Goal: Transaction & Acquisition: Purchase product/service

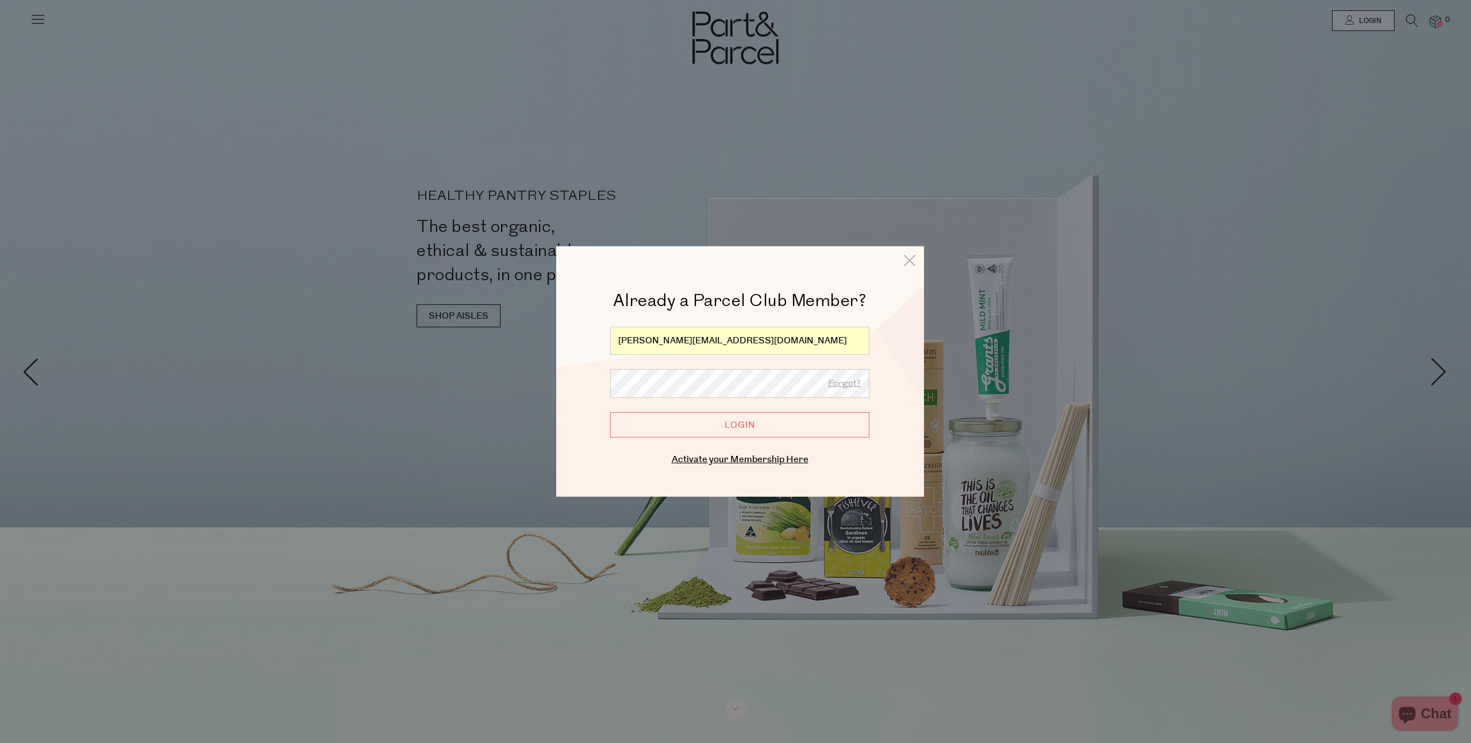
click at [727, 423] on input "Login" at bounding box center [739, 425] width 259 height 25
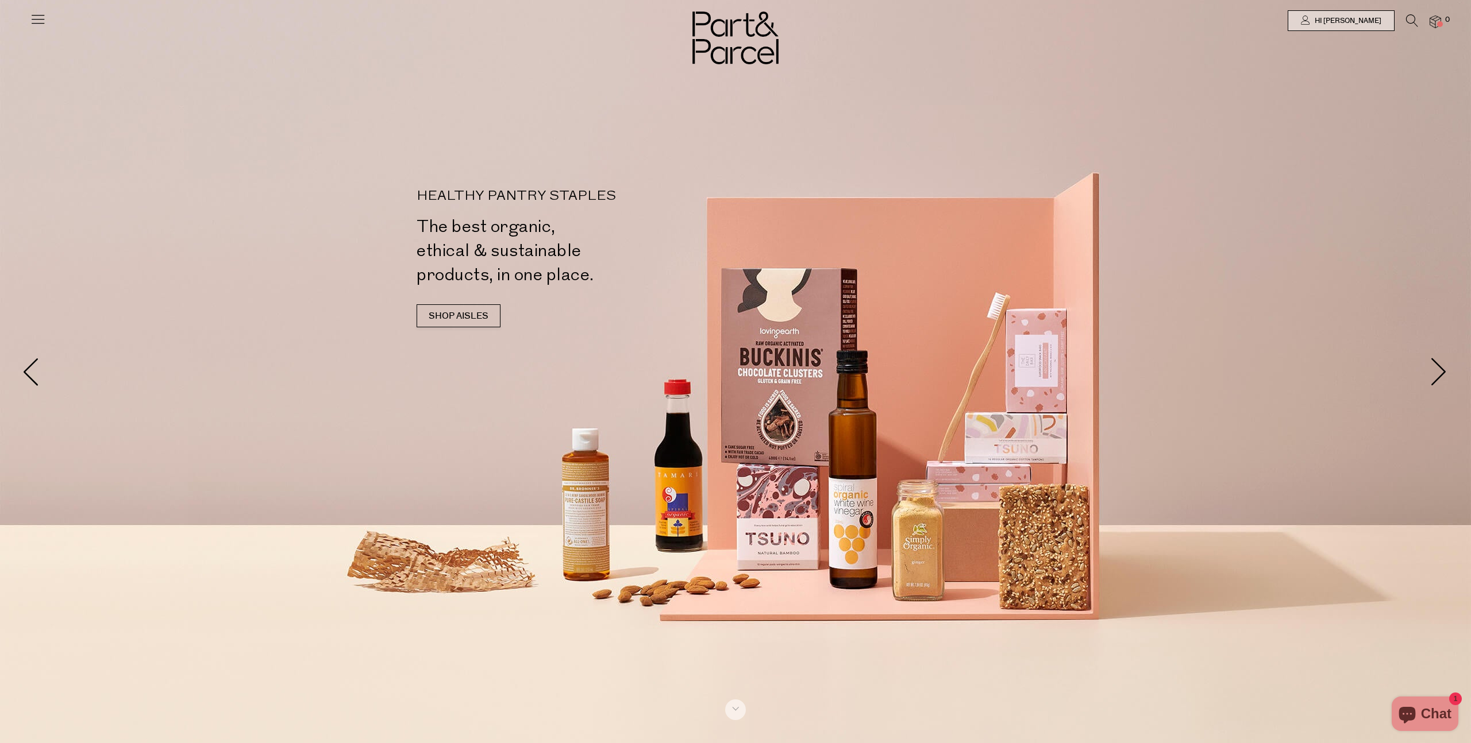
click at [1409, 23] on icon at bounding box center [1412, 20] width 12 height 13
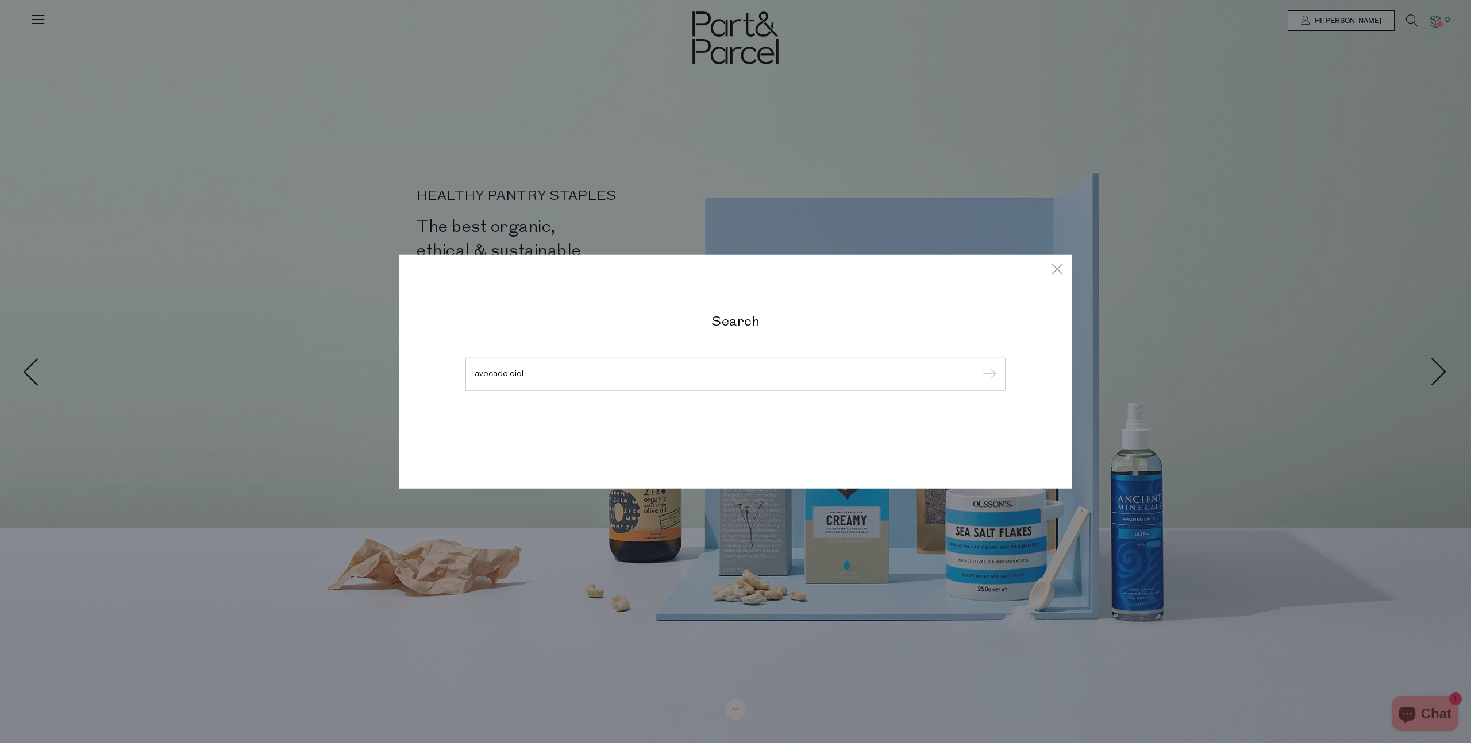
type input "avocado oiol"
click at [979, 367] on input "submit" at bounding box center [987, 375] width 17 height 17
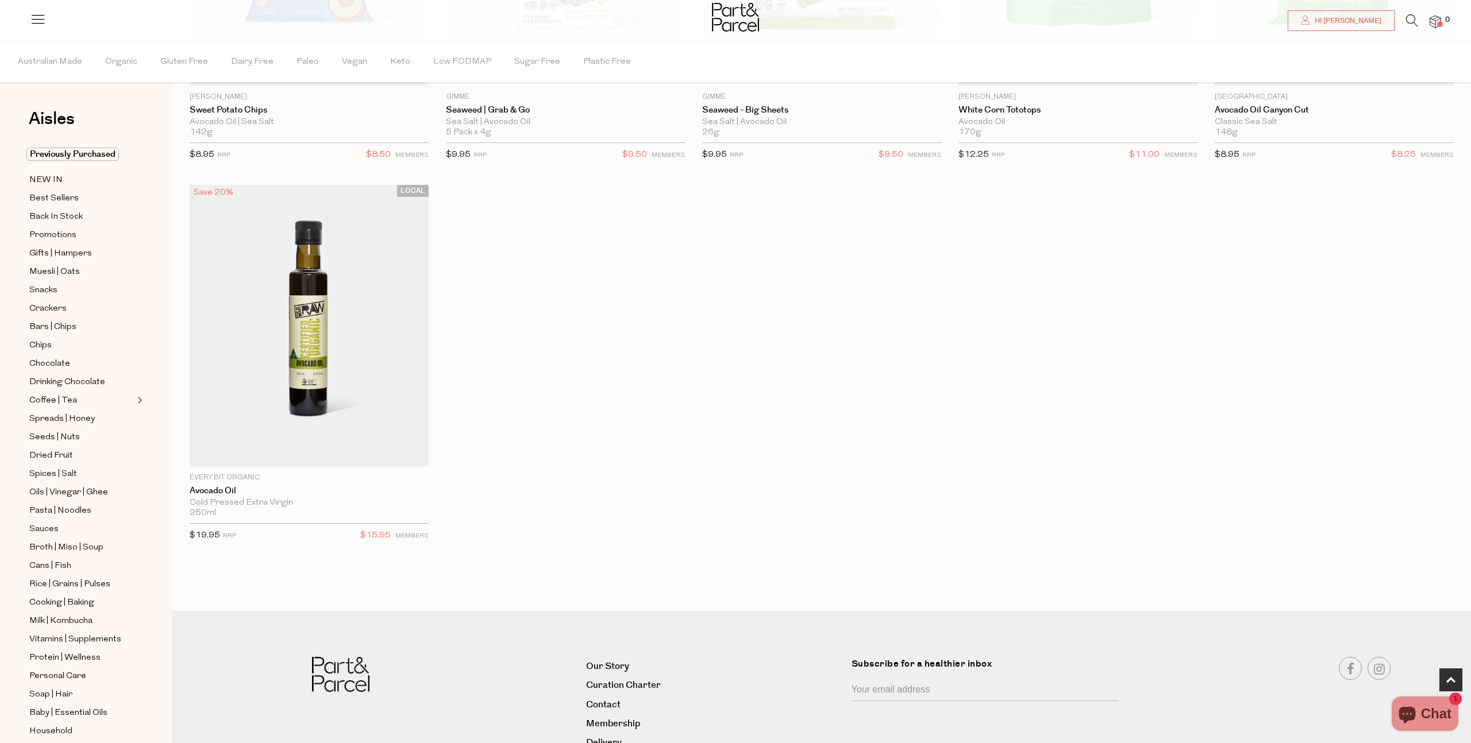
scroll to position [344, 0]
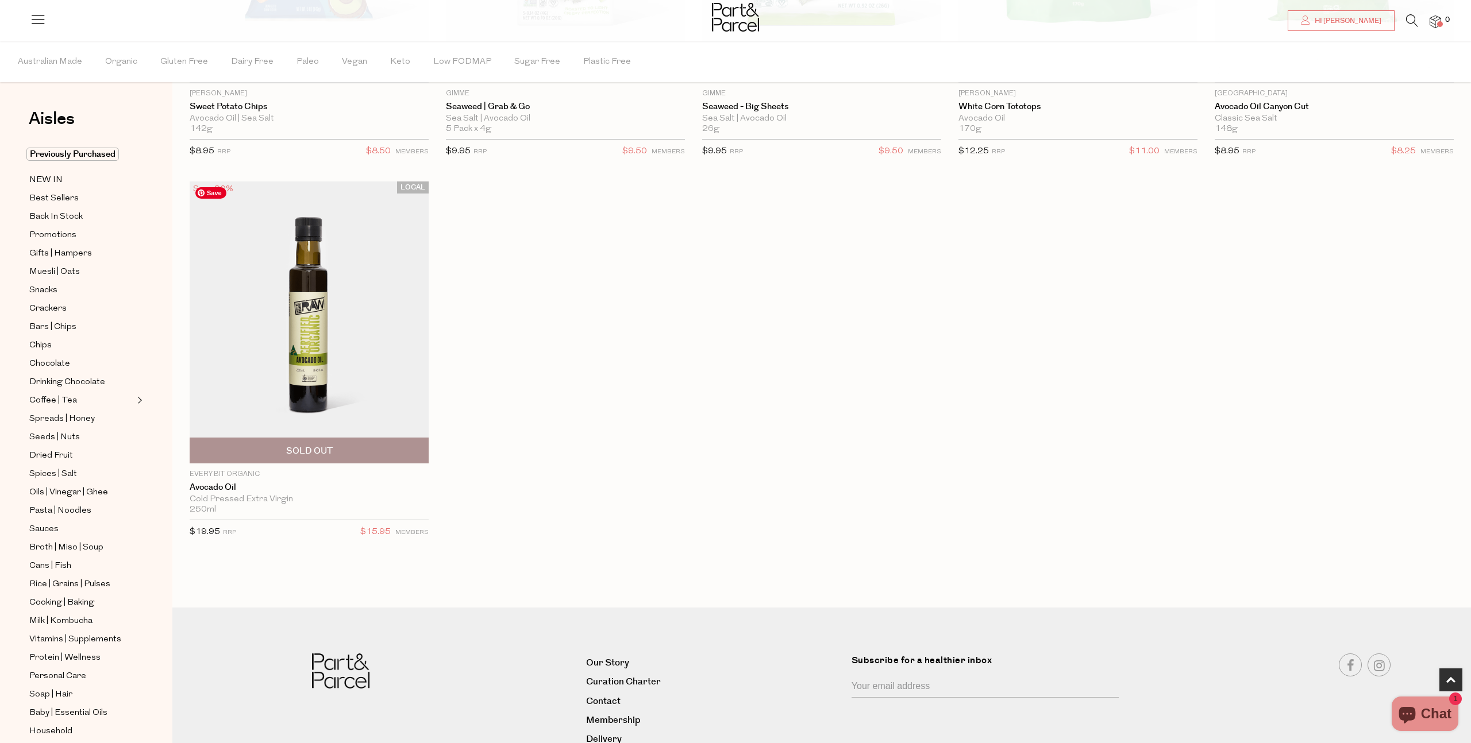
click at [292, 259] on img at bounding box center [309, 323] width 239 height 282
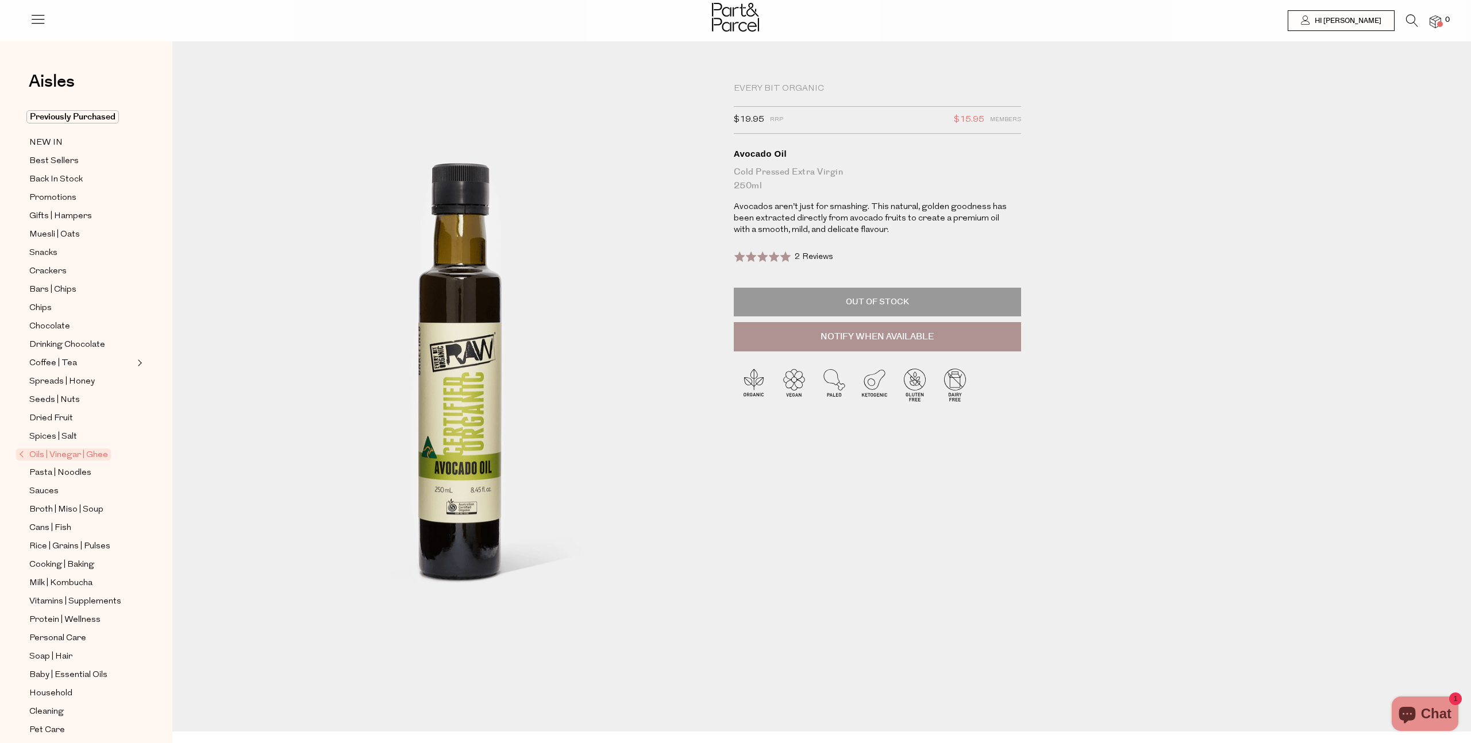
click at [888, 341] on button "Notify When Available" at bounding box center [877, 337] width 287 height 30
type input "Notify when available"
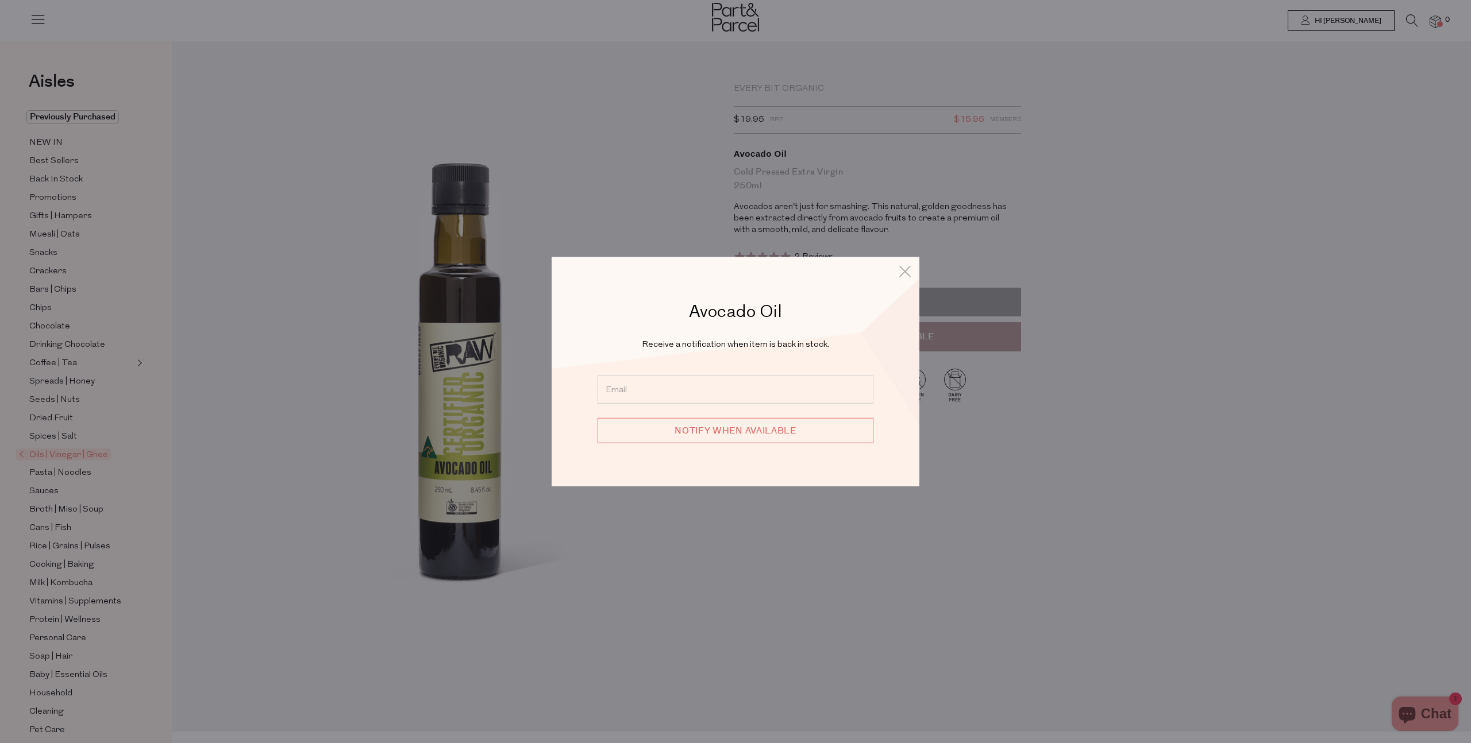
click at [758, 393] on input "email" at bounding box center [735, 389] width 276 height 28
type input "isabella@oioi.com.au"
click at [597, 418] on input "Notify when available" at bounding box center [735, 430] width 276 height 25
type input "We will be in touch"
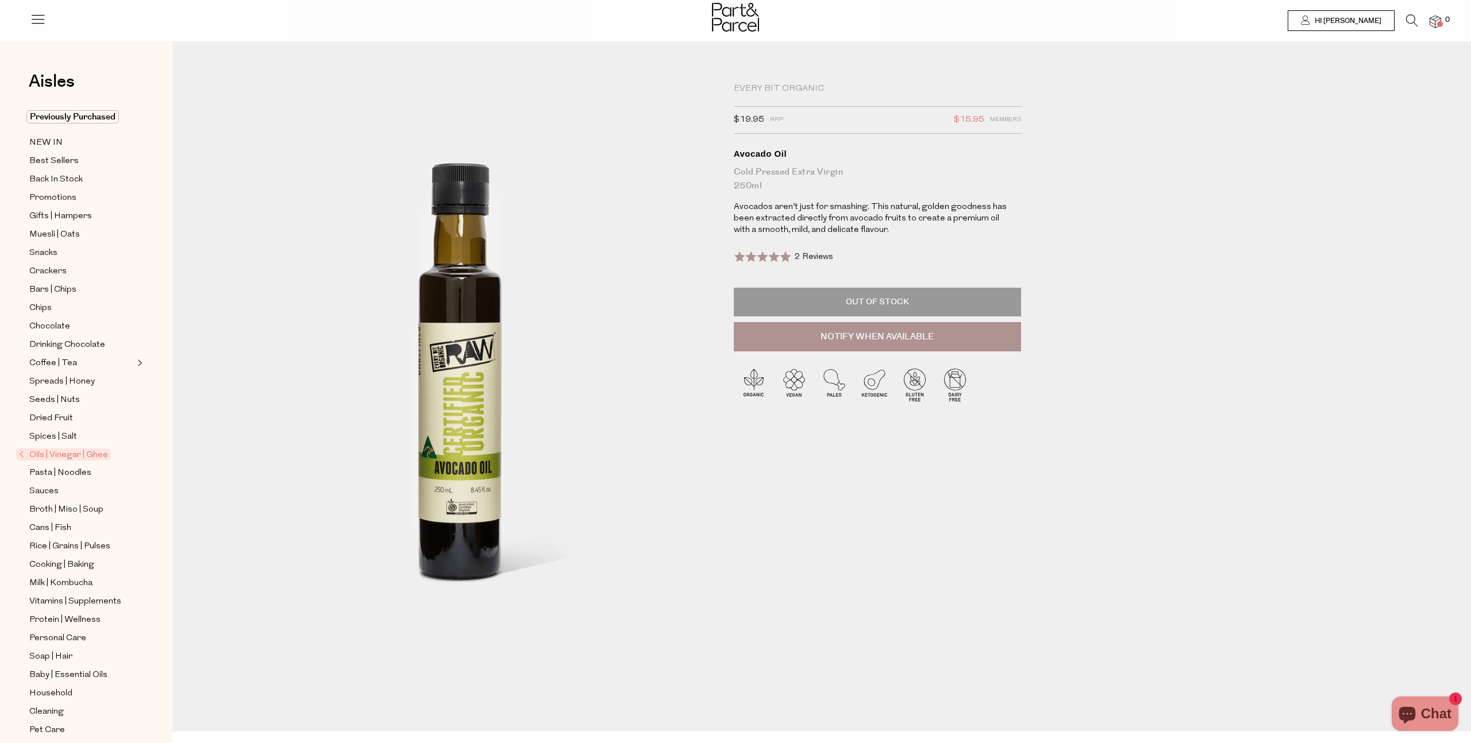
click at [43, 21] on icon at bounding box center [38, 19] width 16 height 16
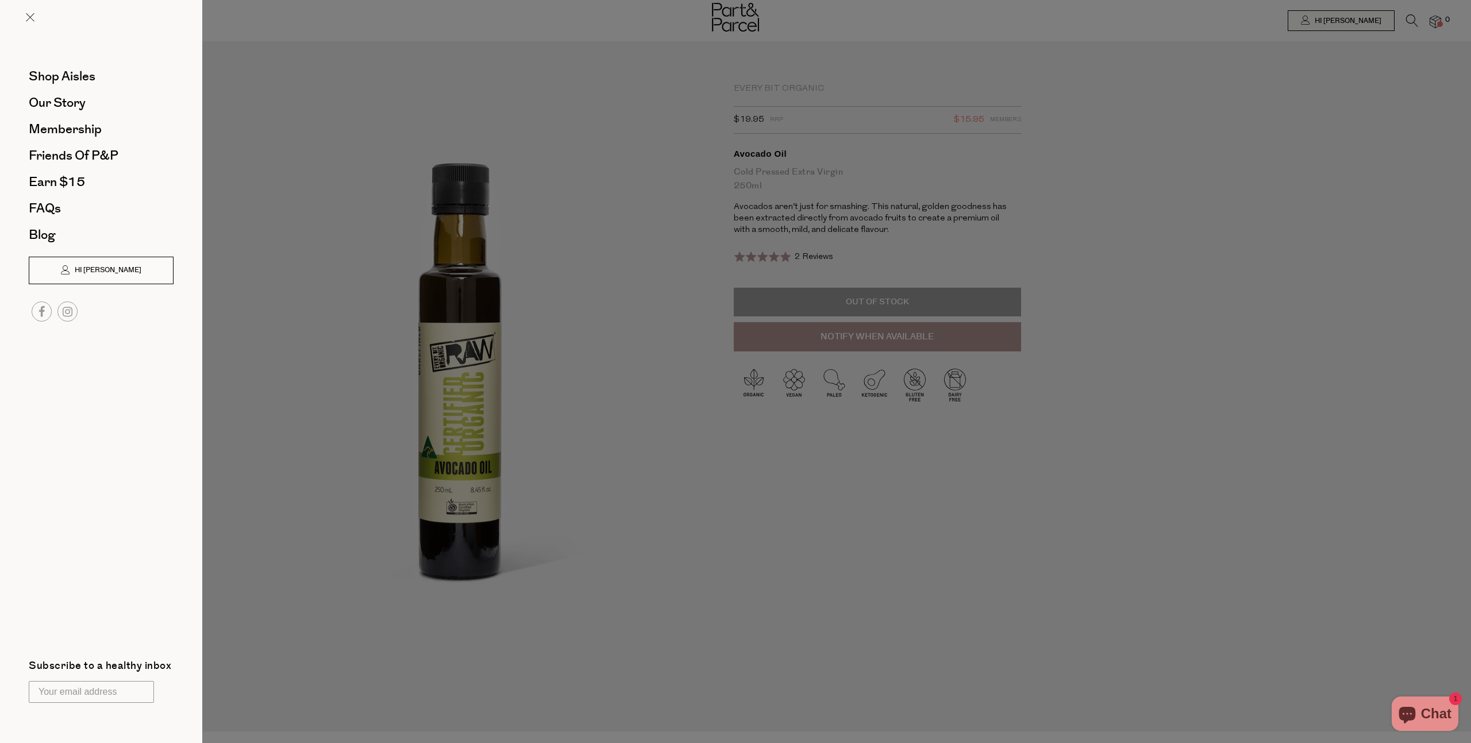
click at [91, 269] on span "Hi [PERSON_NAME]" at bounding box center [107, 270] width 70 height 10
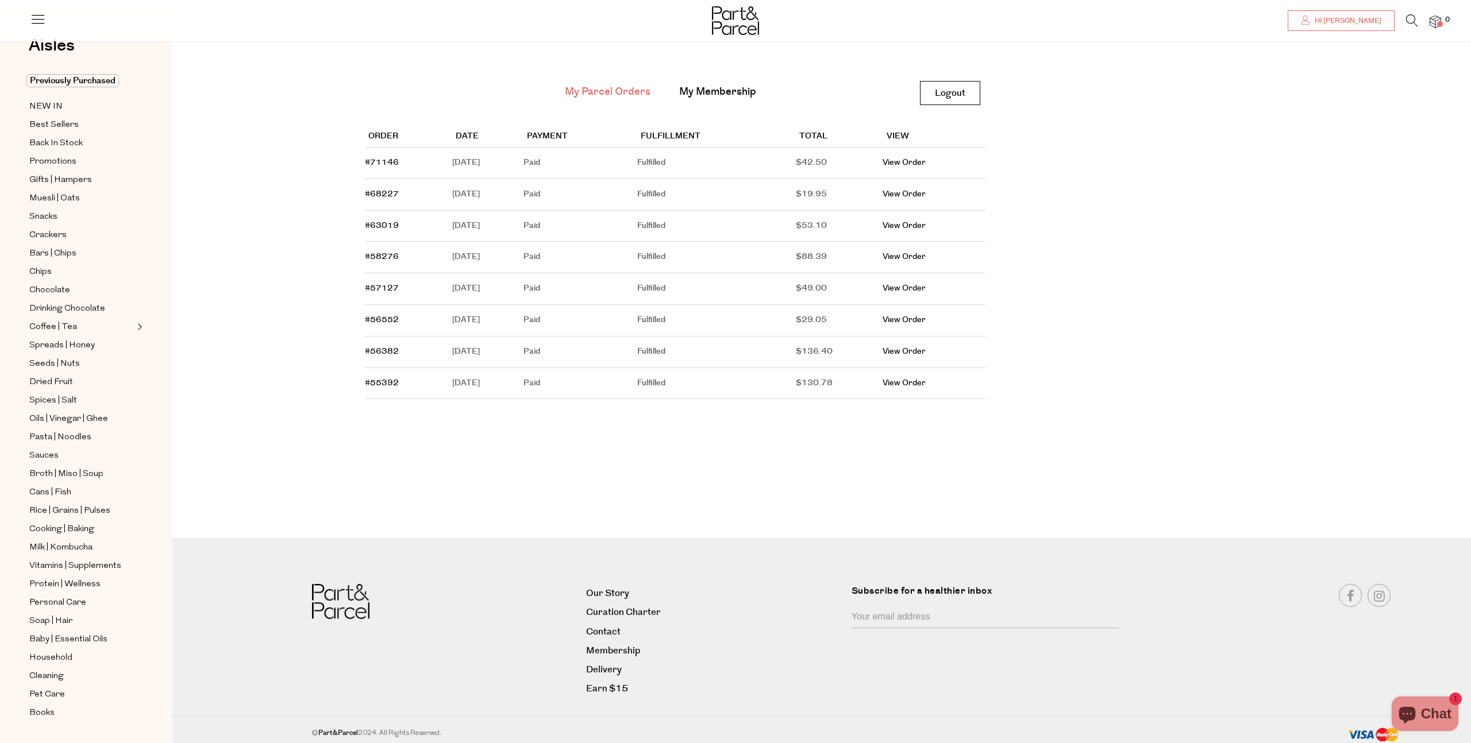
scroll to position [48, 0]
click at [626, 646] on link "Membership" at bounding box center [714, 650] width 257 height 16
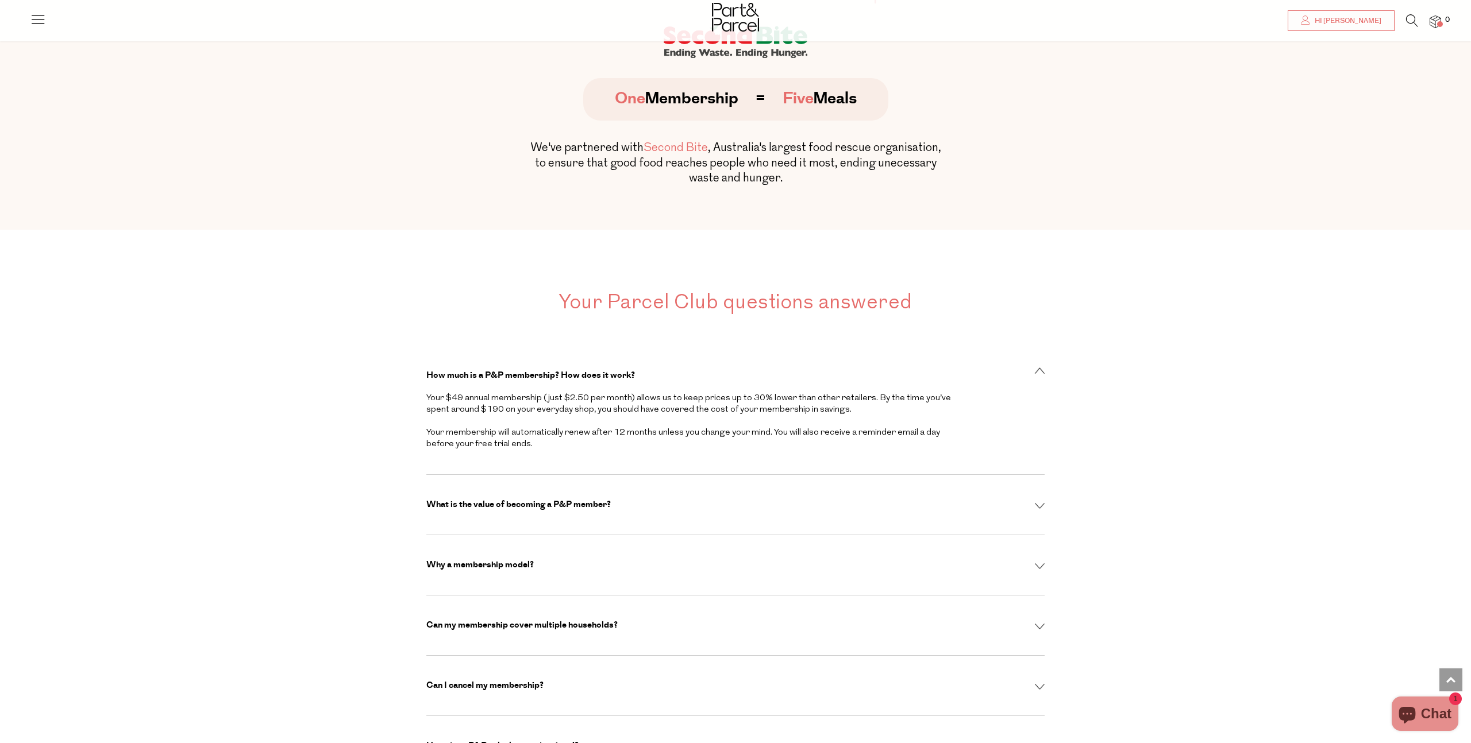
scroll to position [3017, 0]
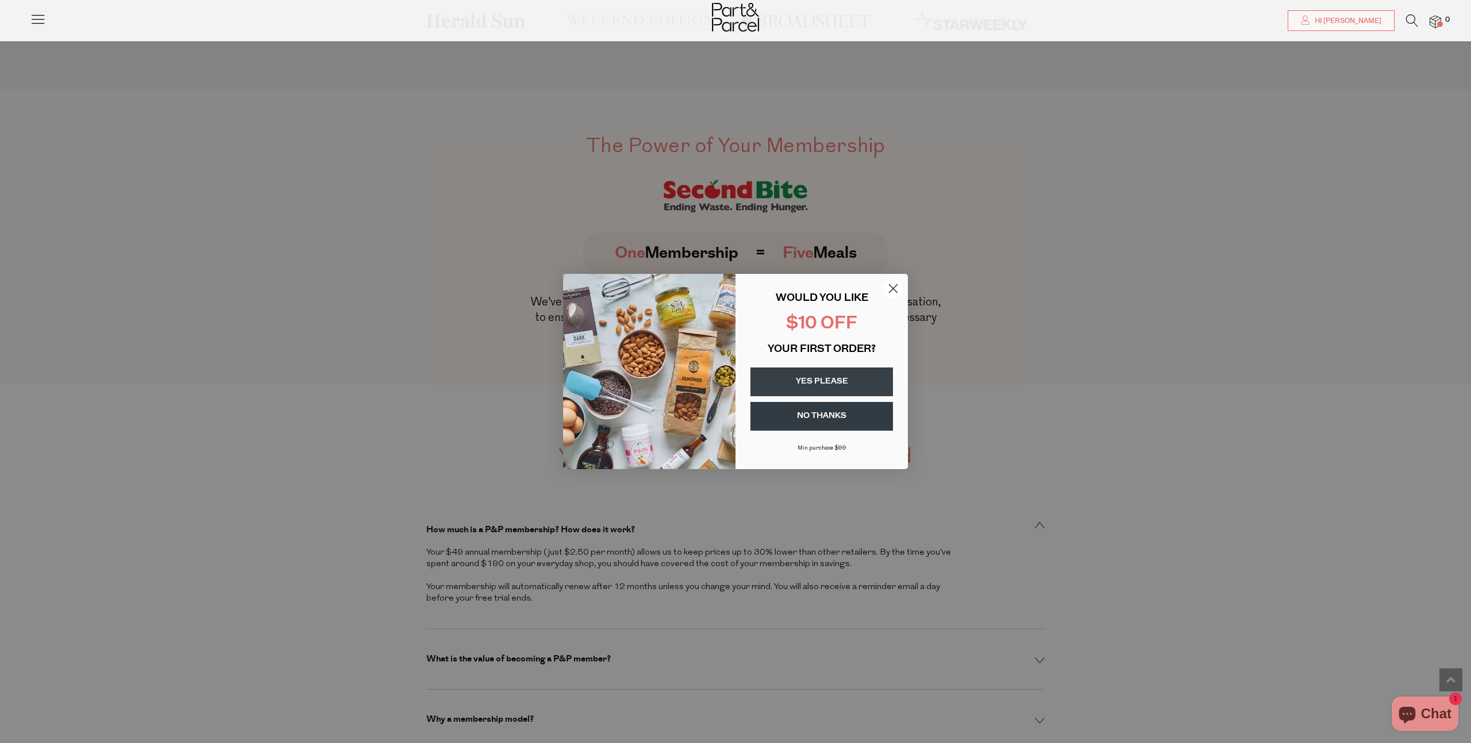
click at [290, 387] on div "Close dialog WOULD YOU LIKE $10 OFF YOUR FIRST ORDER? YES PLEASE NO THANKS Min …" at bounding box center [735, 371] width 1471 height 743
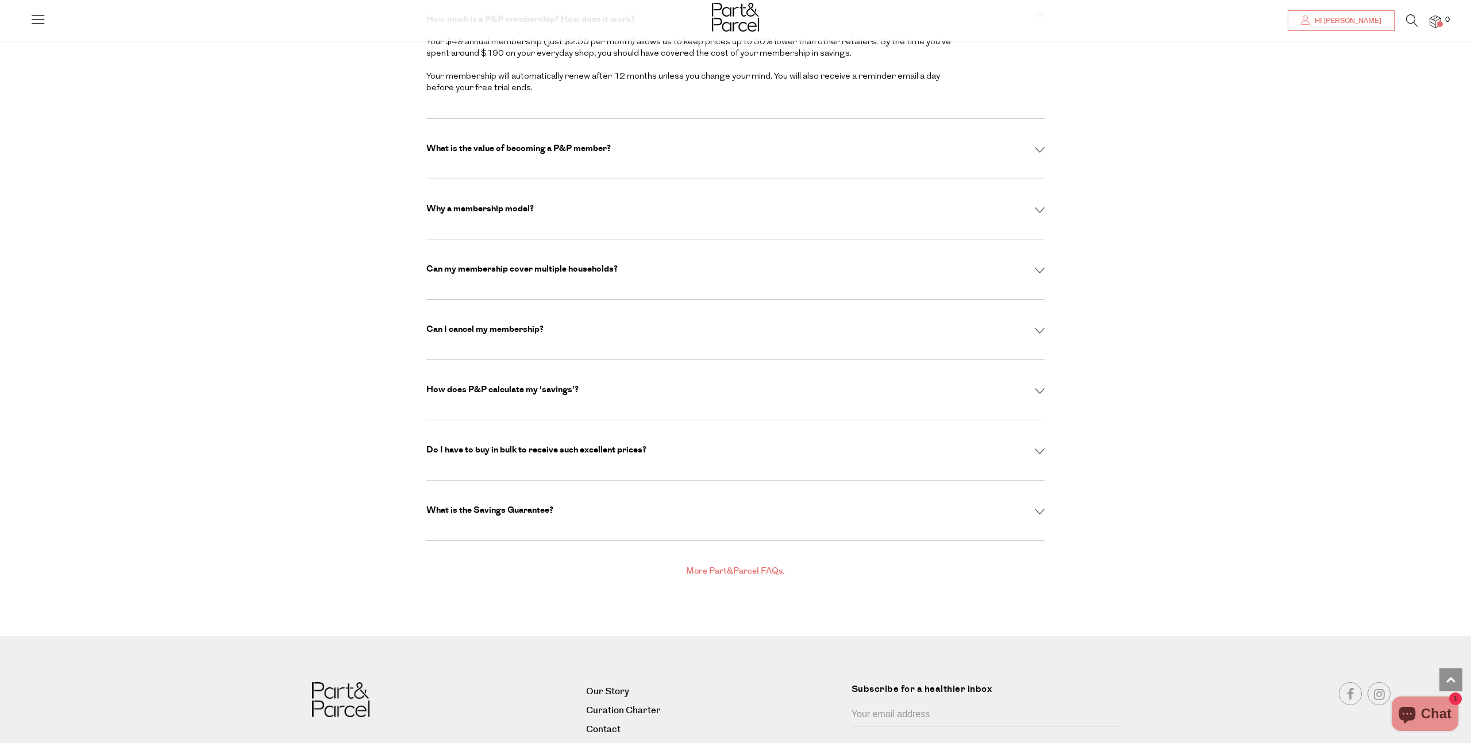
scroll to position [3549, 0]
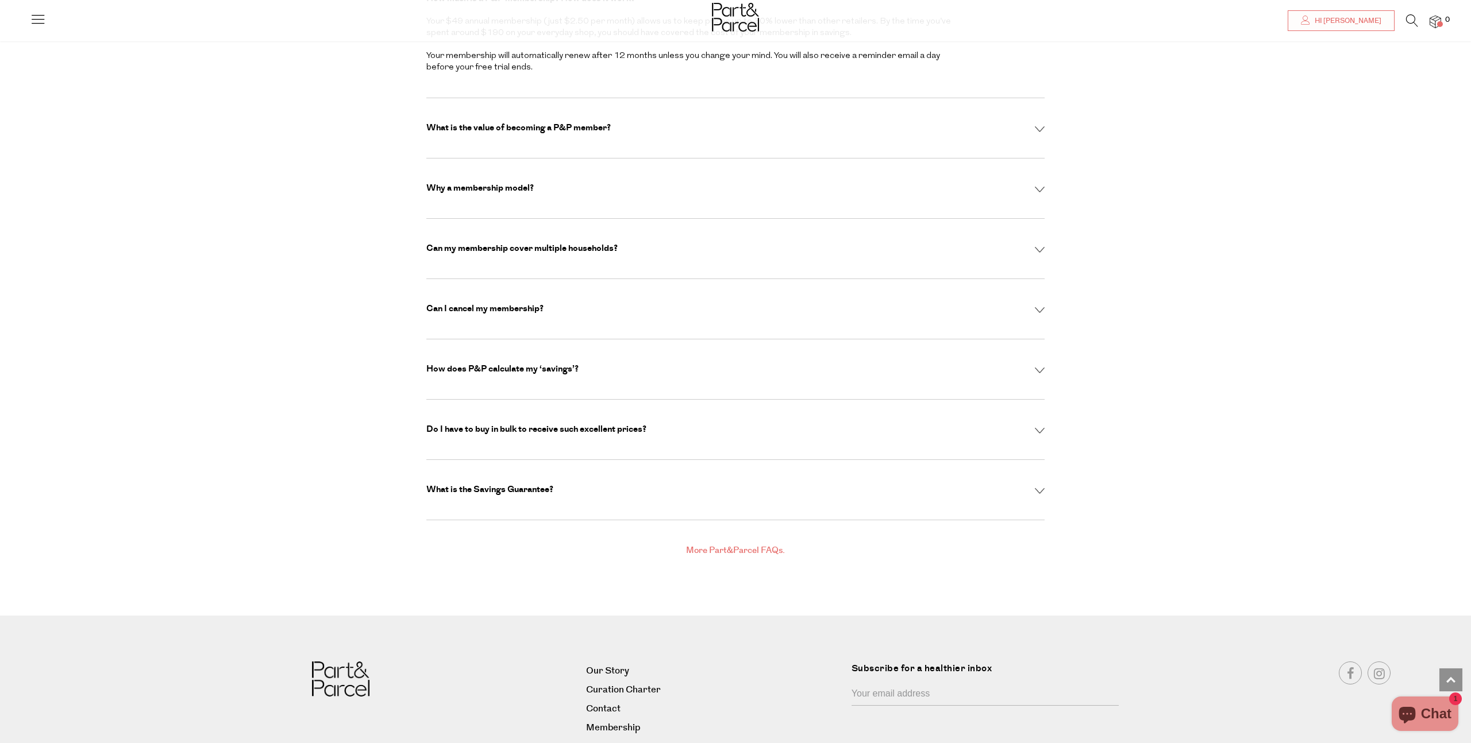
click at [526, 303] on p "Can I cancel my membership?" at bounding box center [484, 308] width 117 height 11
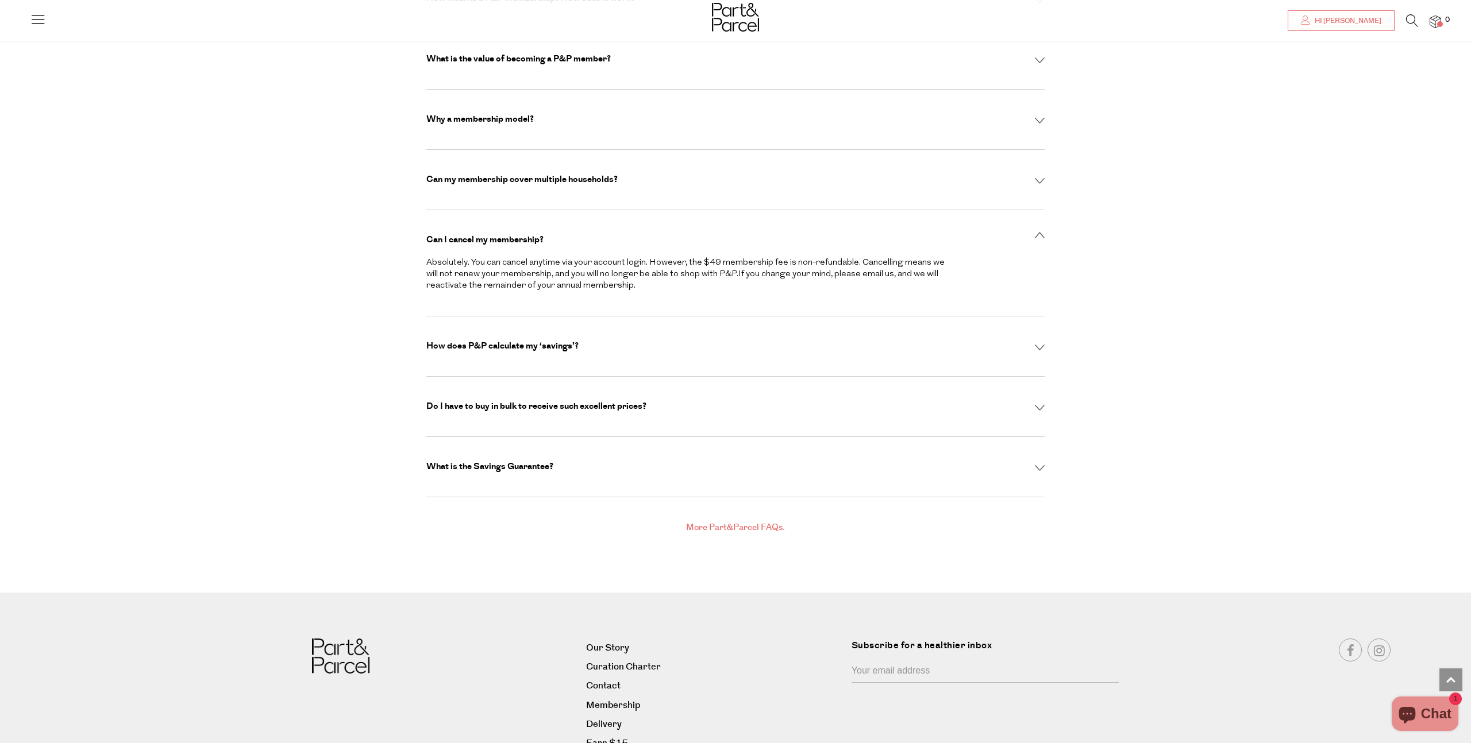
click at [559, 448] on div "What is the Savings Guarantee? This guarantee is our way of ensuring you receiv…" at bounding box center [735, 467] width 618 height 60
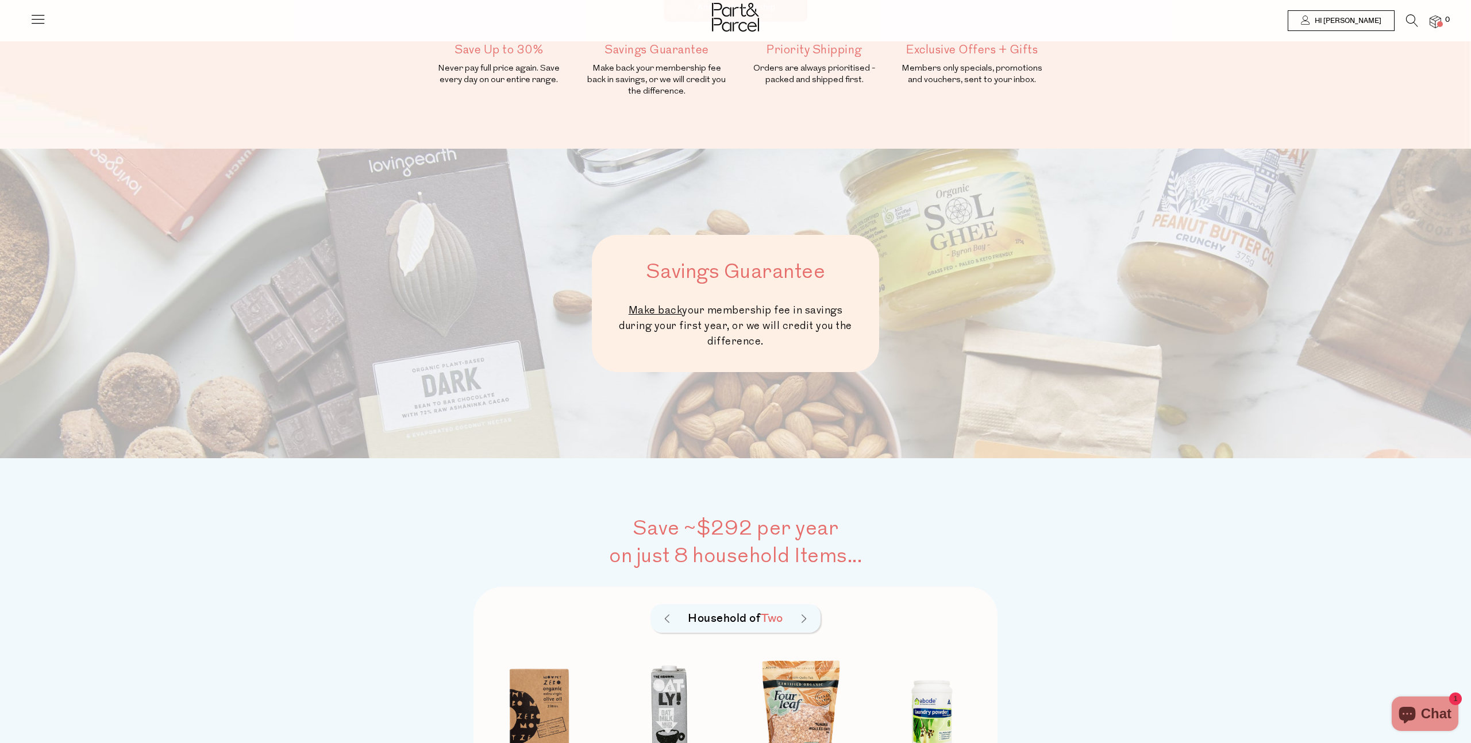
scroll to position [0, 0]
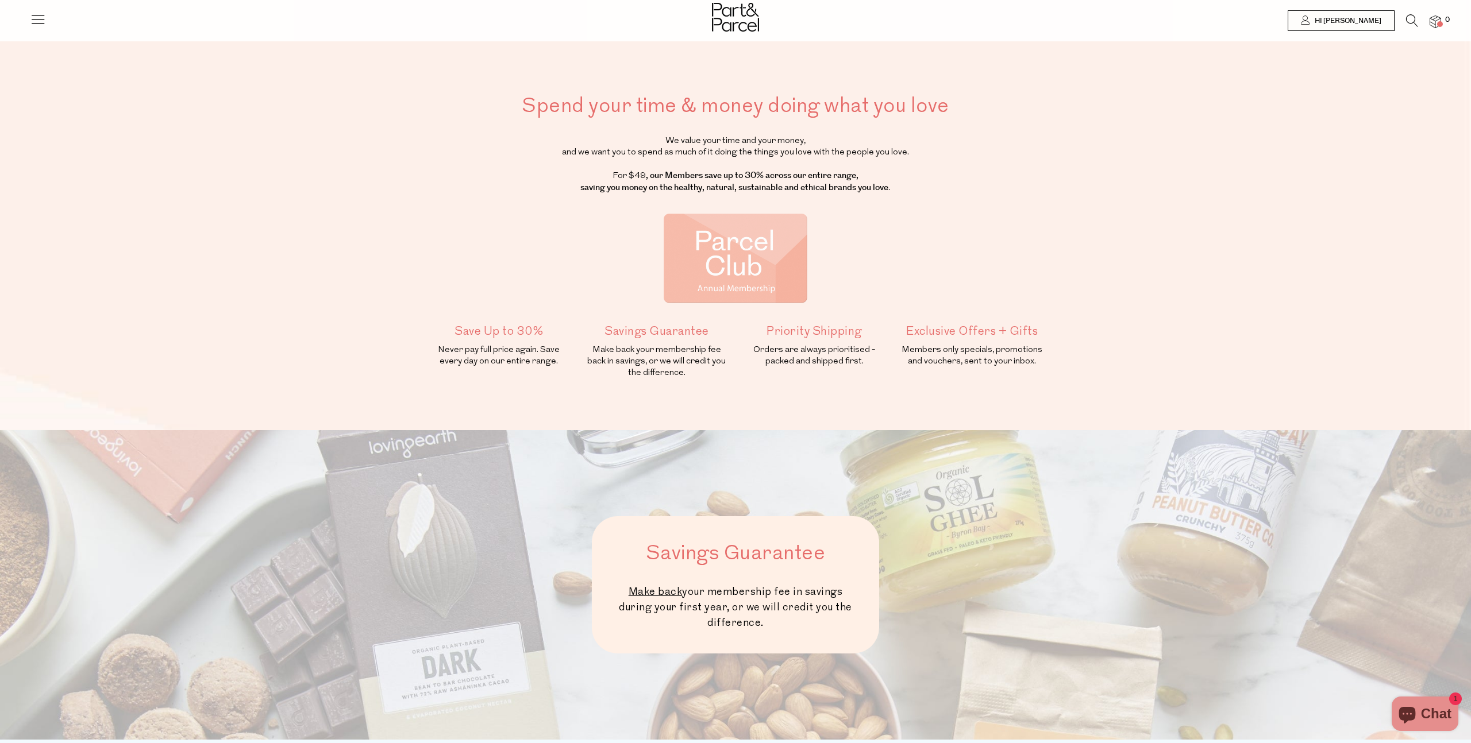
click at [45, 22] on icon at bounding box center [38, 19] width 16 height 16
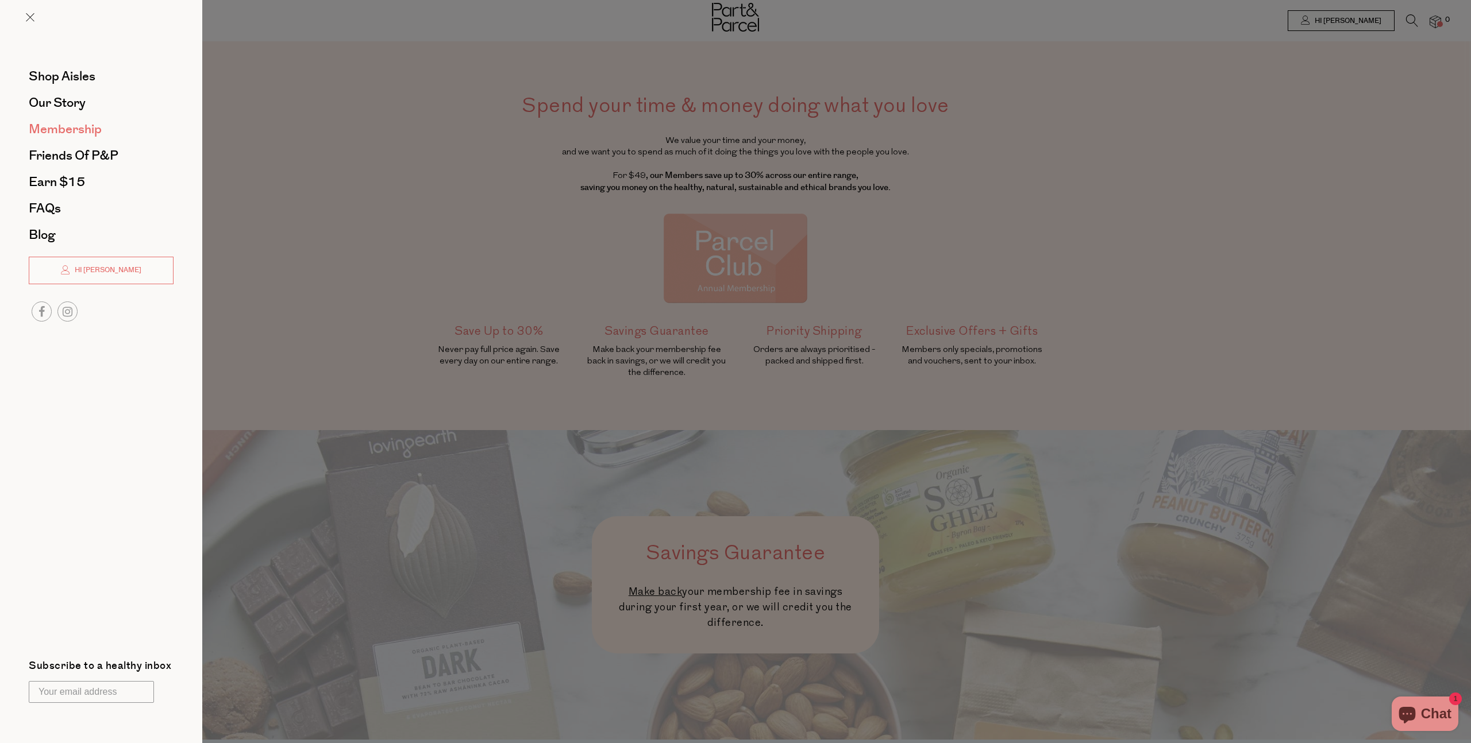
click at [89, 133] on span "Membership" at bounding box center [65, 129] width 73 height 18
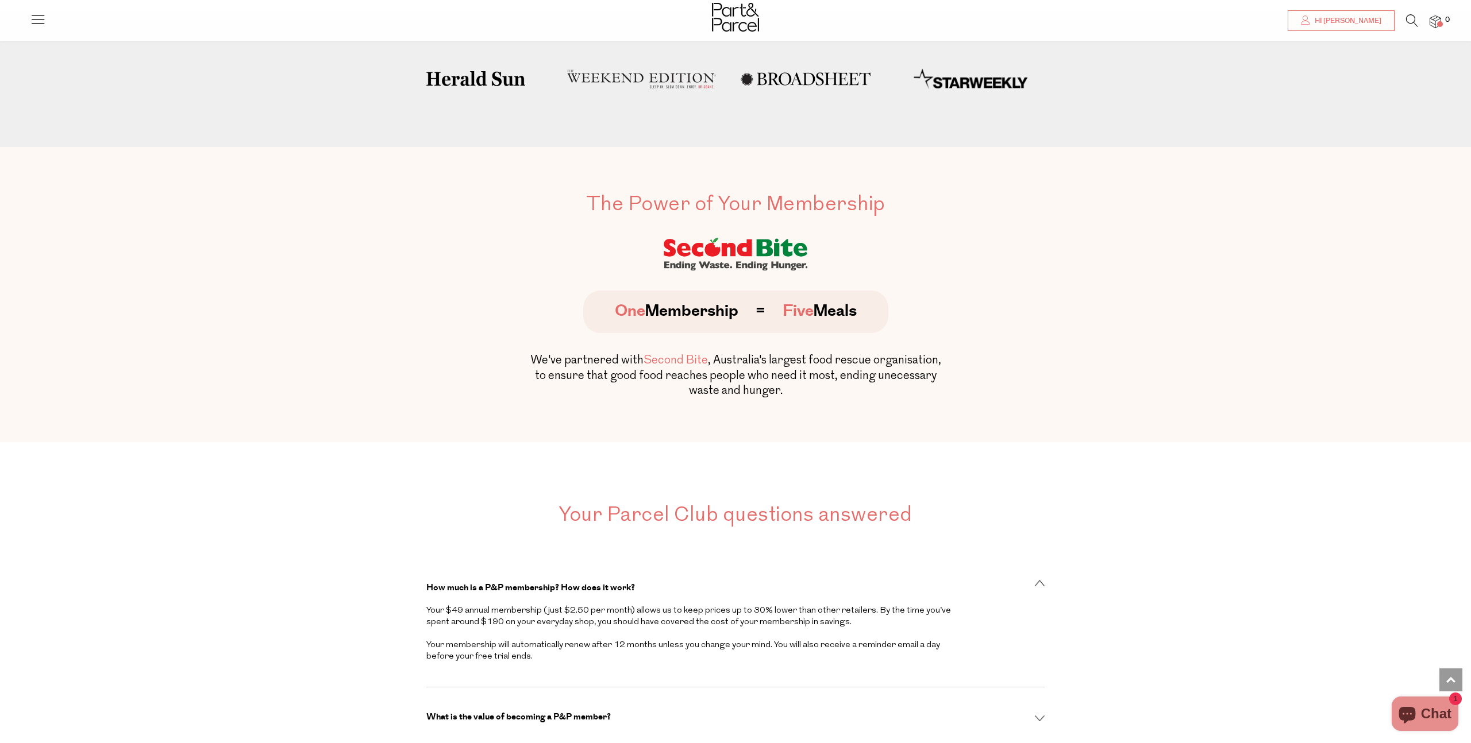
scroll to position [2930, 0]
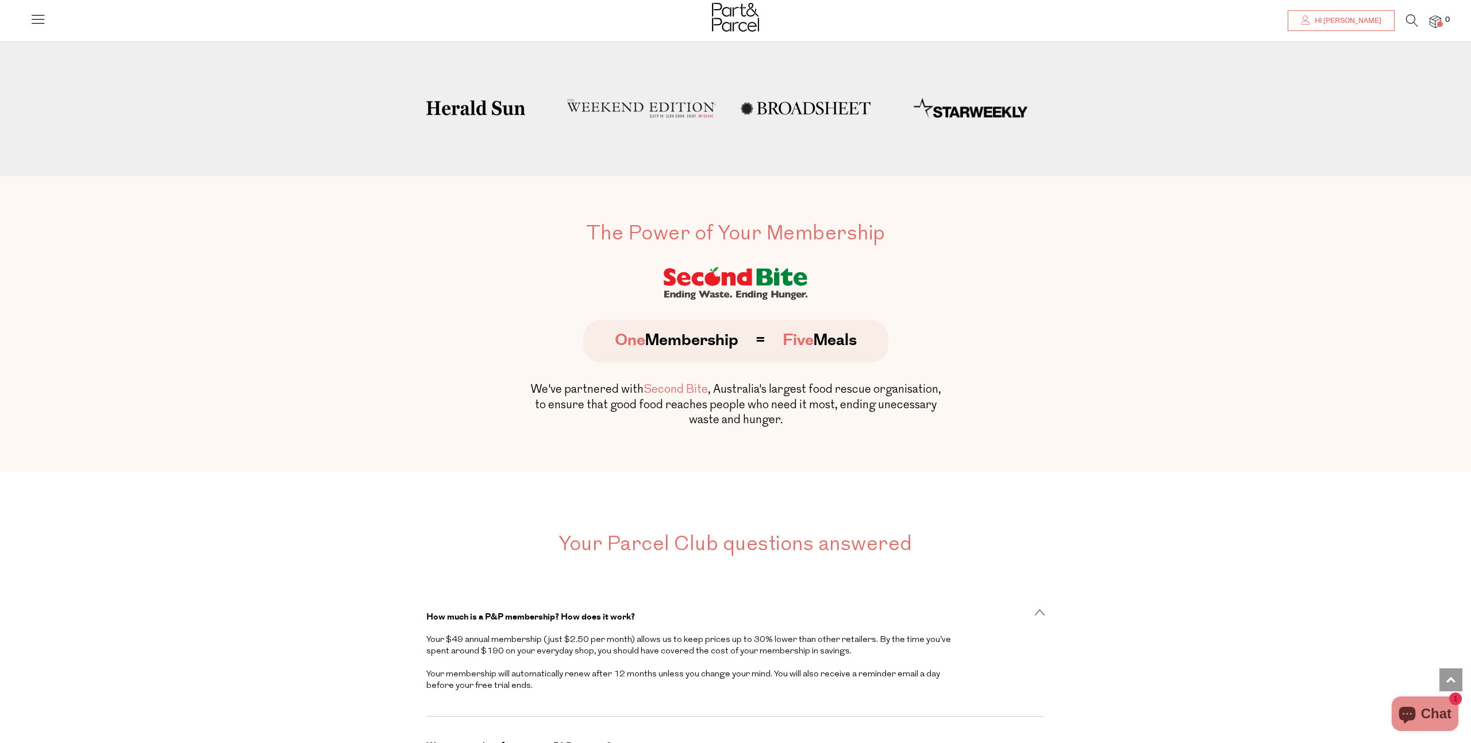
click at [1416, 714] on icon "Chat window" at bounding box center [1407, 714] width 28 height 28
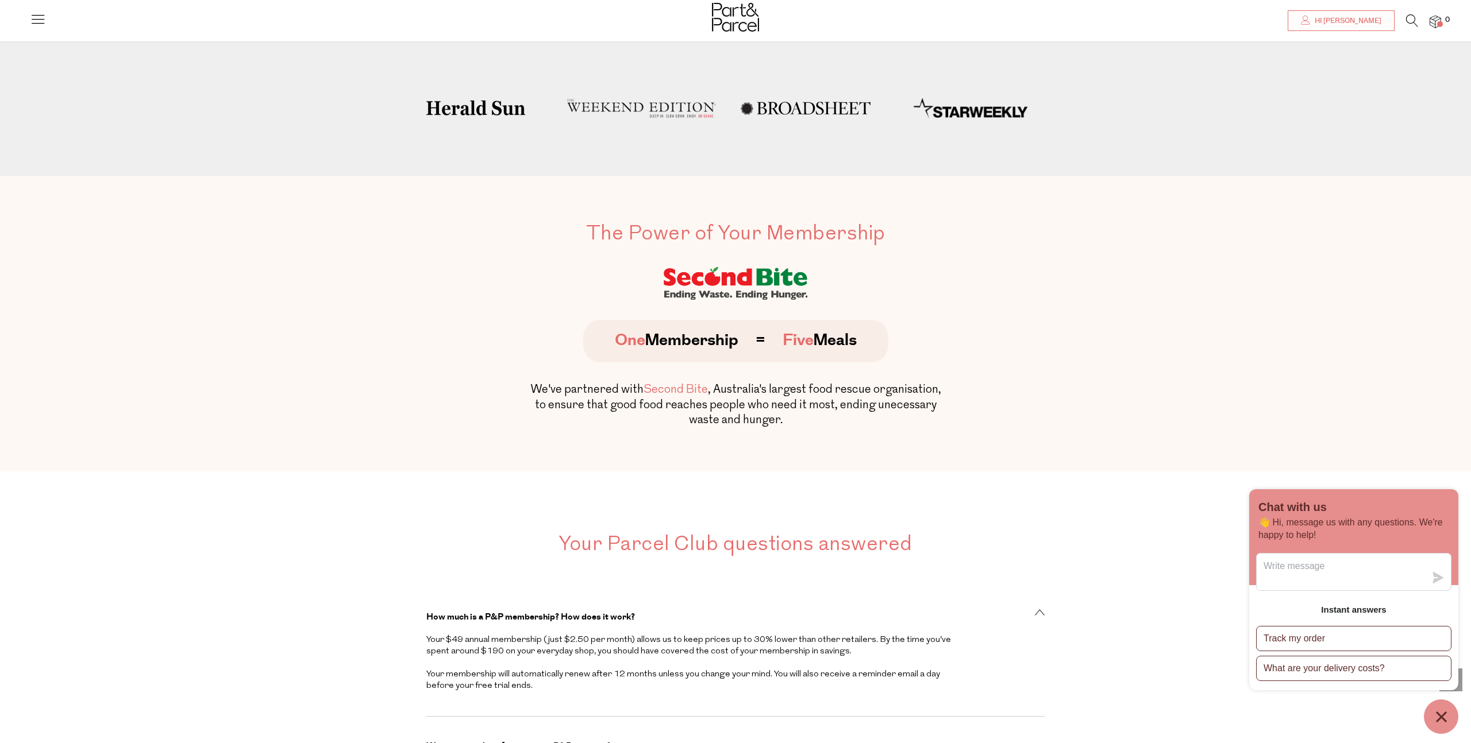
click at [1406, 22] on icon at bounding box center [1412, 20] width 12 height 13
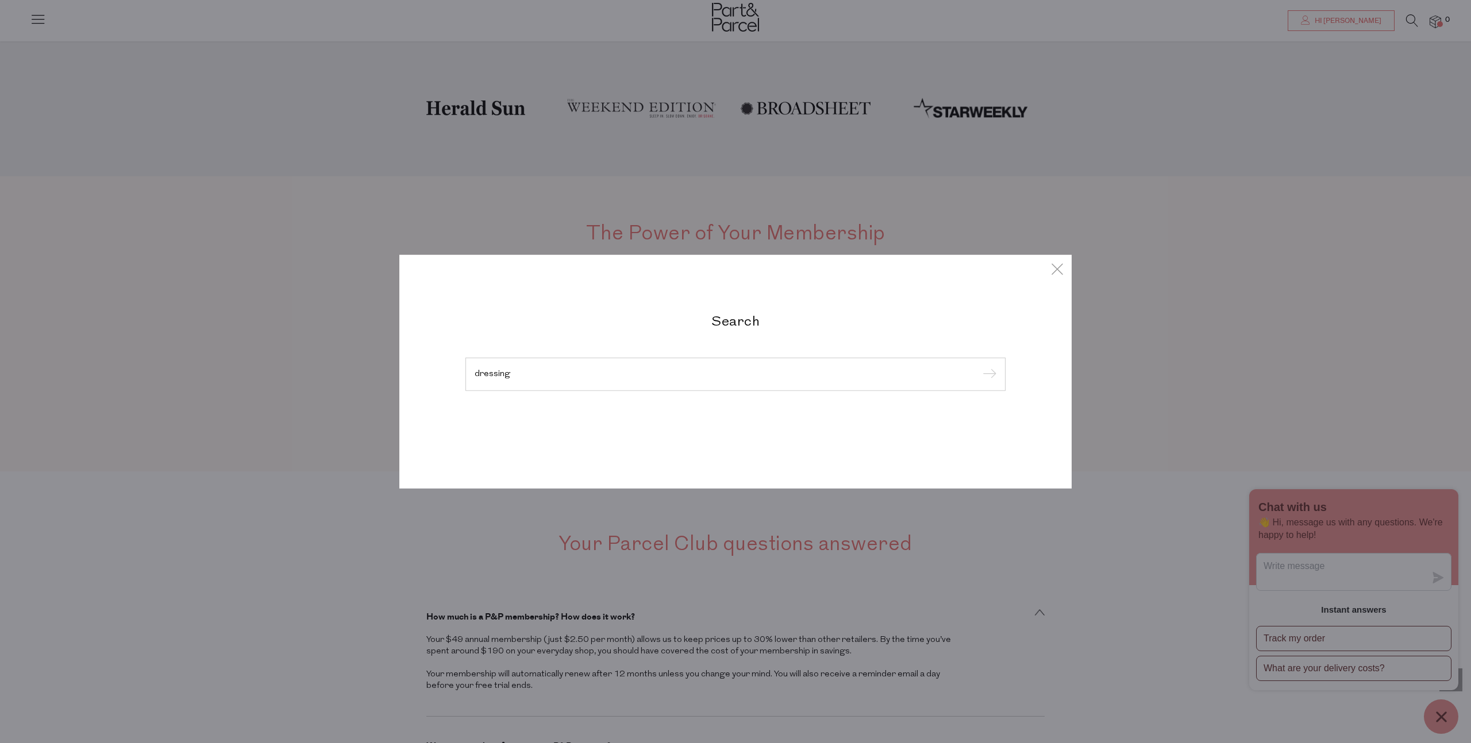
type input "dressing"
click at [979, 367] on input "submit" at bounding box center [987, 375] width 17 height 17
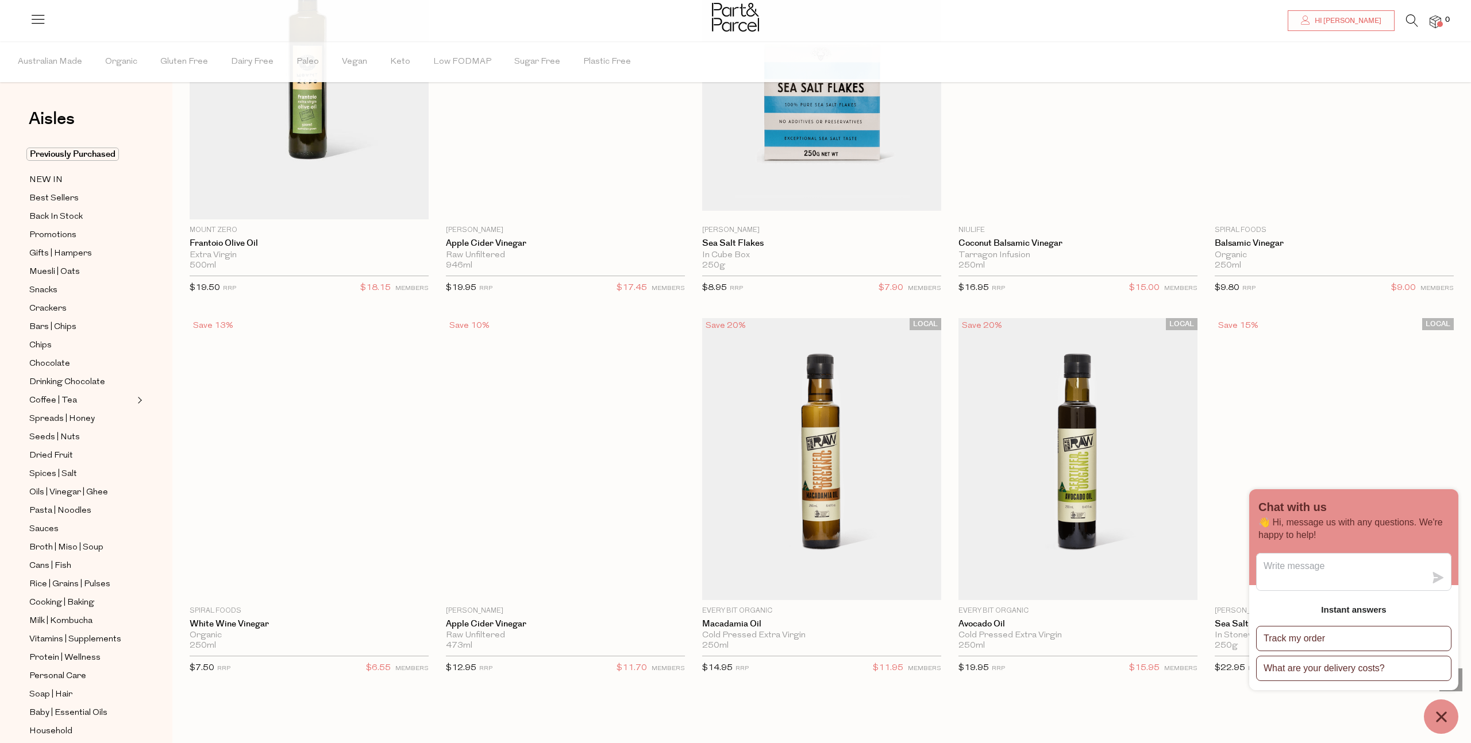
scroll to position [3132, 0]
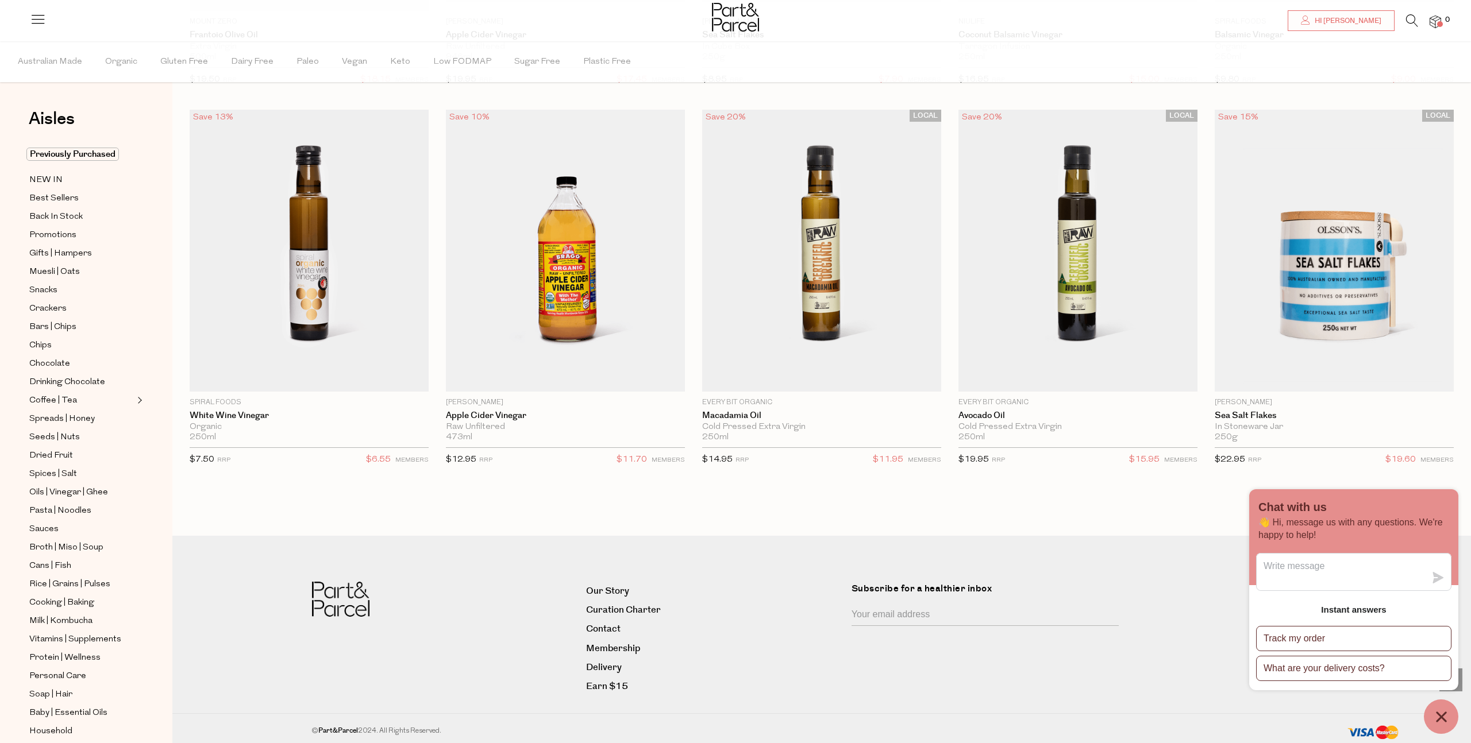
click at [1414, 22] on icon at bounding box center [1412, 20] width 12 height 13
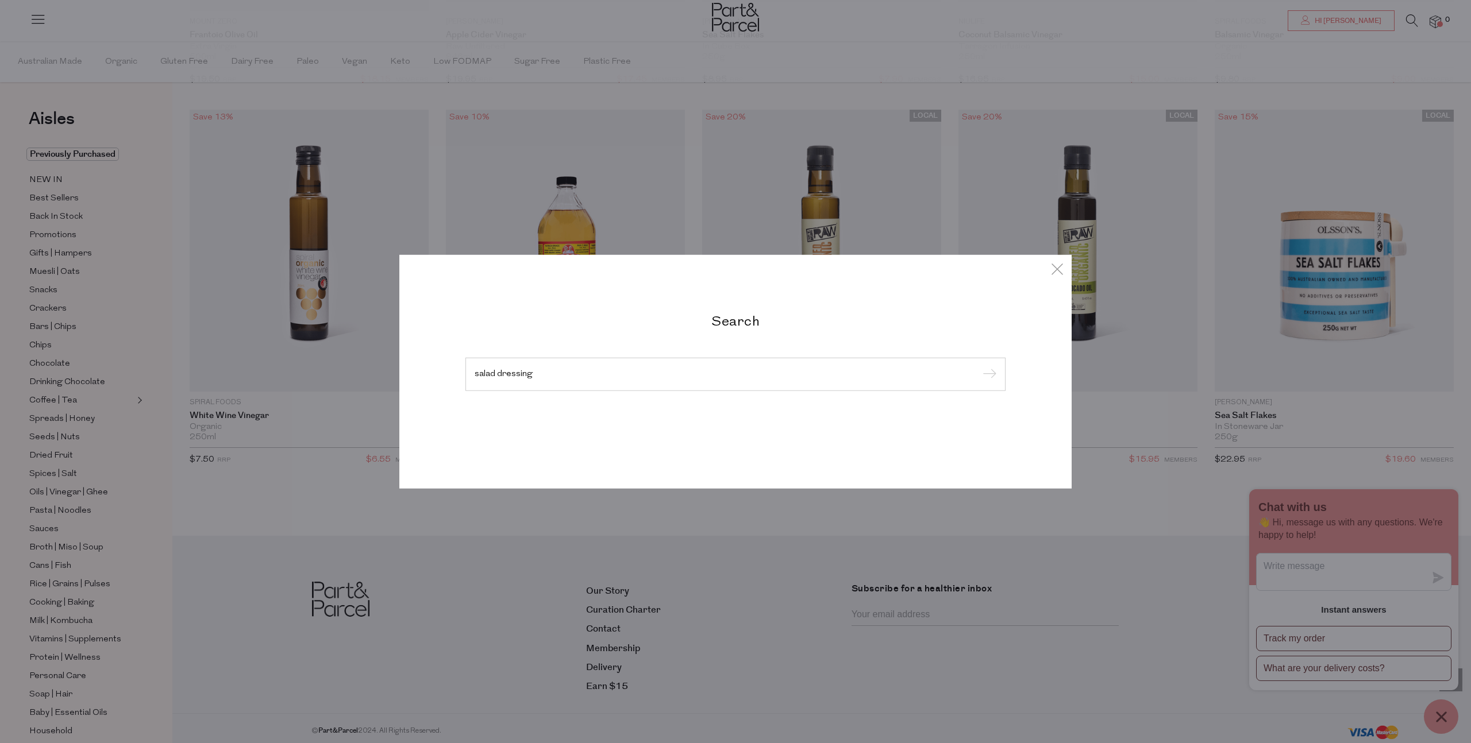
type input "salad dressing"
click at [979, 367] on input "submit" at bounding box center [987, 375] width 17 height 17
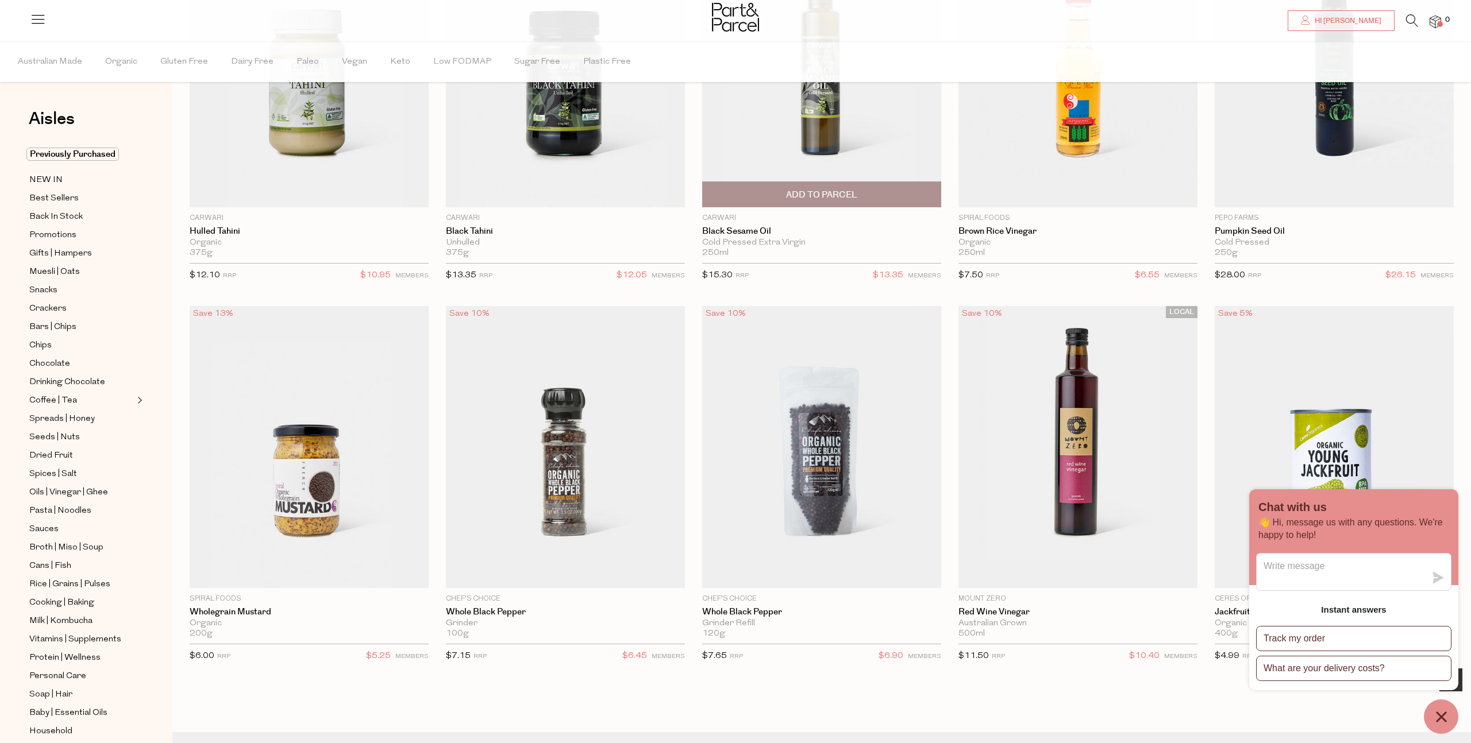
scroll to position [782, 0]
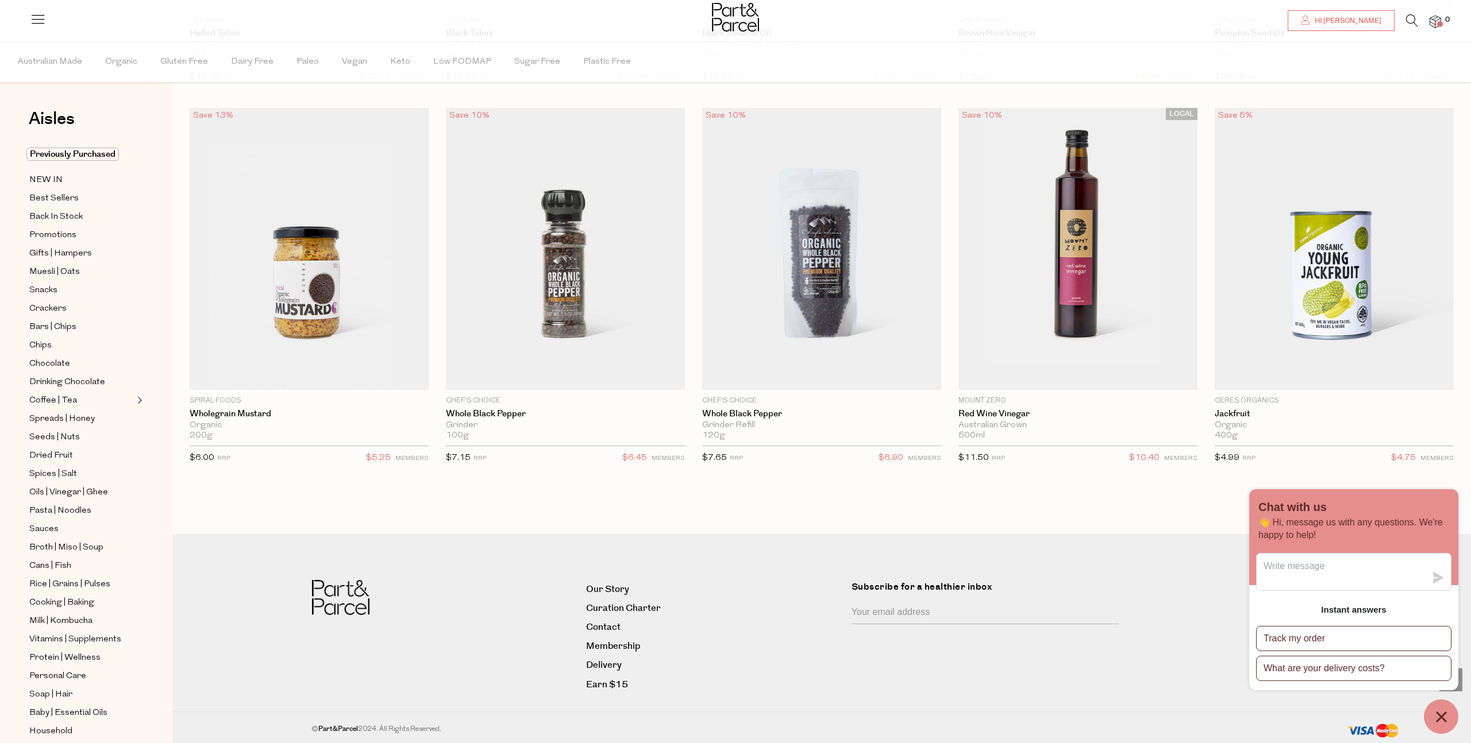
click at [1412, 23] on icon at bounding box center [1412, 20] width 12 height 13
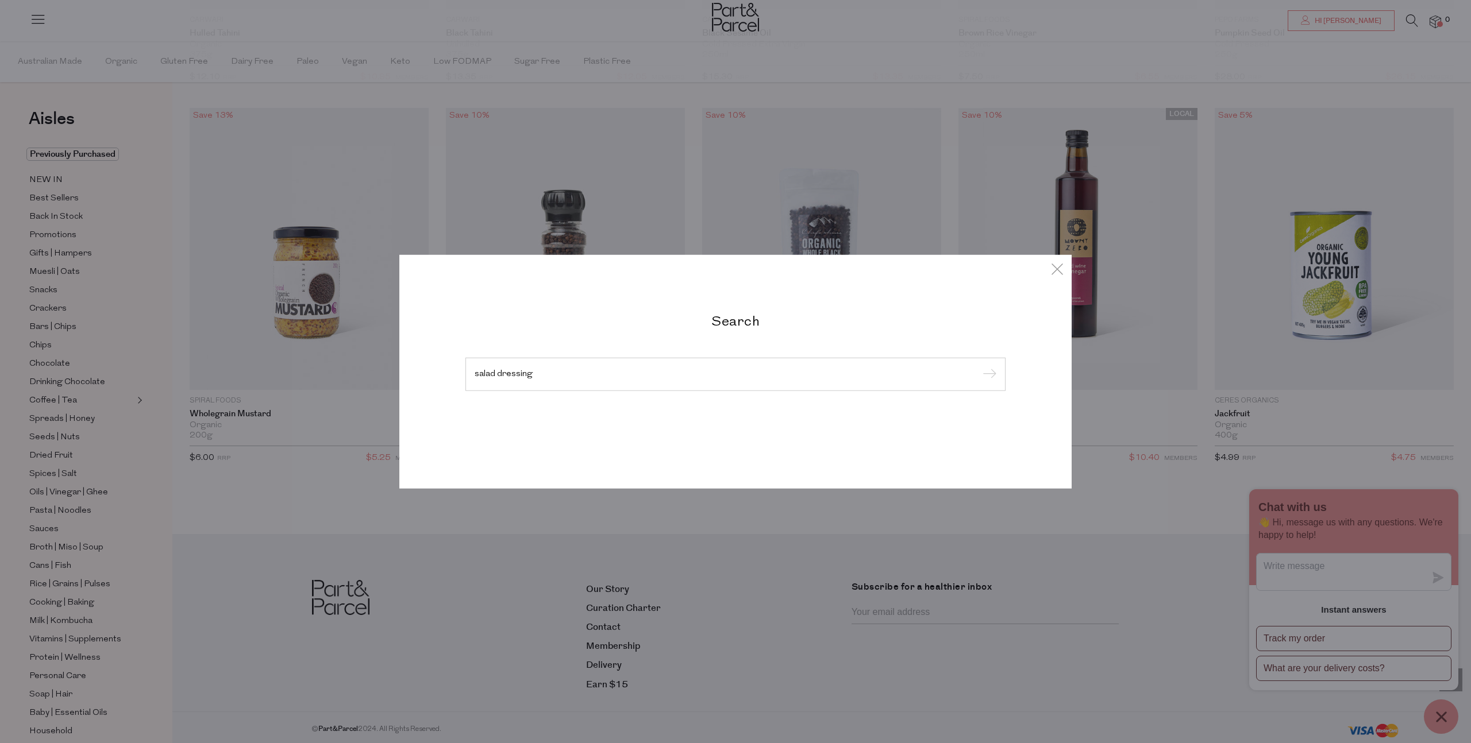
type input "salad dressing"
click at [979, 367] on input "submit" at bounding box center [987, 375] width 17 height 17
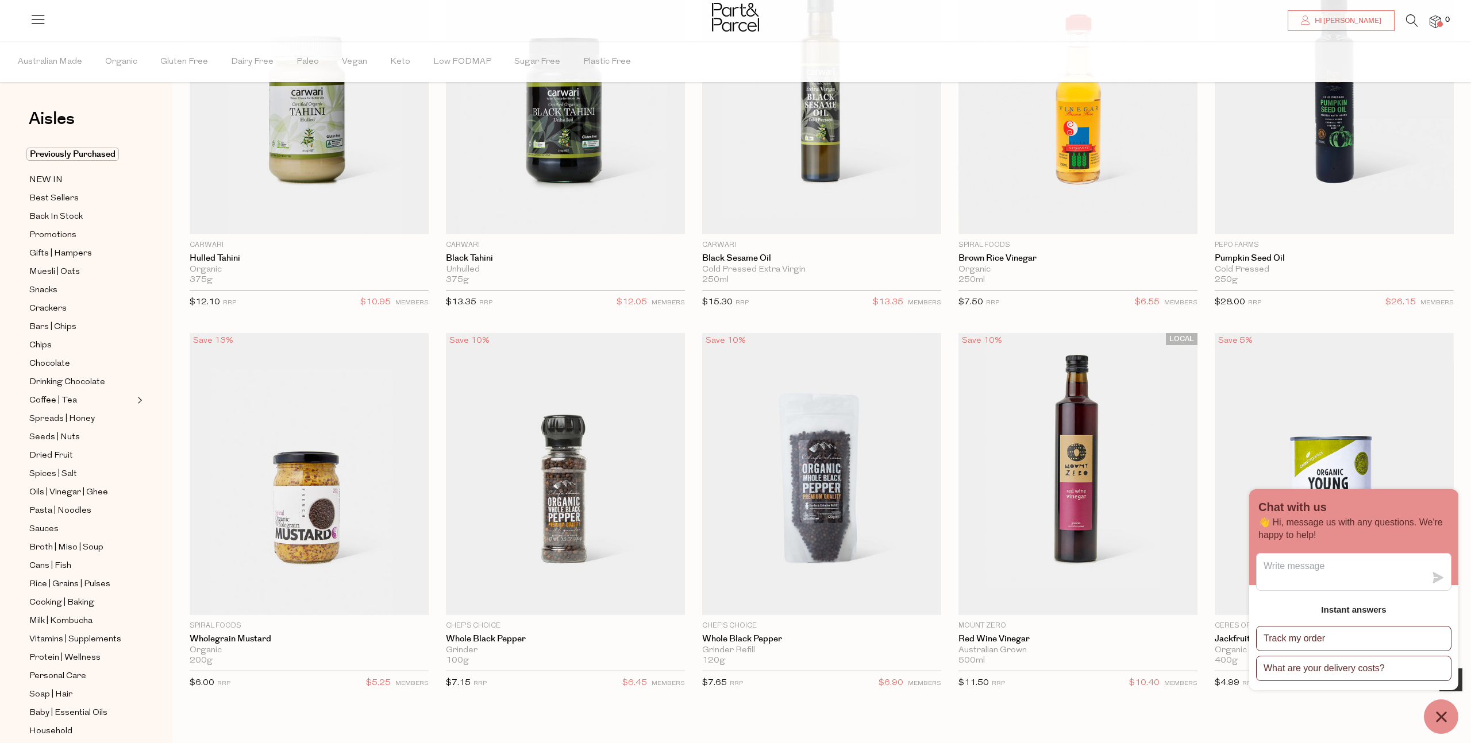
scroll to position [782, 0]
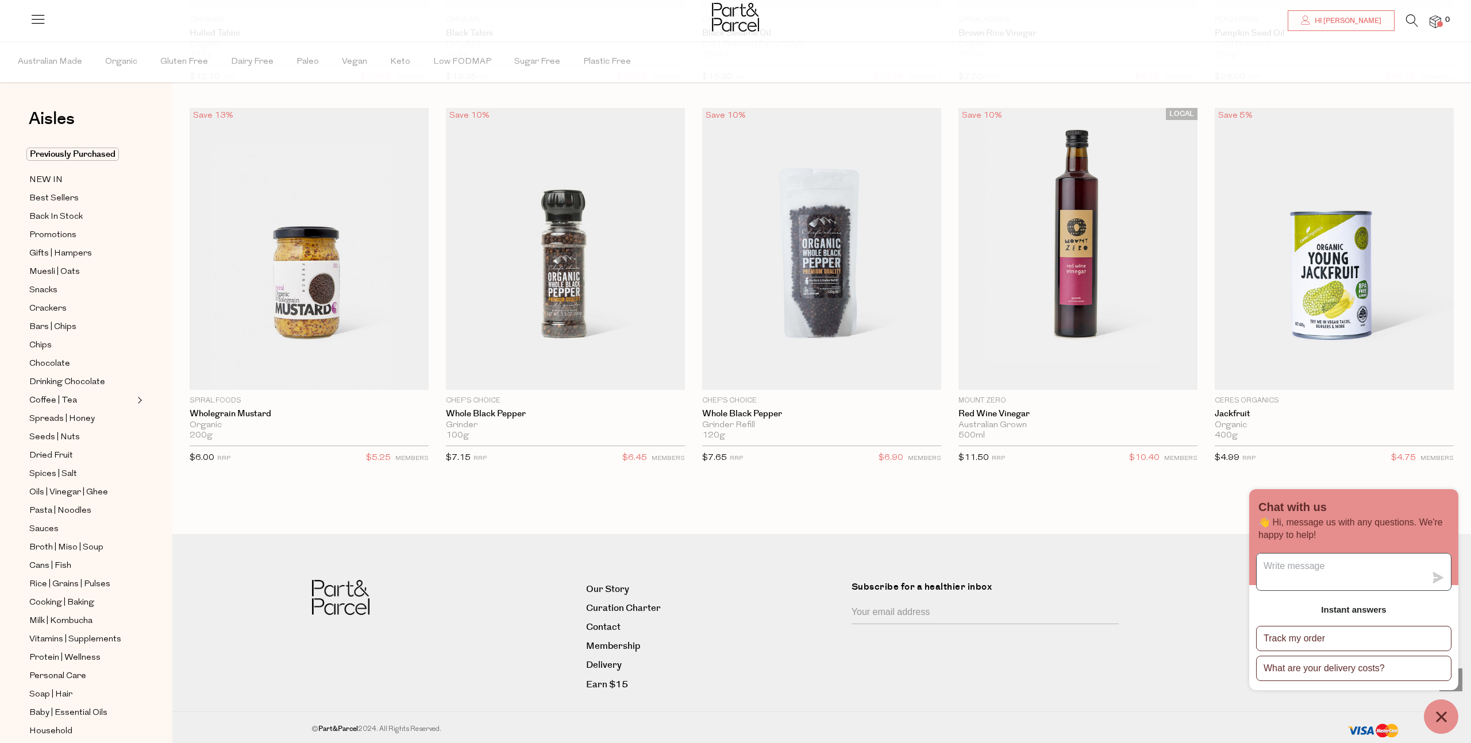
click at [1323, 565] on textarea "Message us" at bounding box center [1340, 572] width 169 height 37
type textarea "cancel membership"
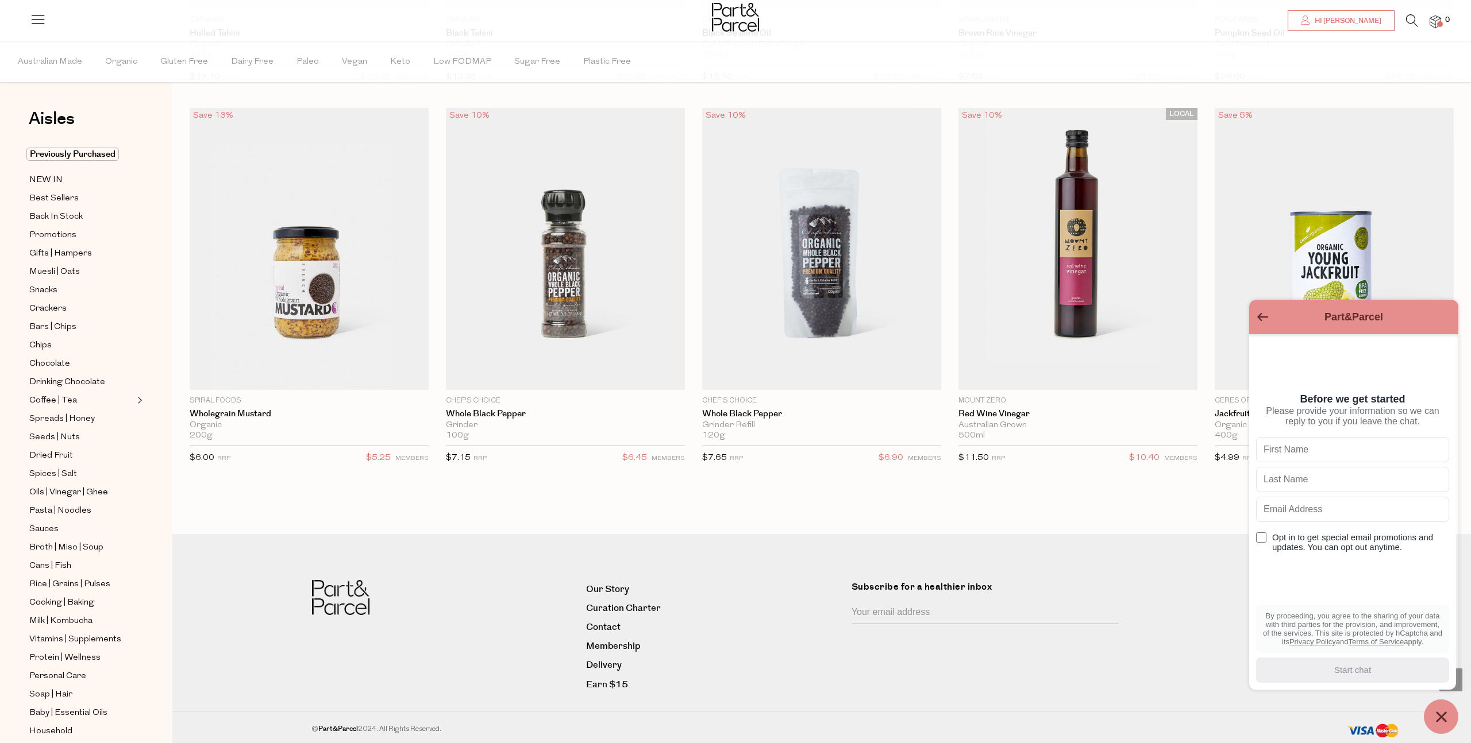
click at [42, 20] on icon at bounding box center [38, 19] width 16 height 16
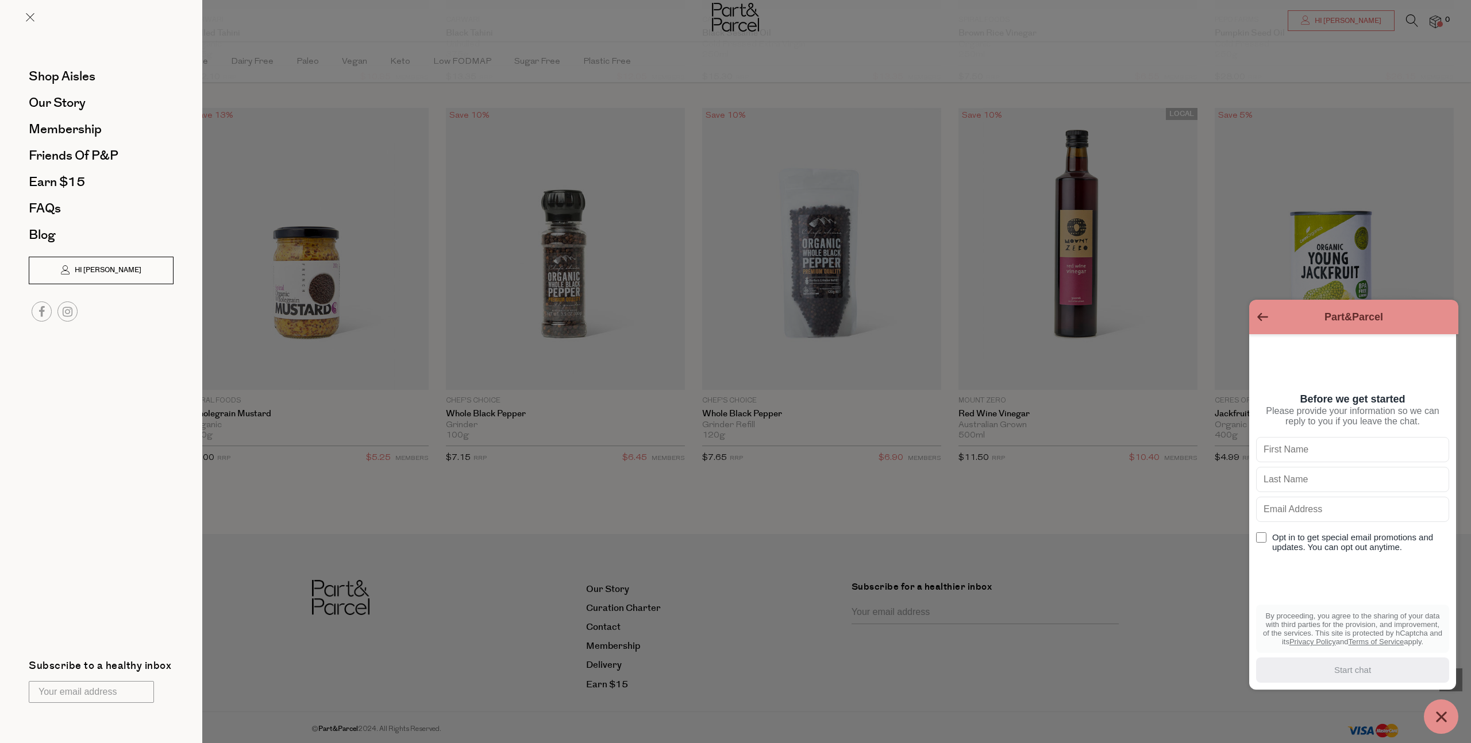
click at [101, 274] on span "Hi [PERSON_NAME]" at bounding box center [107, 270] width 70 height 10
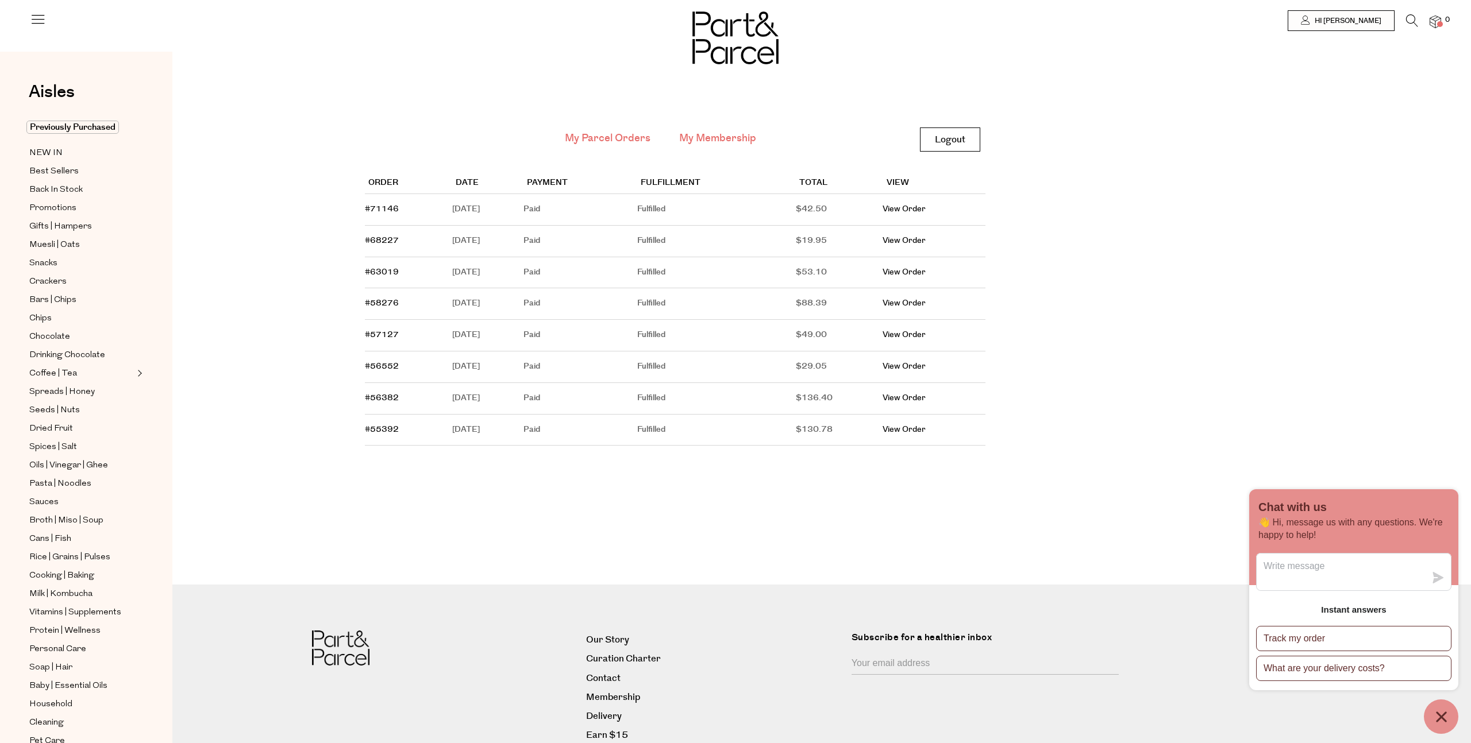
click at [683, 133] on link "My Membership" at bounding box center [717, 138] width 77 height 15
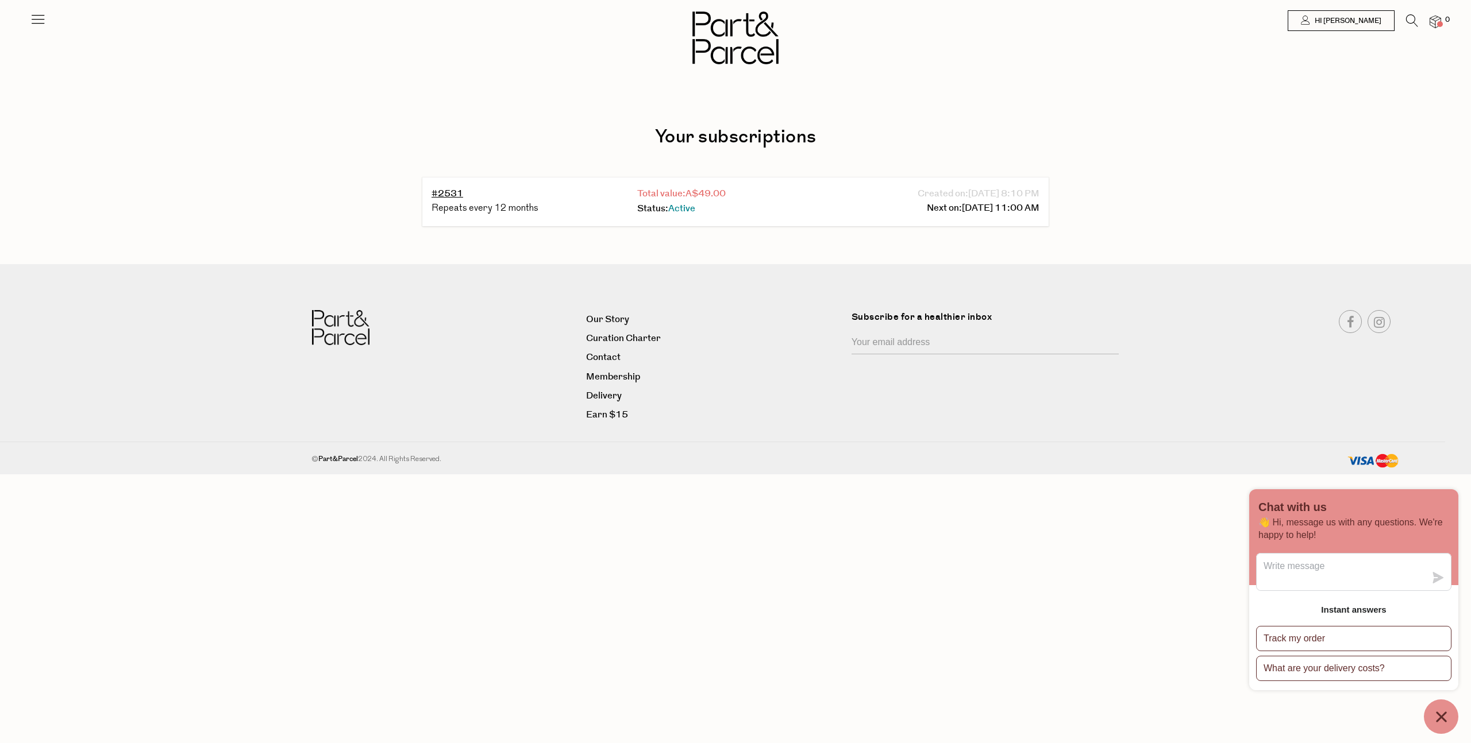
click at [704, 195] on span "A$49.00" at bounding box center [705, 193] width 40 height 13
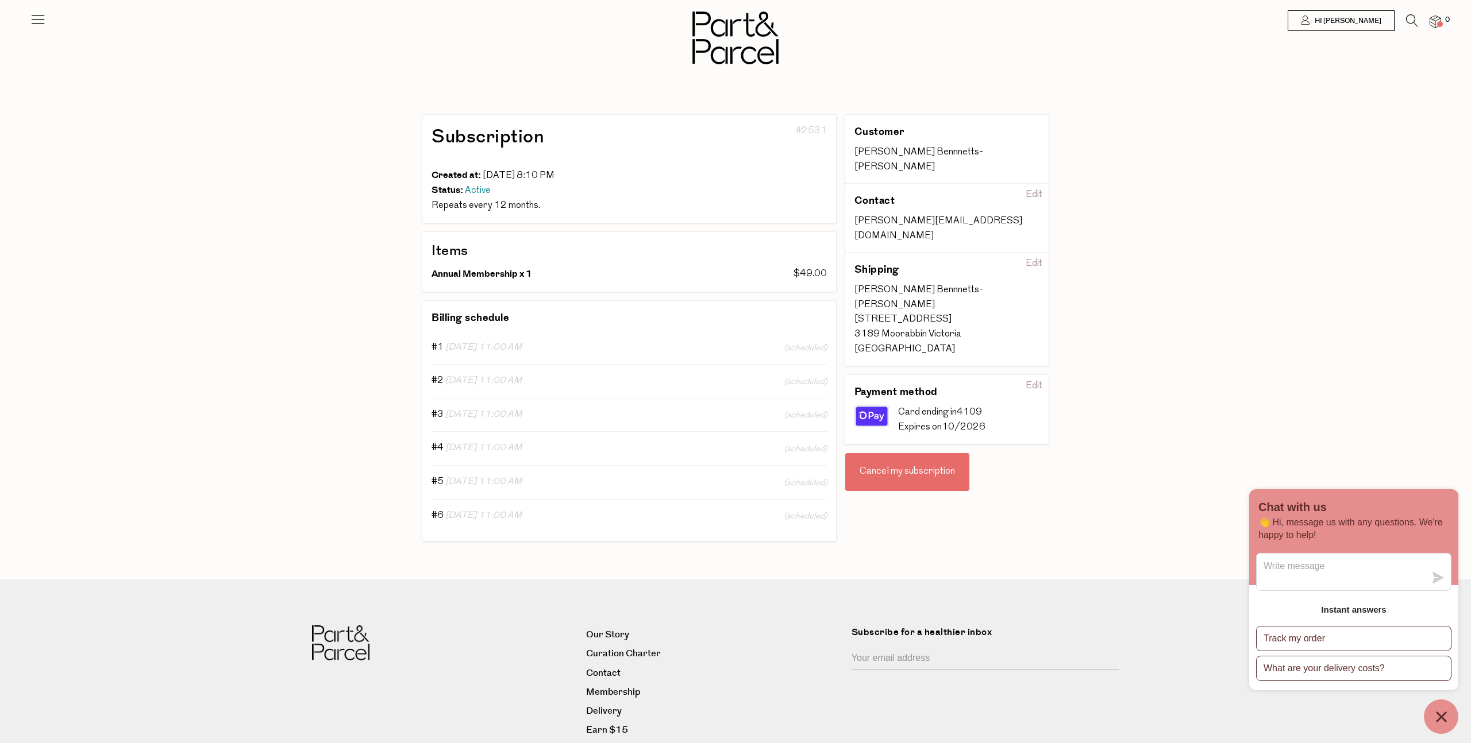
click at [37, 19] on icon at bounding box center [38, 19] width 16 height 16
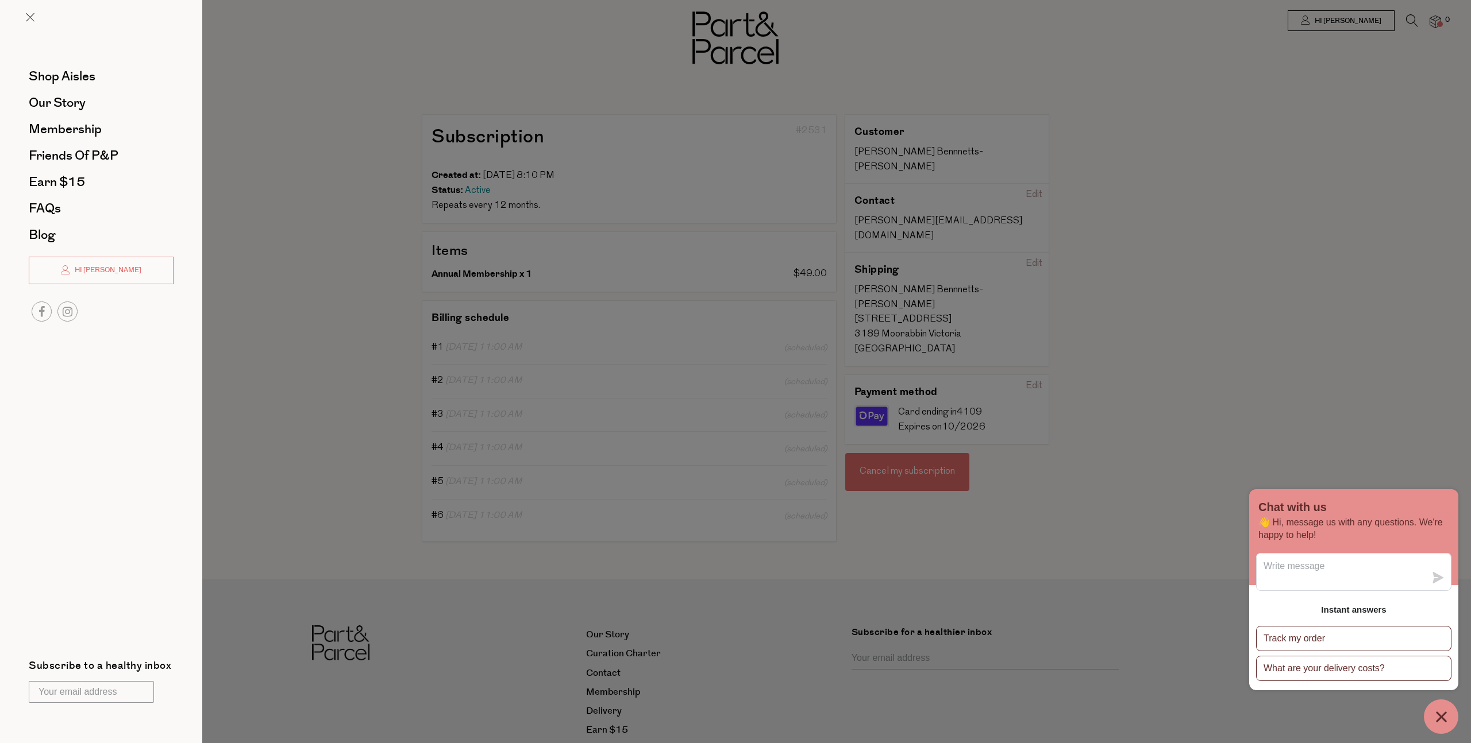
click at [30, 27] on div at bounding box center [101, 26] width 202 height 53
click at [36, 18] on div at bounding box center [101, 26] width 202 height 53
click at [32, 19] on span at bounding box center [30, 17] width 9 height 9
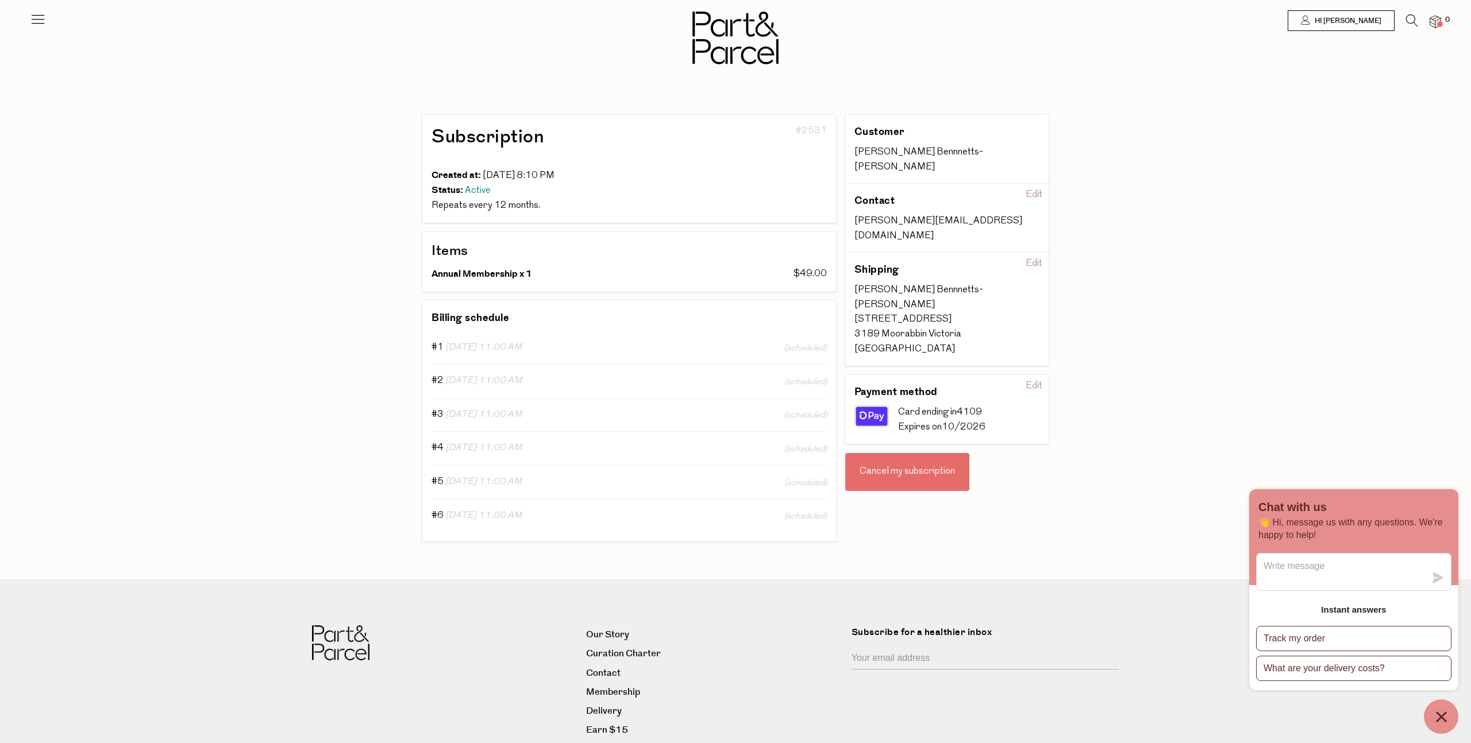
click at [45, 29] on link at bounding box center [38, 24] width 16 height 12
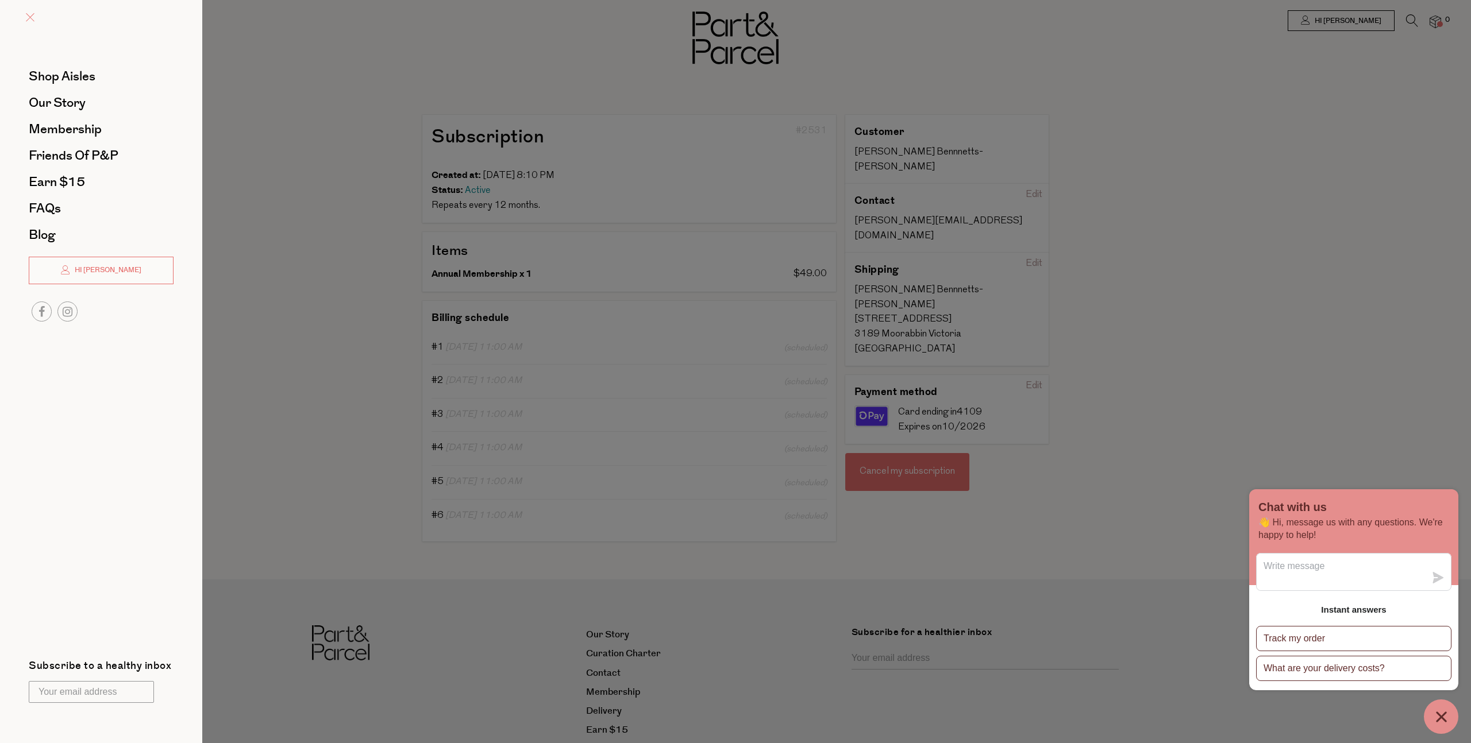
click at [33, 18] on span at bounding box center [30, 17] width 9 height 9
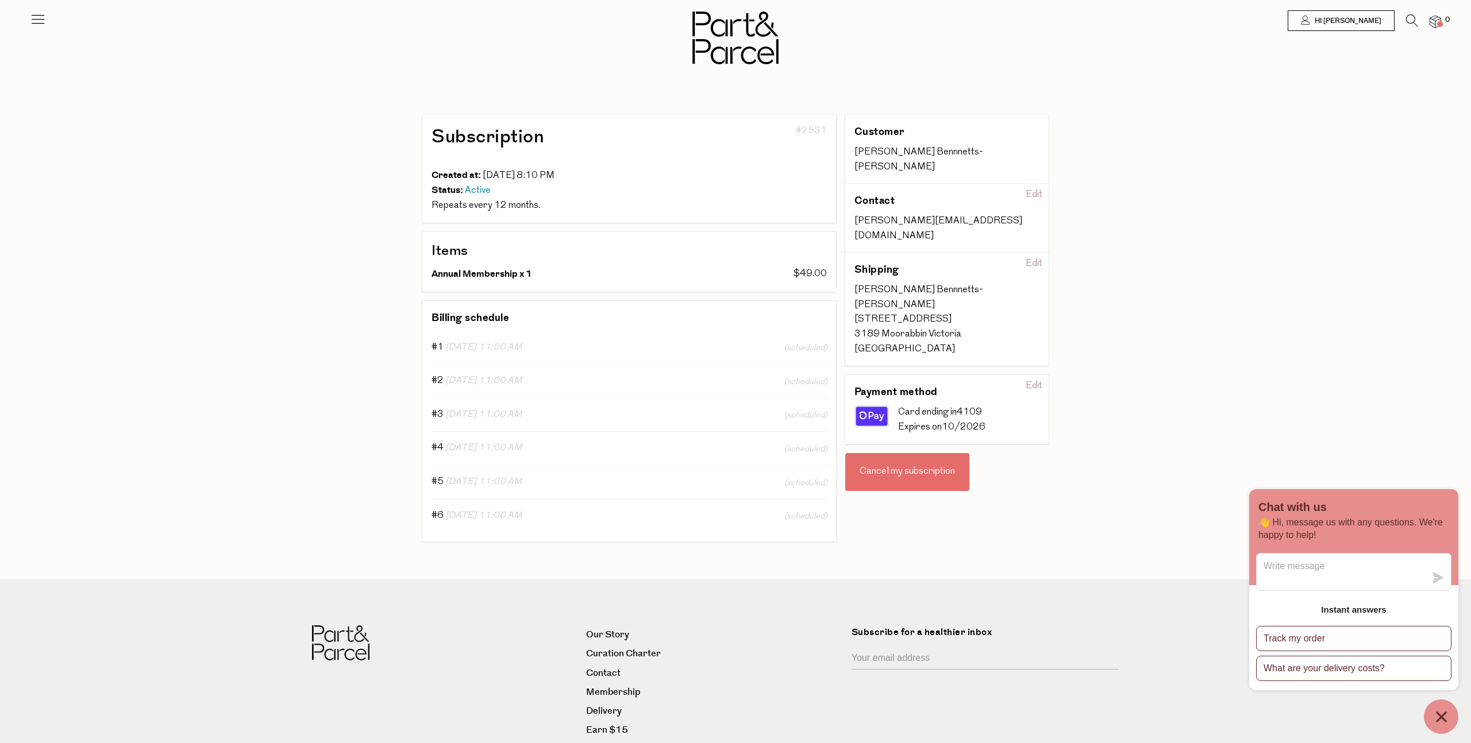
click at [45, 20] on div "Hi Isabella 0" at bounding box center [735, 16] width 1411 height 32
click at [44, 20] on icon at bounding box center [38, 19] width 16 height 16
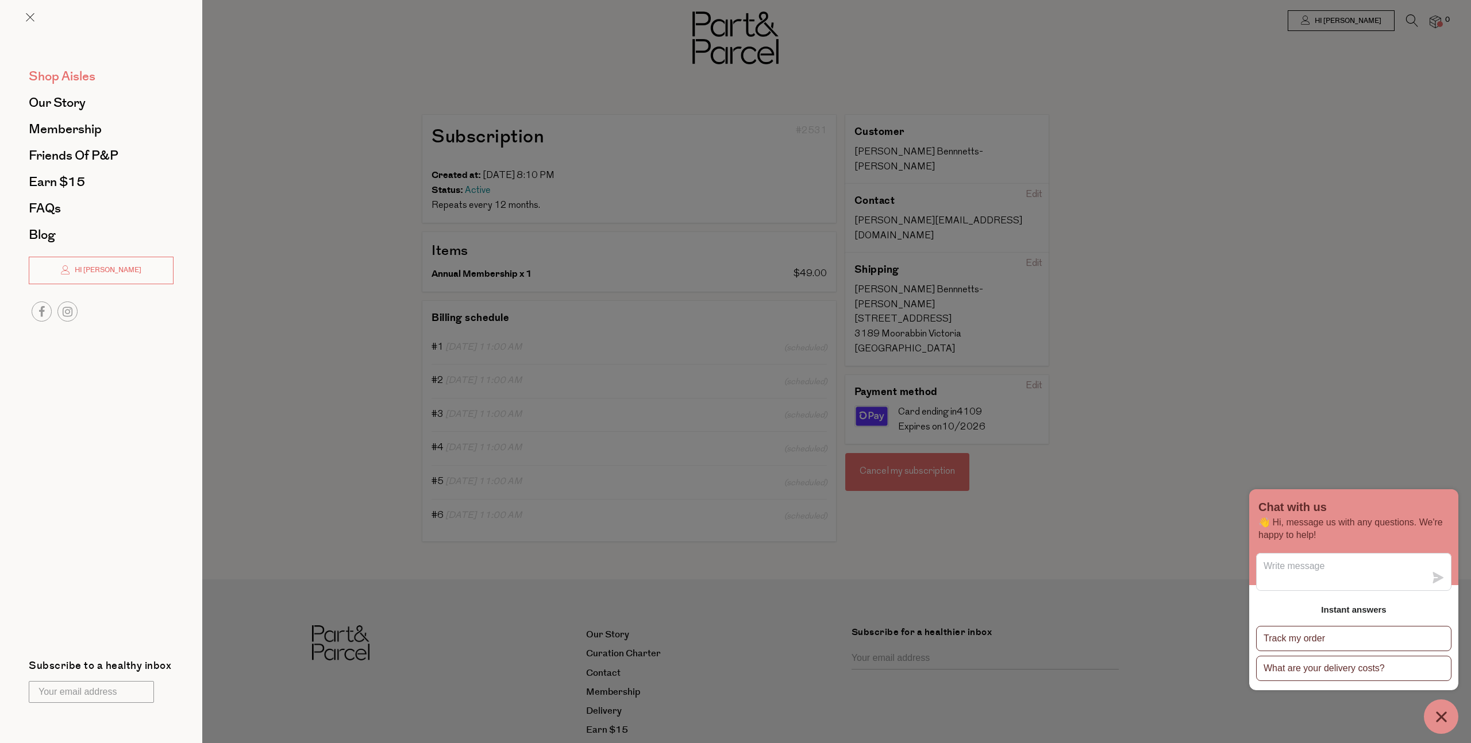
click at [60, 79] on span "Shop Aisles" at bounding box center [62, 76] width 67 height 18
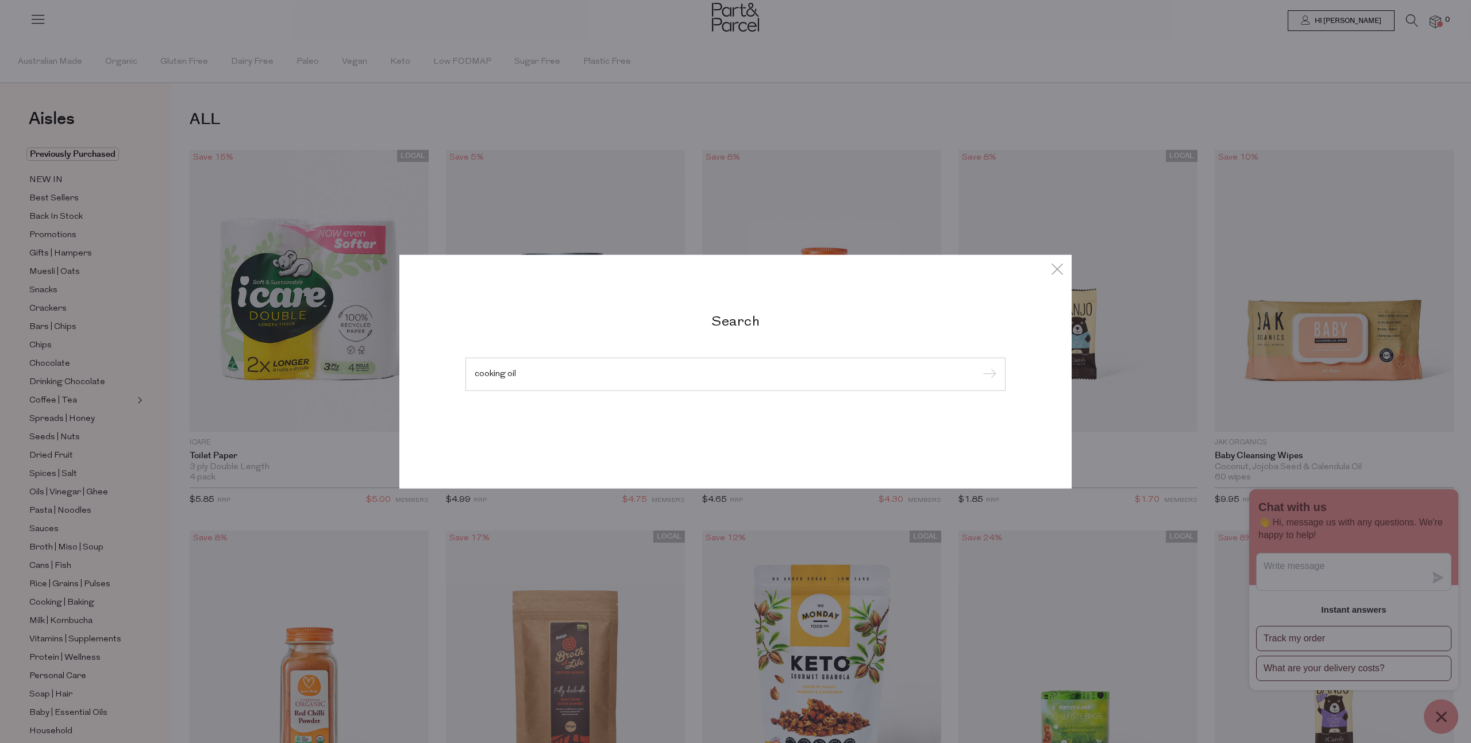
type input "cooking oil"
click at [979, 367] on input "submit" at bounding box center [987, 375] width 17 height 17
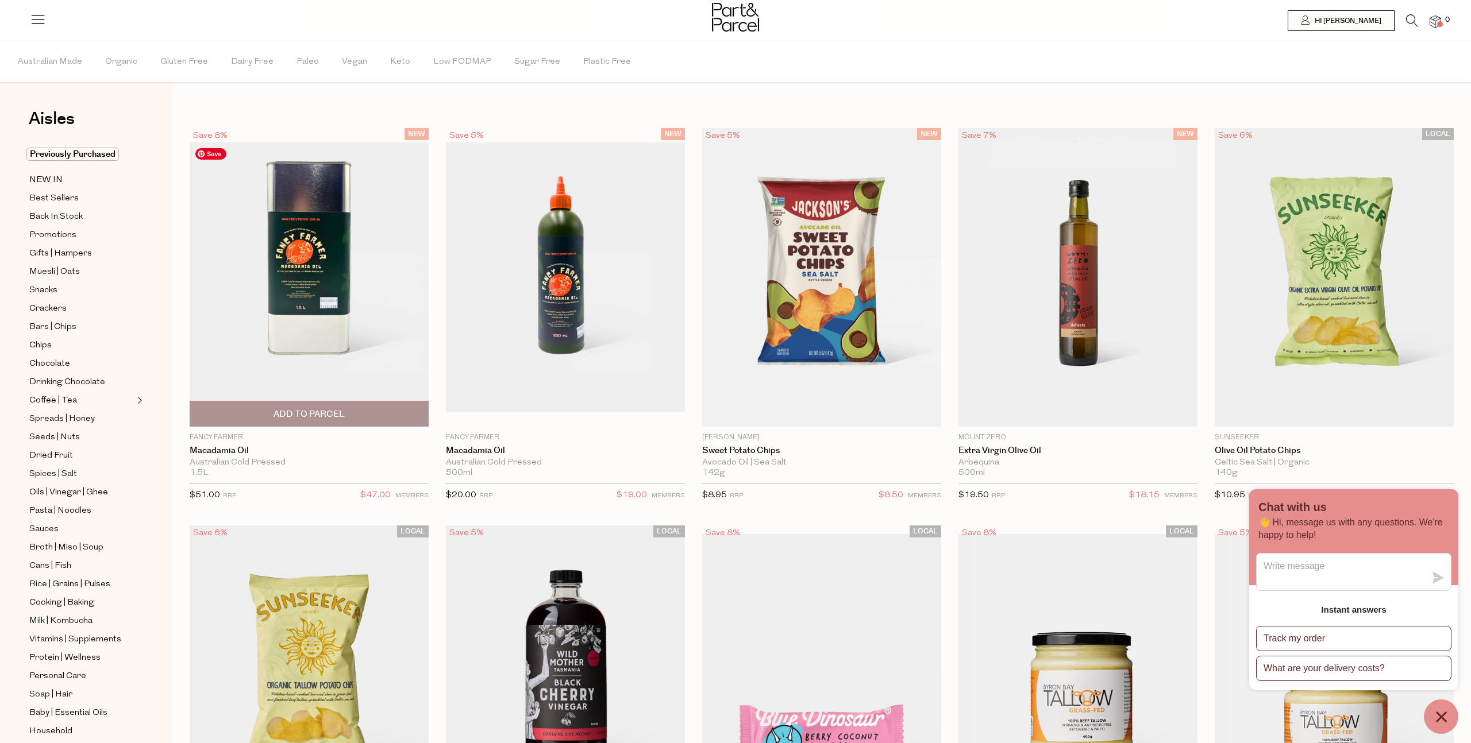
click at [350, 296] on img at bounding box center [309, 277] width 239 height 270
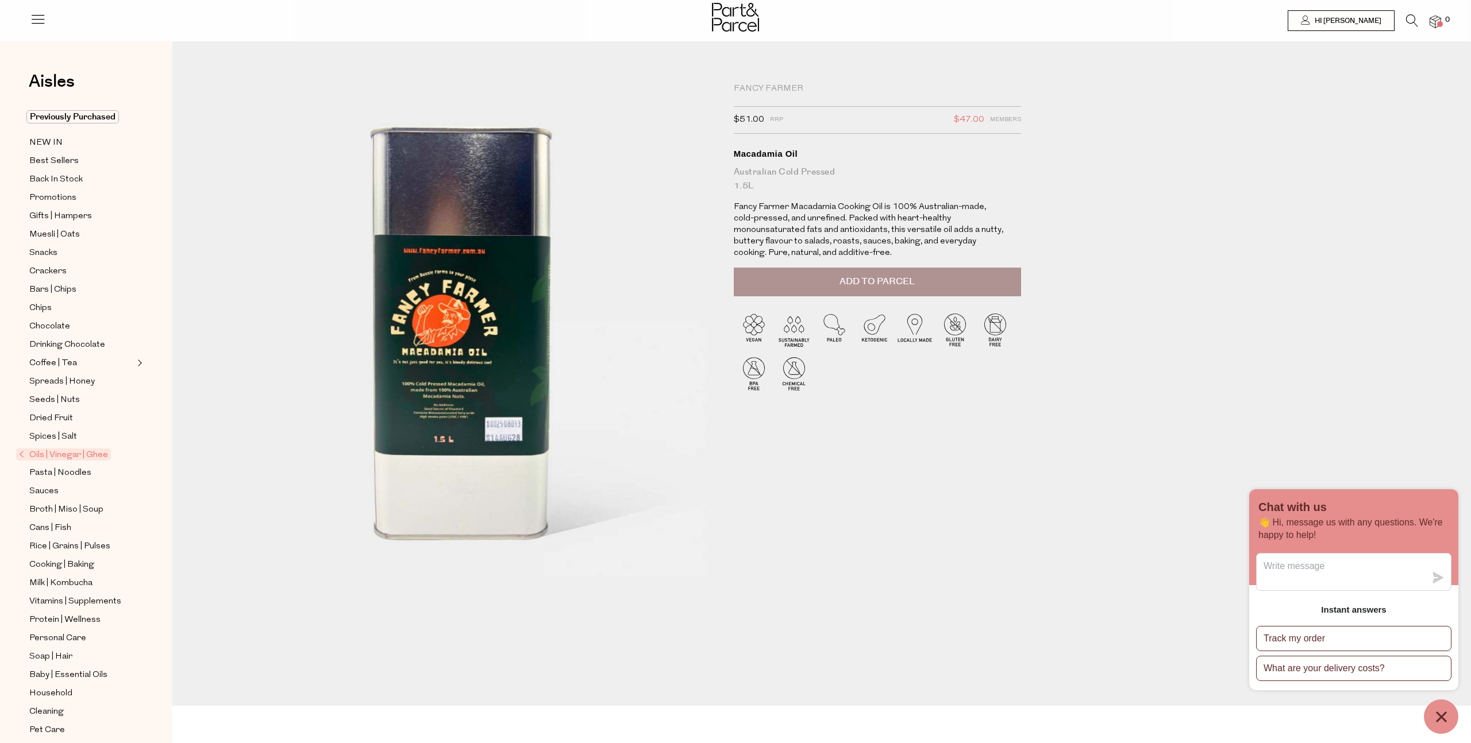
click at [802, 291] on button "Add to Parcel" at bounding box center [877, 282] width 287 height 29
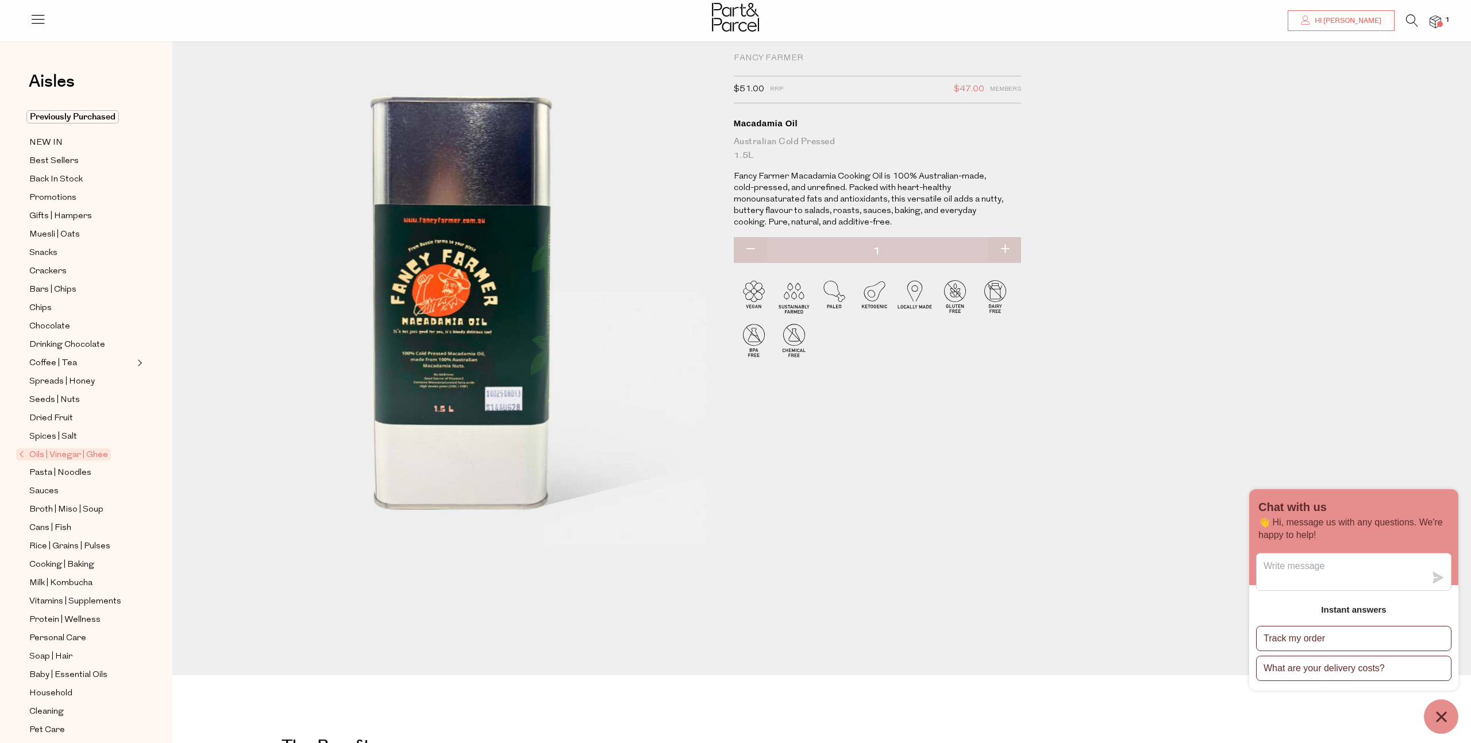
click at [1410, 20] on icon at bounding box center [1412, 20] width 12 height 13
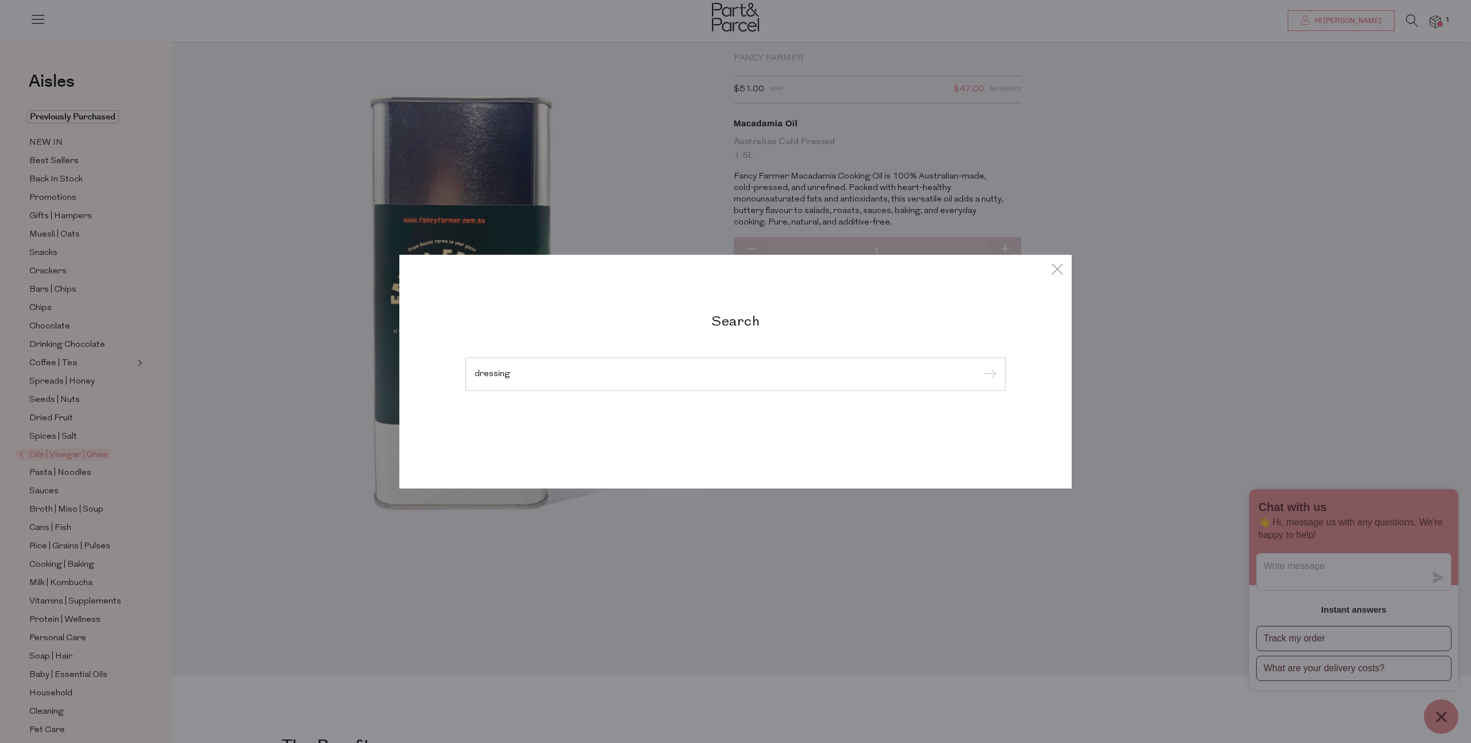
type input "dressing"
click at [979, 367] on input "submit" at bounding box center [987, 375] width 17 height 17
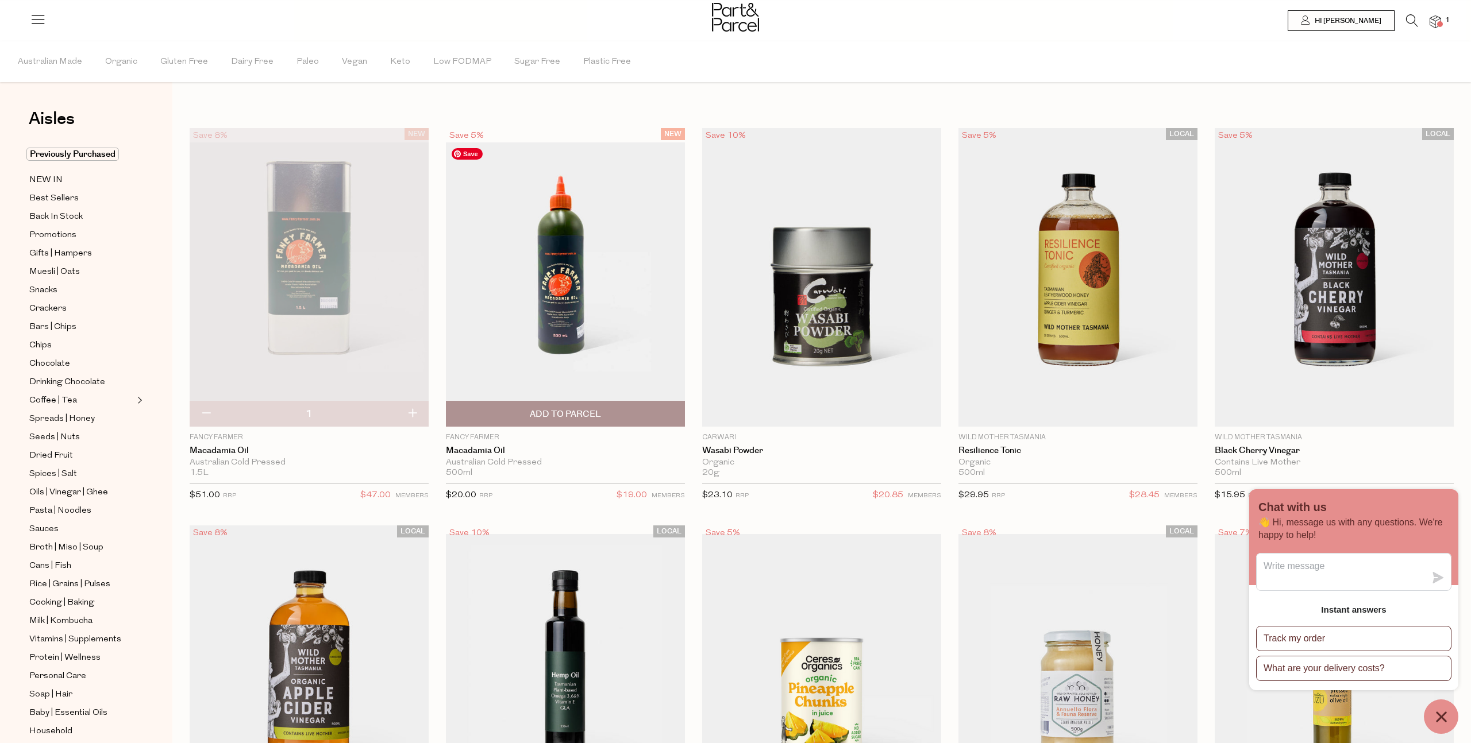
click at [575, 303] on img at bounding box center [565, 277] width 239 height 270
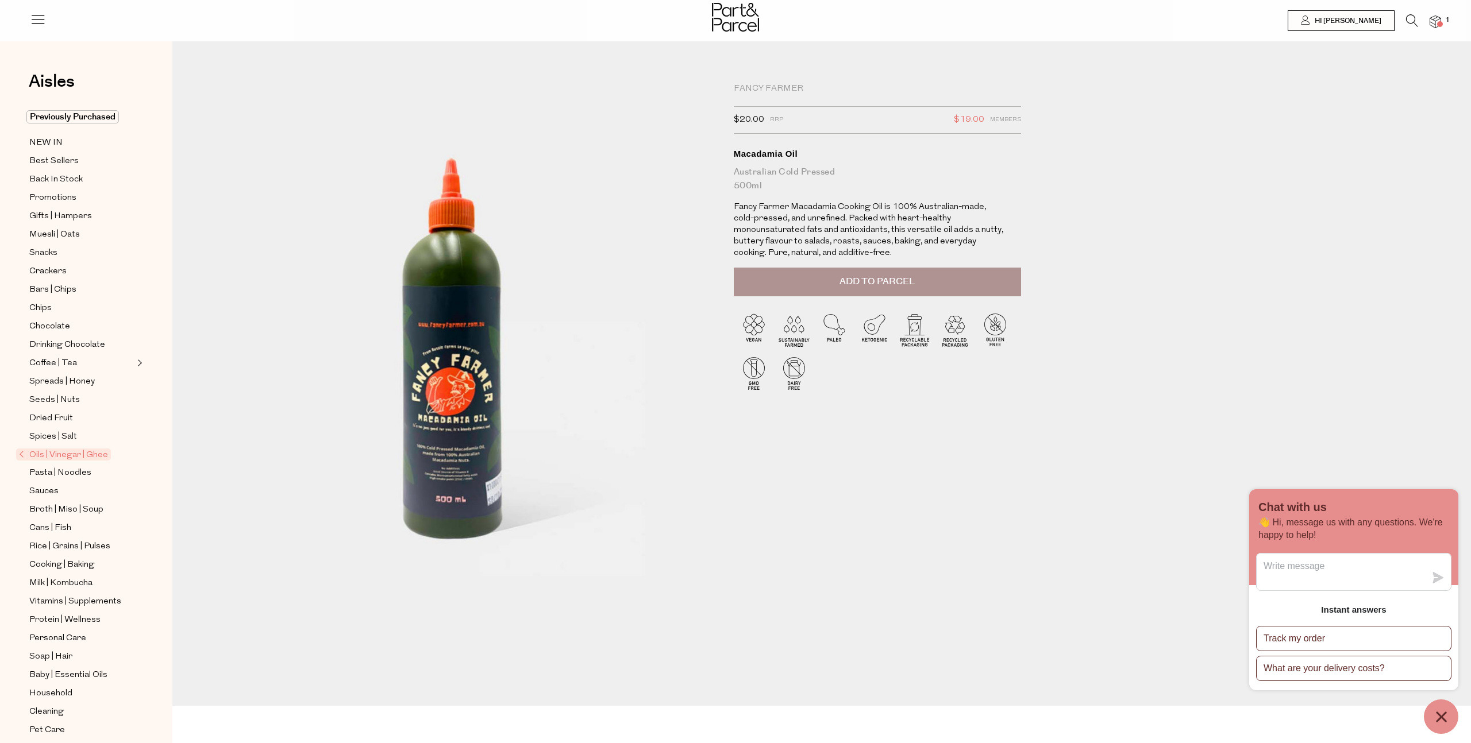
click at [1408, 21] on icon at bounding box center [1412, 20] width 12 height 13
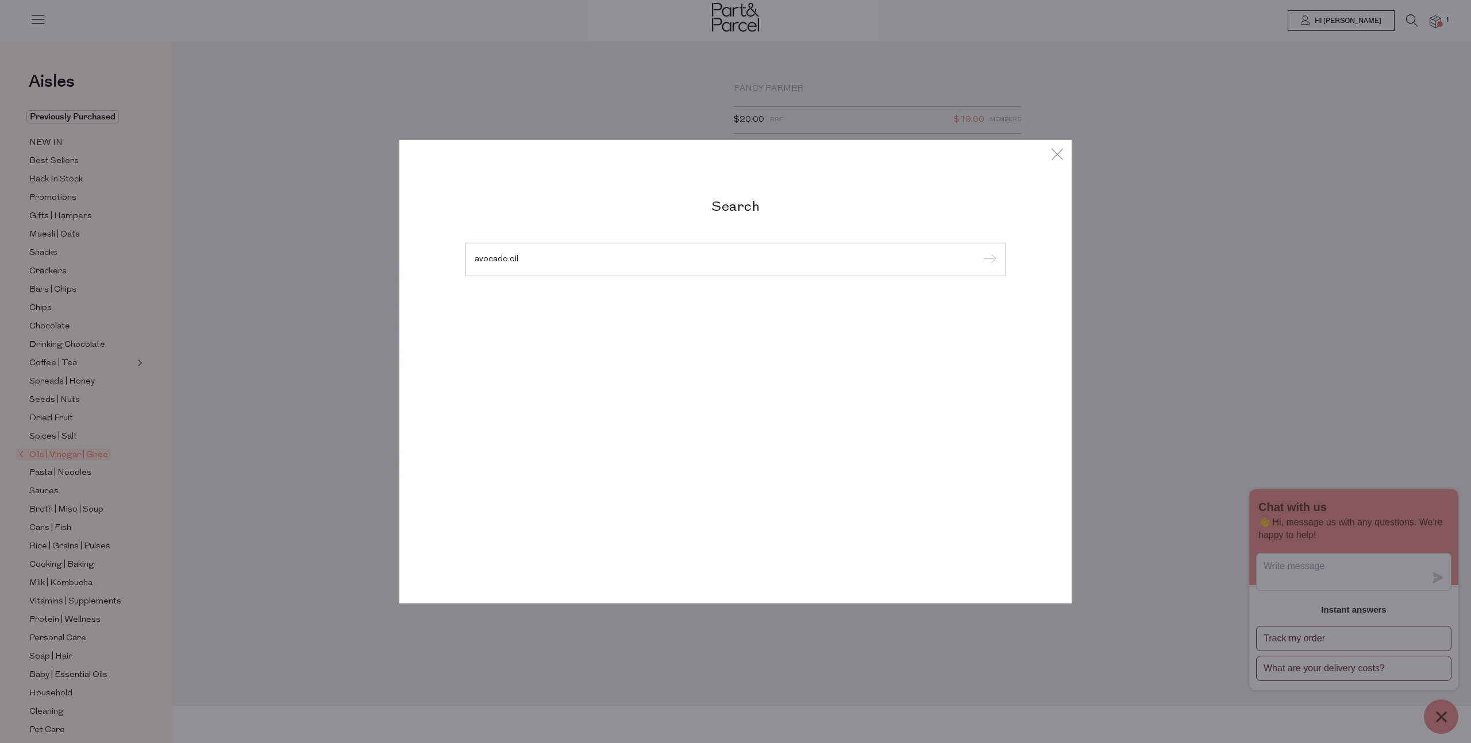
type input "avocado oil"
click at [979, 252] on input "submit" at bounding box center [987, 260] width 17 height 17
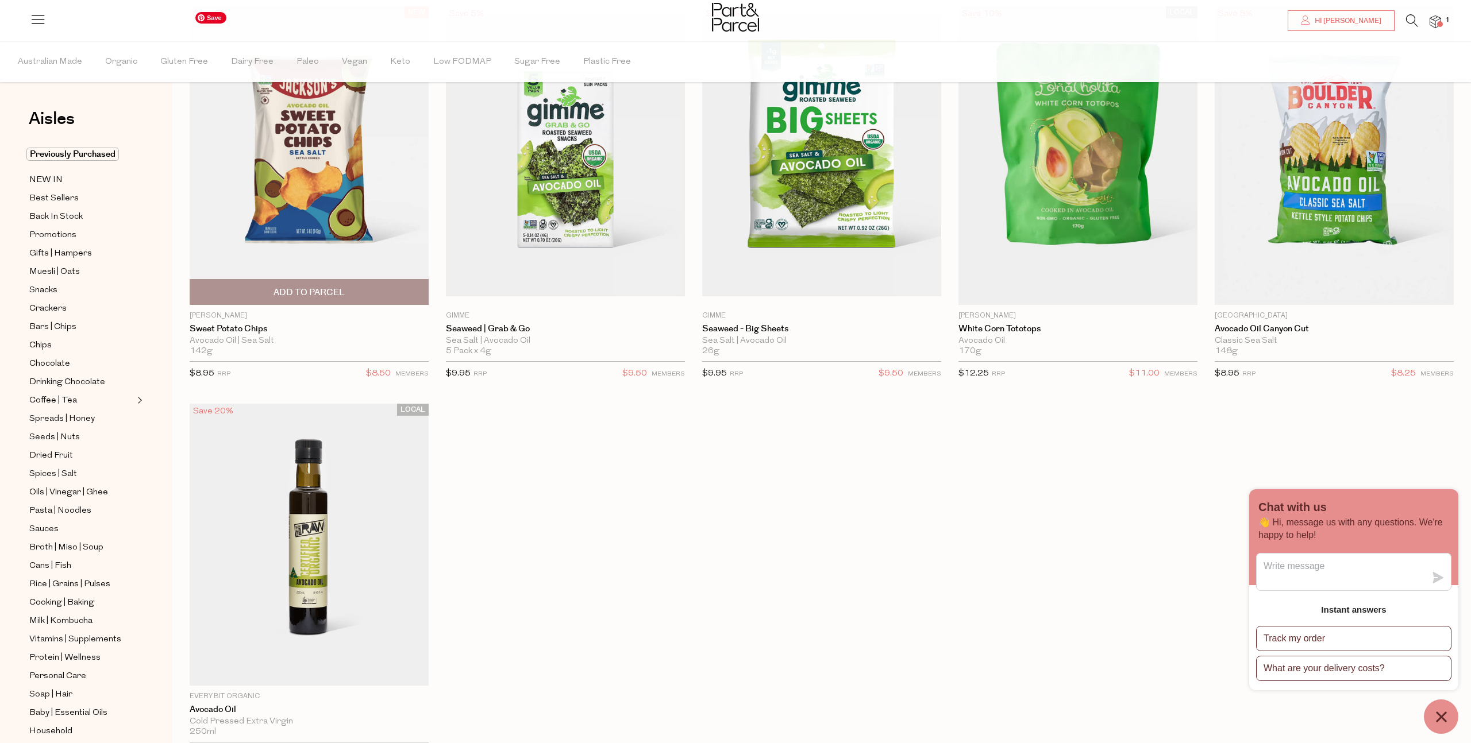
scroll to position [135, 0]
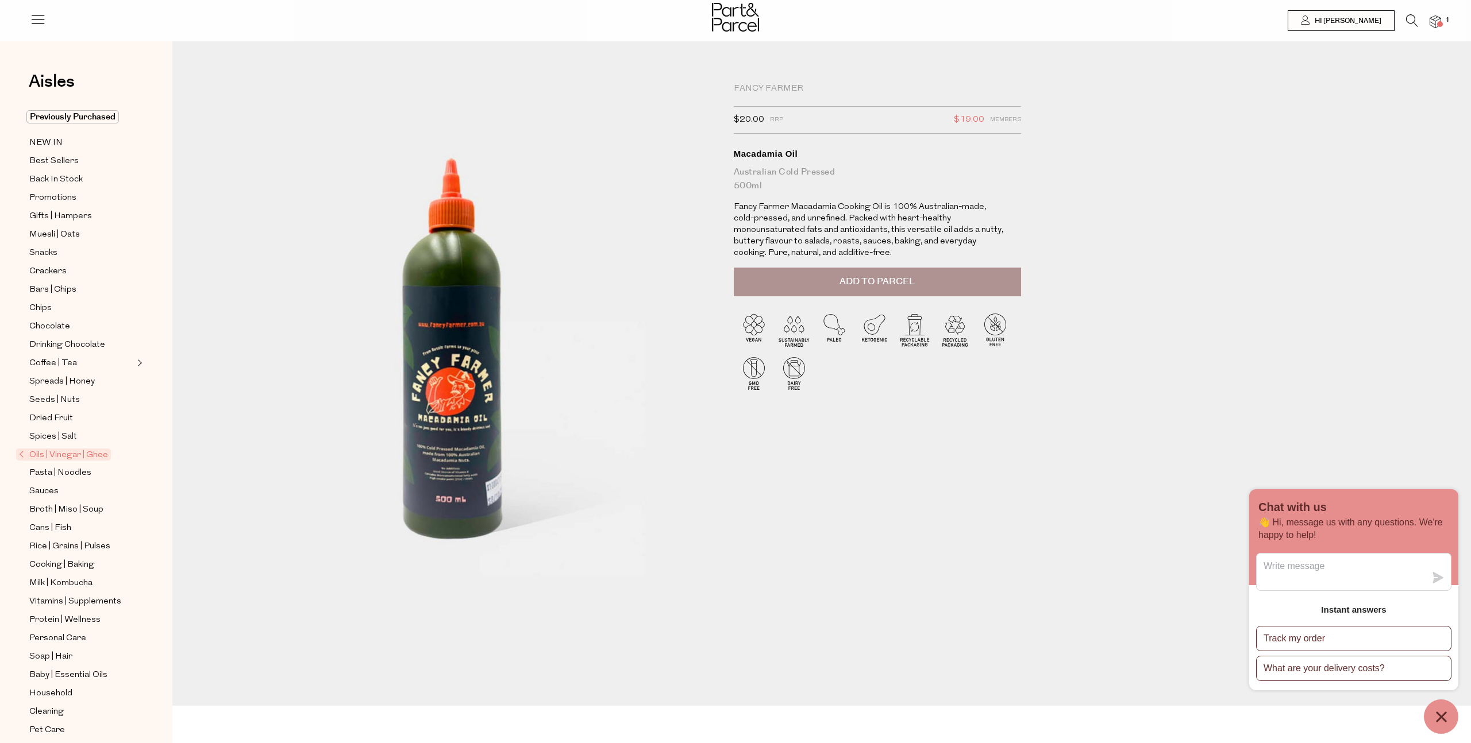
drag, startPoint x: 934, startPoint y: 270, endPoint x: 939, endPoint y: 275, distance: 6.9
click at [935, 271] on button "Add to Parcel" at bounding box center [877, 282] width 287 height 29
click at [1436, 22] on img at bounding box center [1434, 22] width 11 height 13
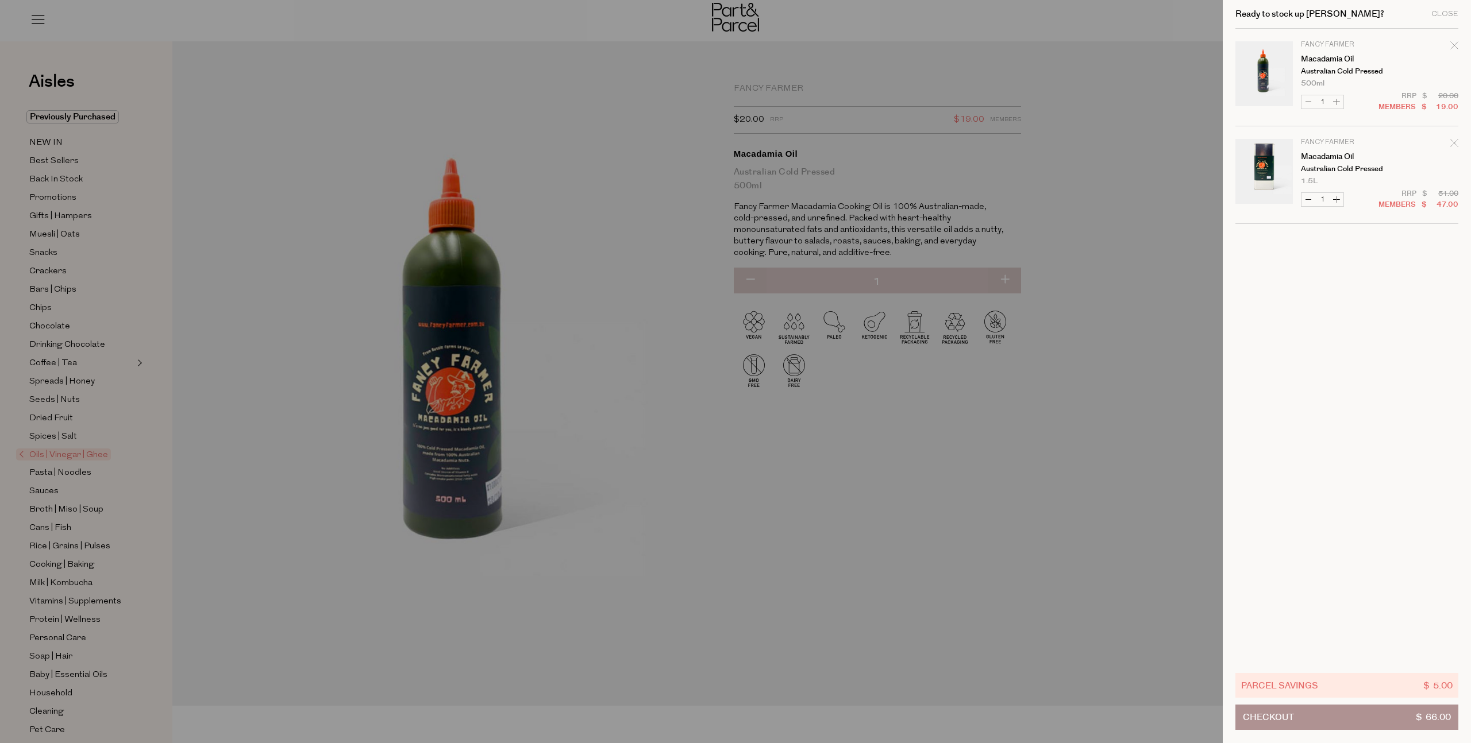
click at [1458, 144] on div "Ready to stock up Isabella? Close Image Product Total Qty Fancy Farmer Macadami…" at bounding box center [1347, 371] width 248 height 743
click at [1454, 142] on icon "Remove Macadamia Oil" at bounding box center [1453, 142] width 7 height 7
click at [480, 254] on div at bounding box center [735, 371] width 1471 height 743
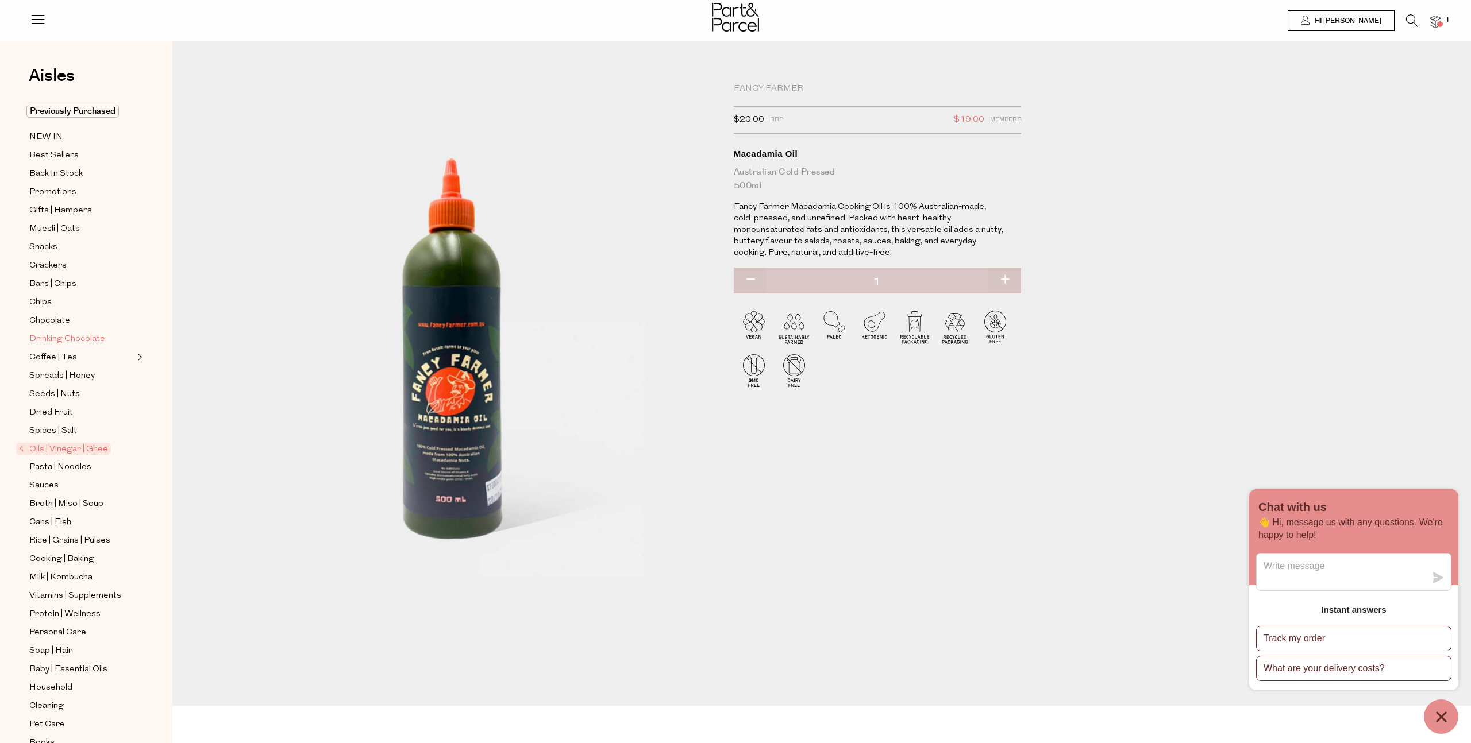
scroll to position [31, 0]
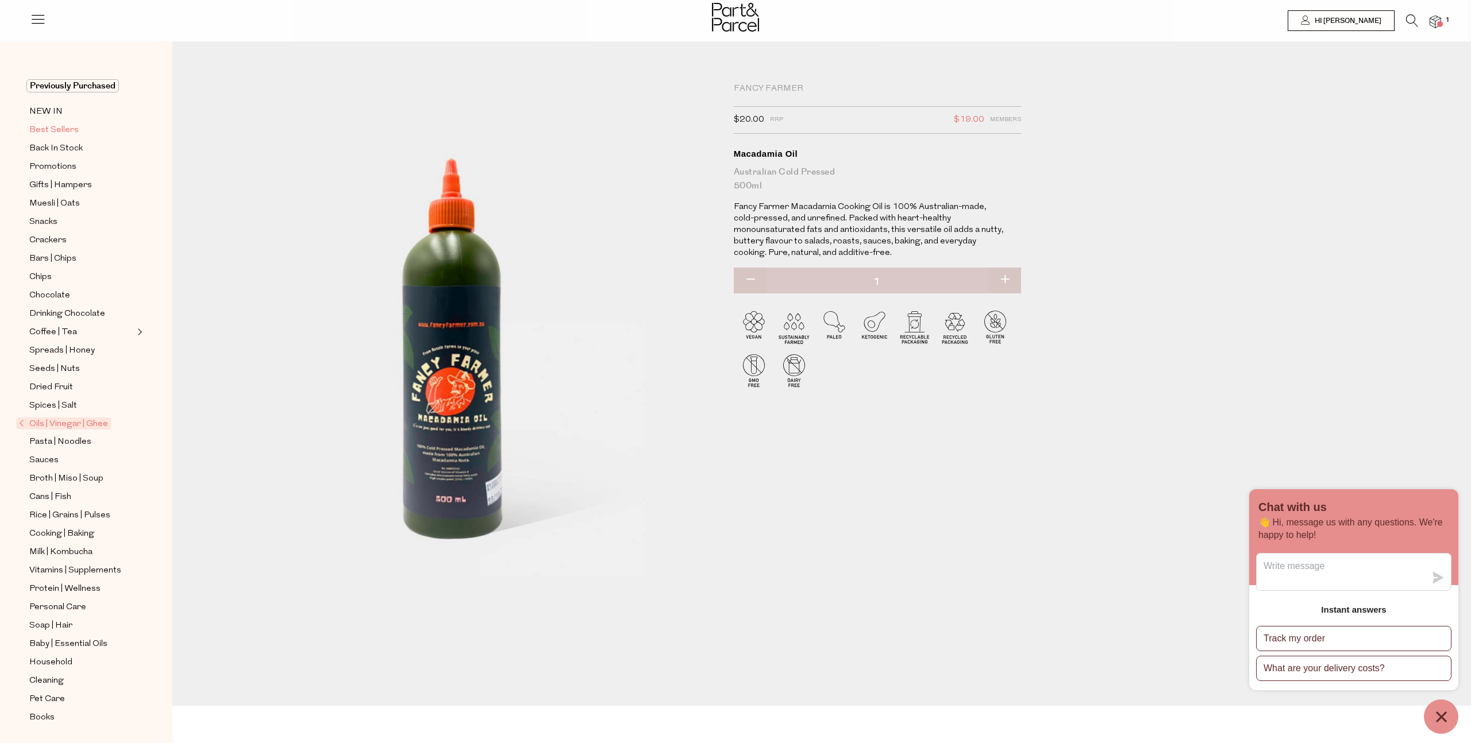
click at [64, 133] on span "Best Sellers" at bounding box center [53, 131] width 49 height 14
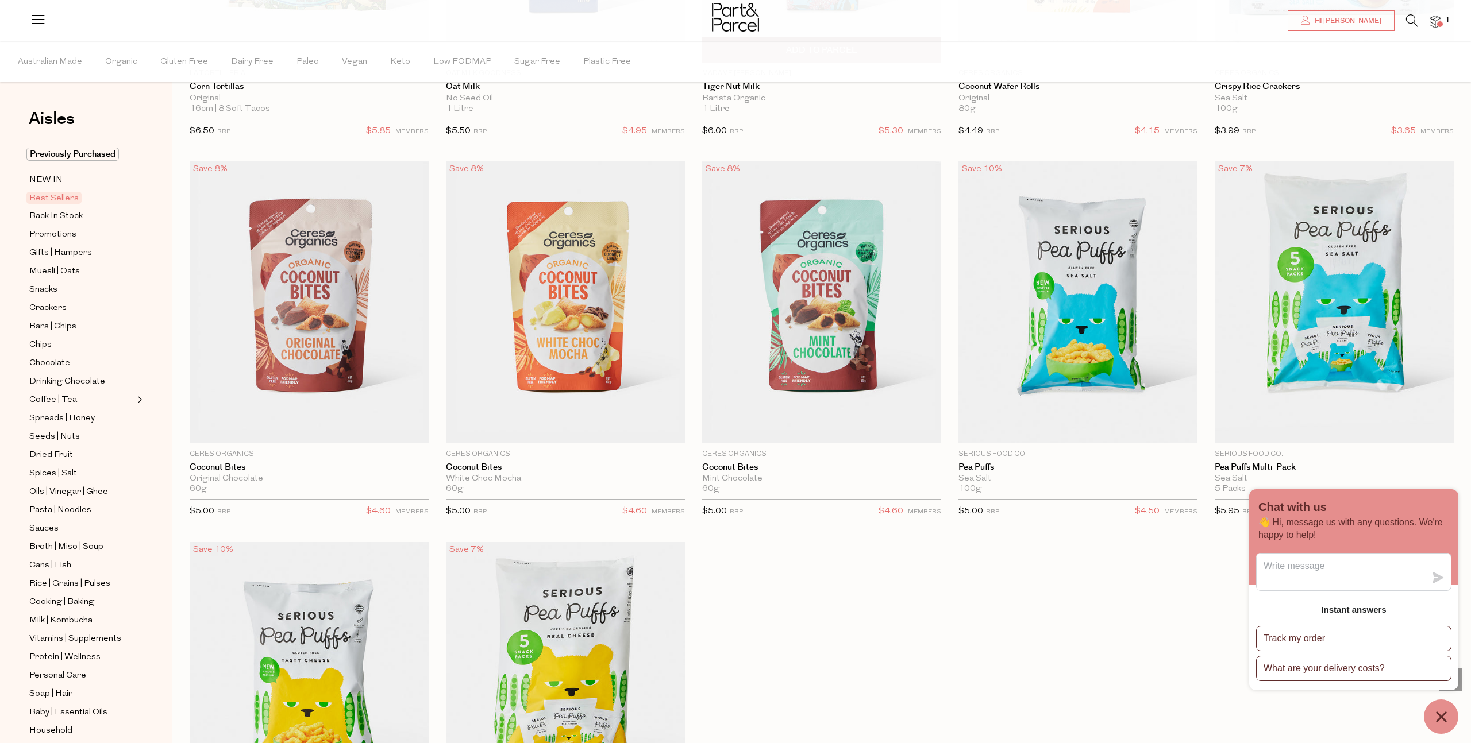
scroll to position [3162, 0]
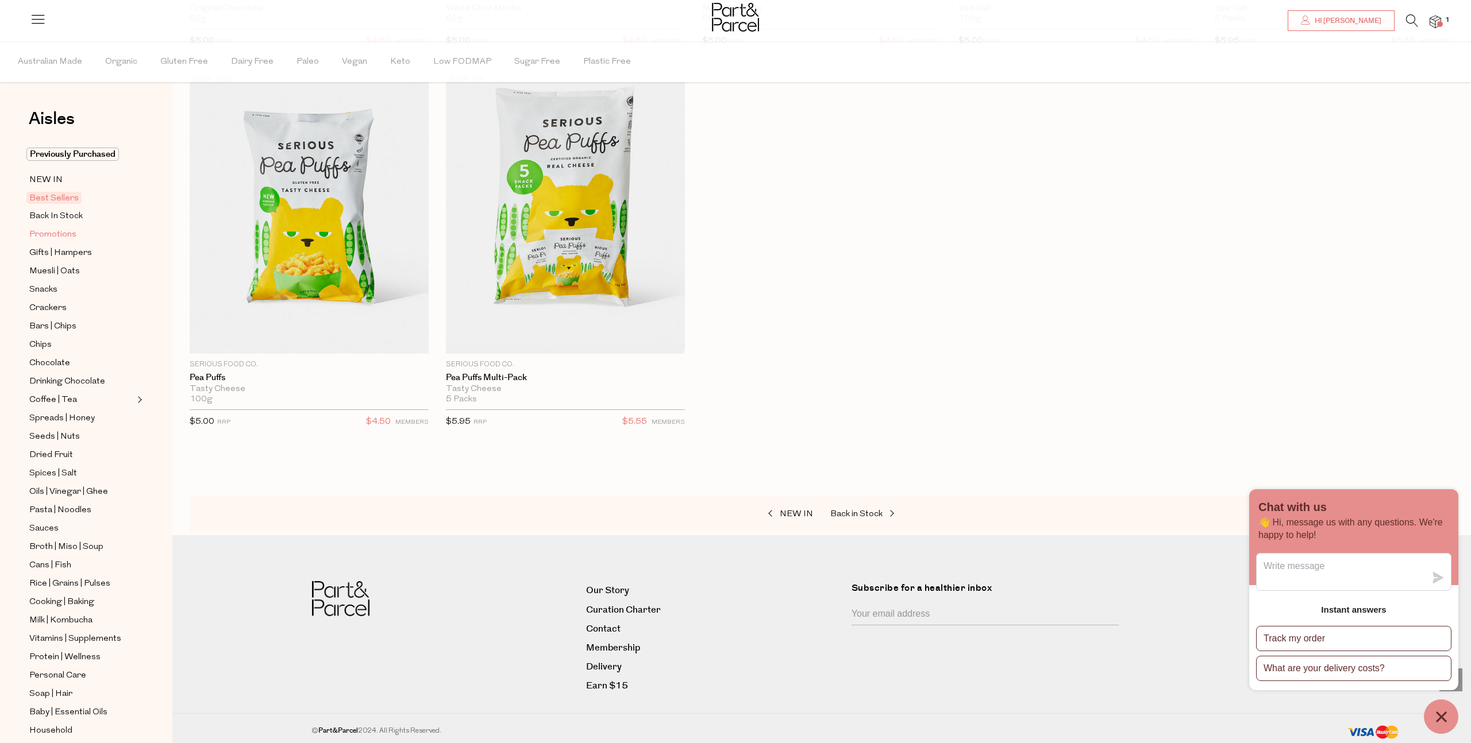
click at [45, 233] on span "Promotions" at bounding box center [52, 235] width 47 height 14
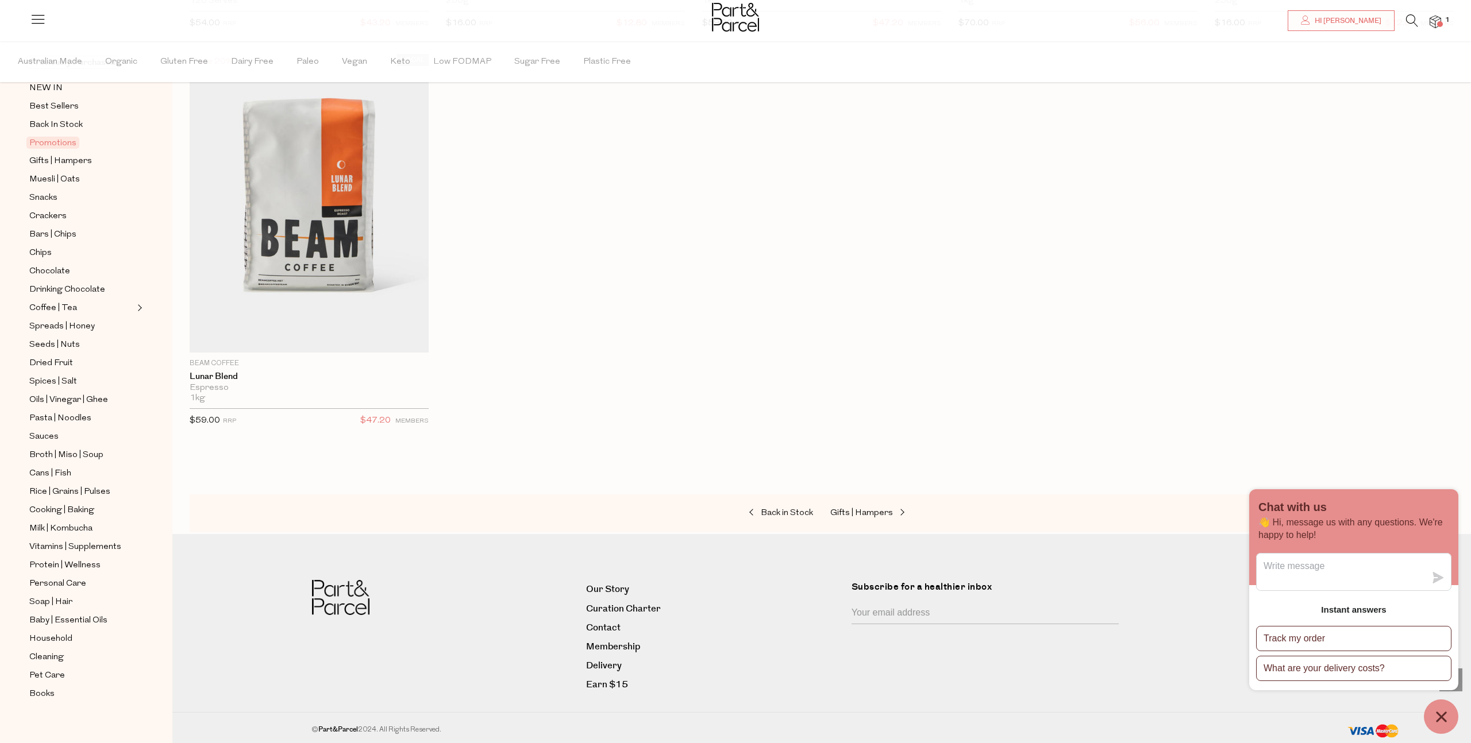
scroll to position [100, 0]
click at [71, 500] on span "Cooking | Baking" at bounding box center [61, 503] width 65 height 14
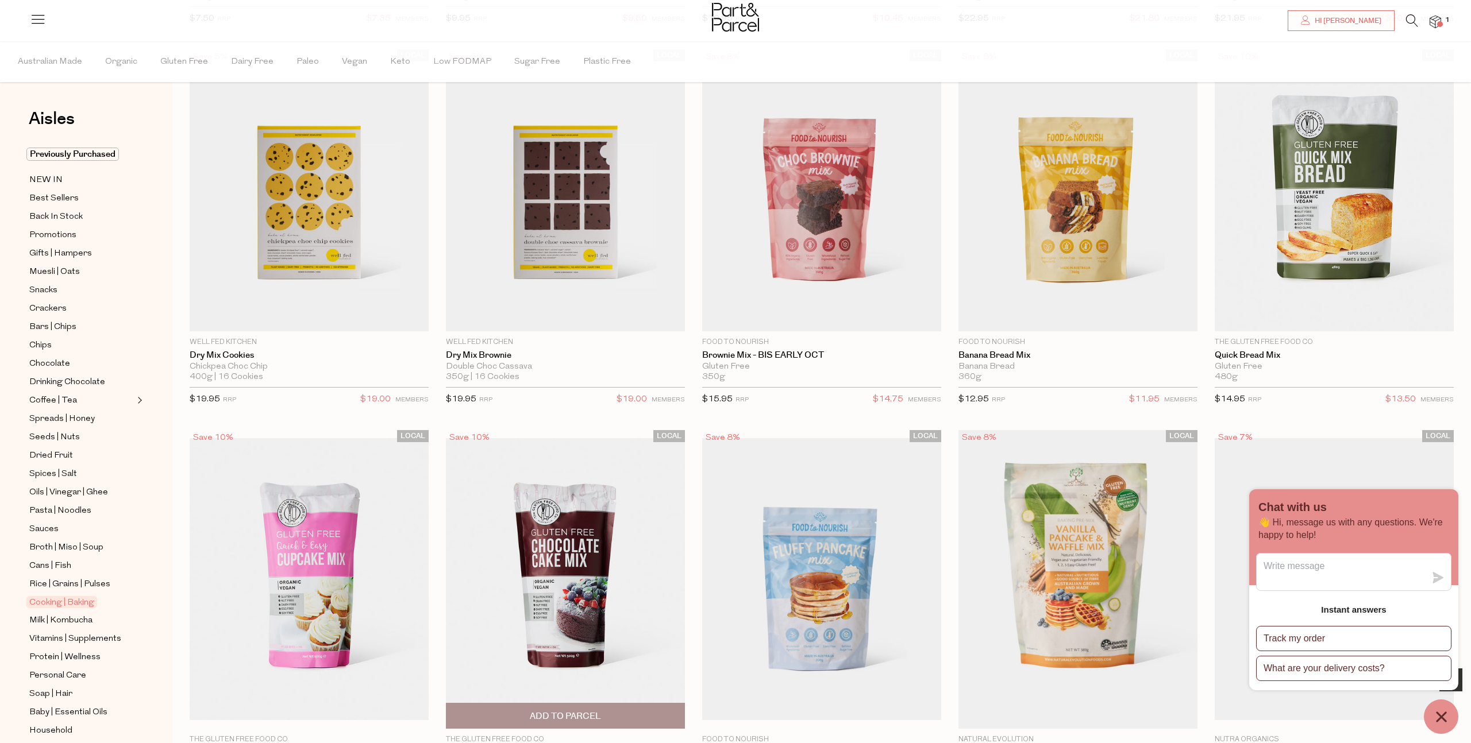
scroll to position [483, 0]
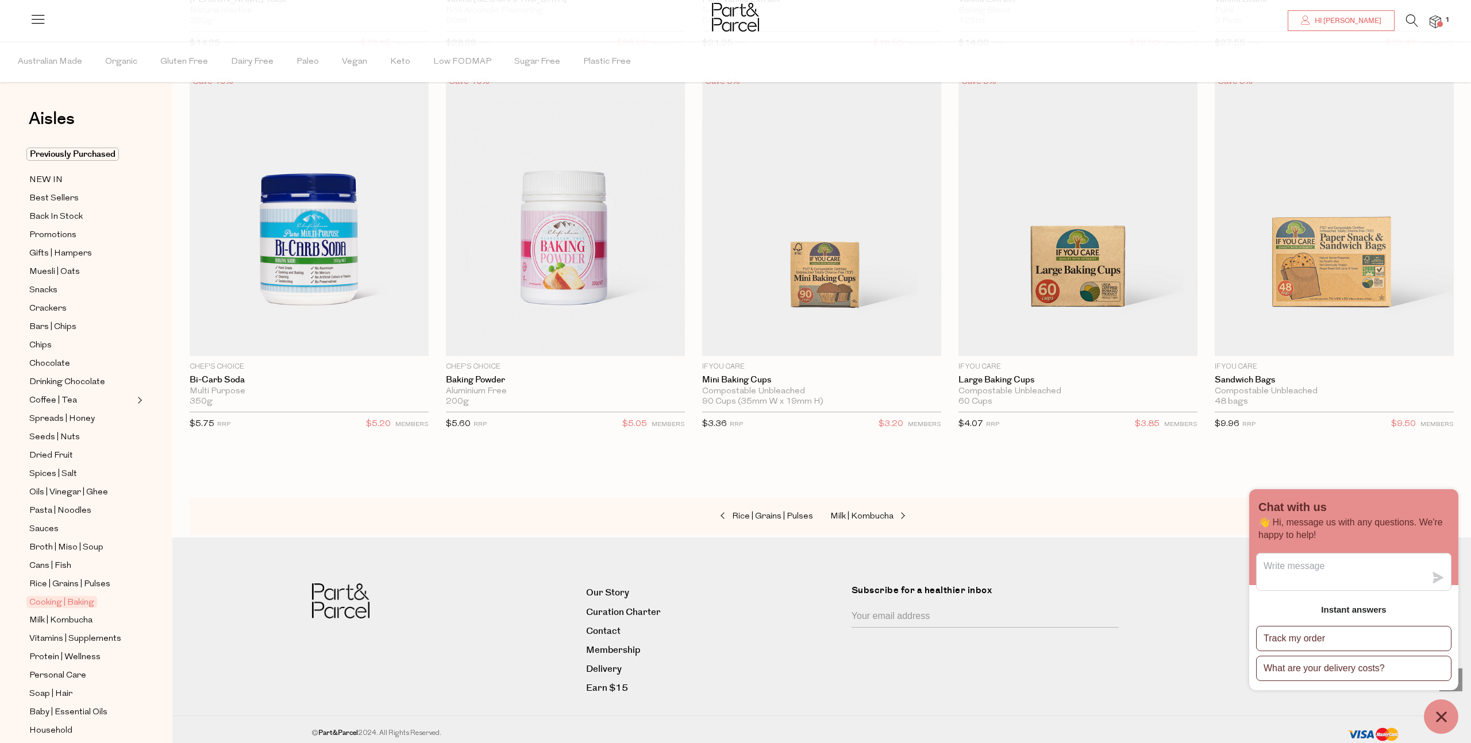
scroll to position [100, 0]
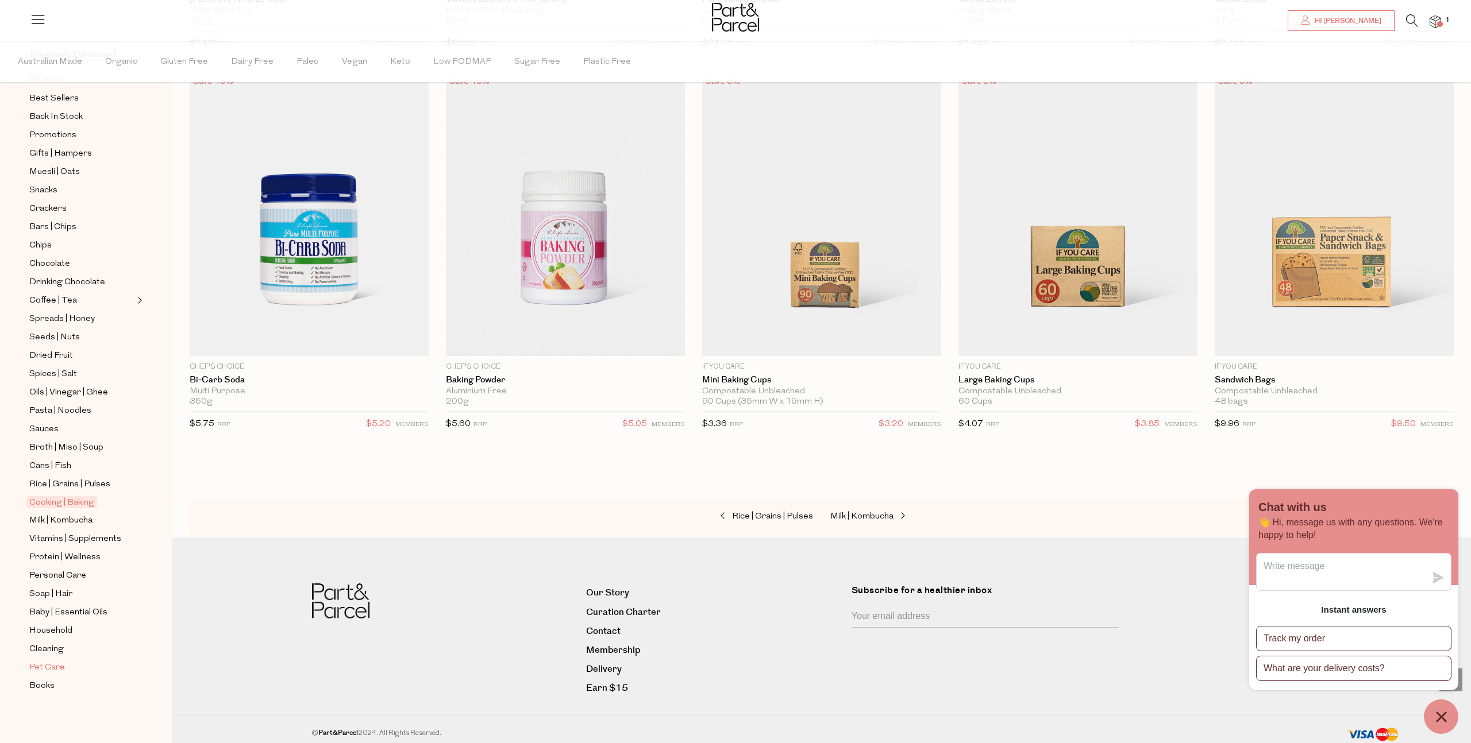
click at [47, 668] on span "Pet Care" at bounding box center [47, 668] width 36 height 14
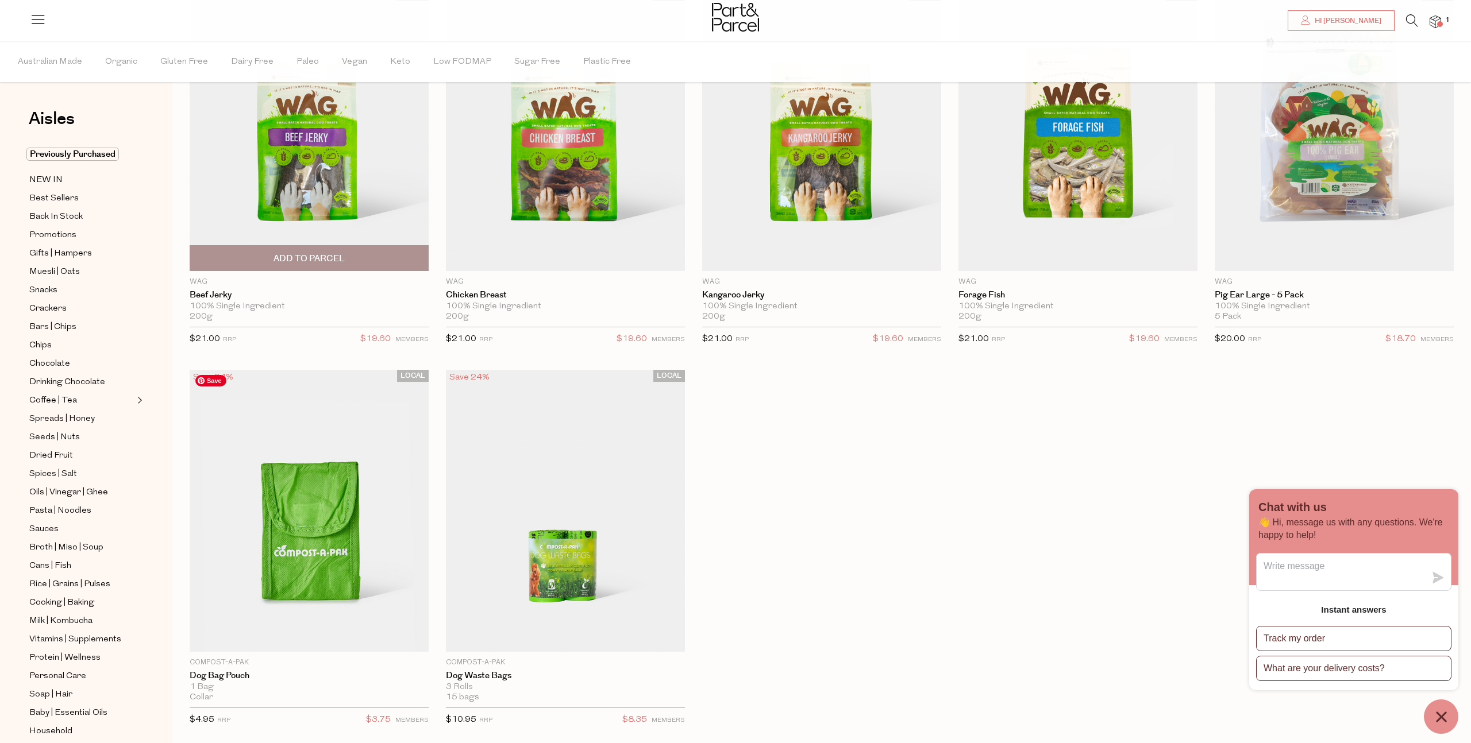
scroll to position [169, 0]
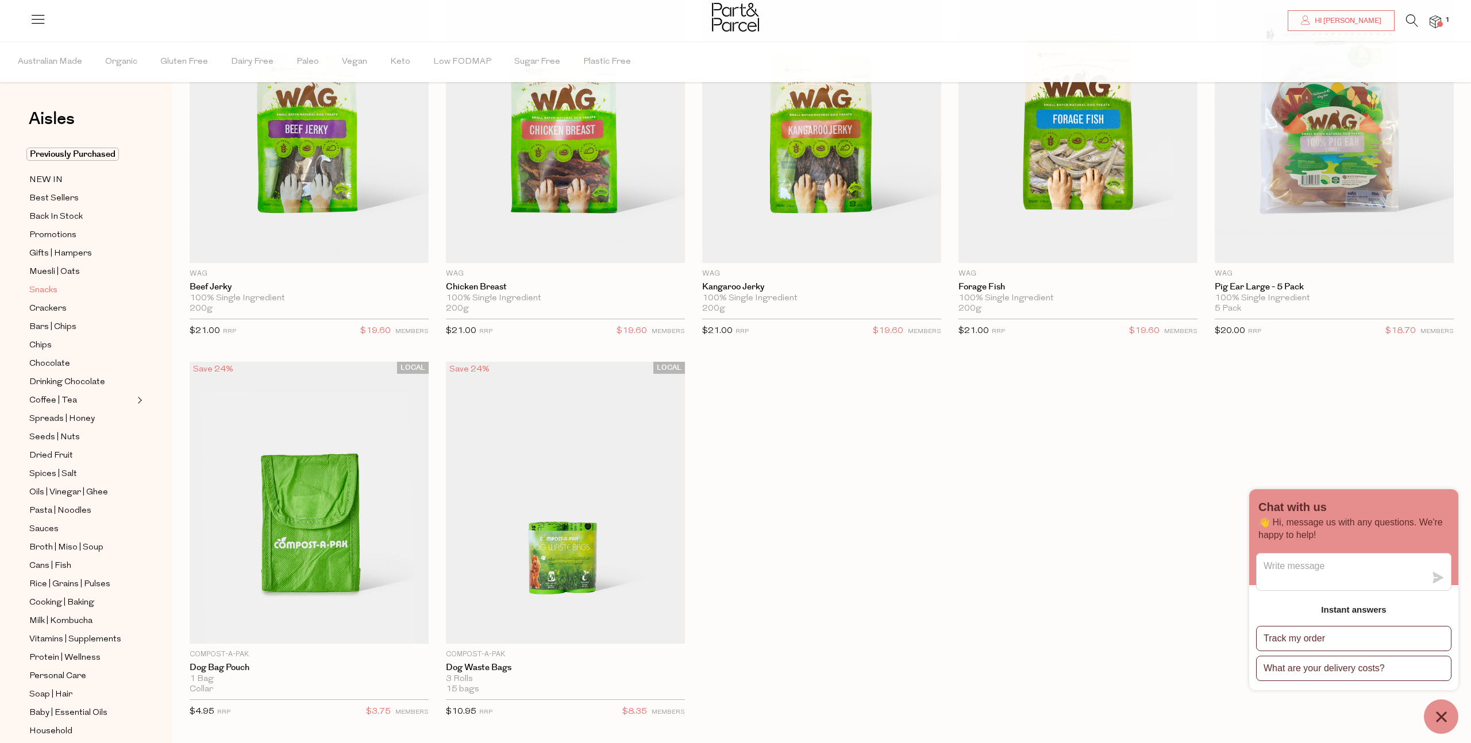
click at [55, 292] on span "Snacks" at bounding box center [43, 291] width 28 height 14
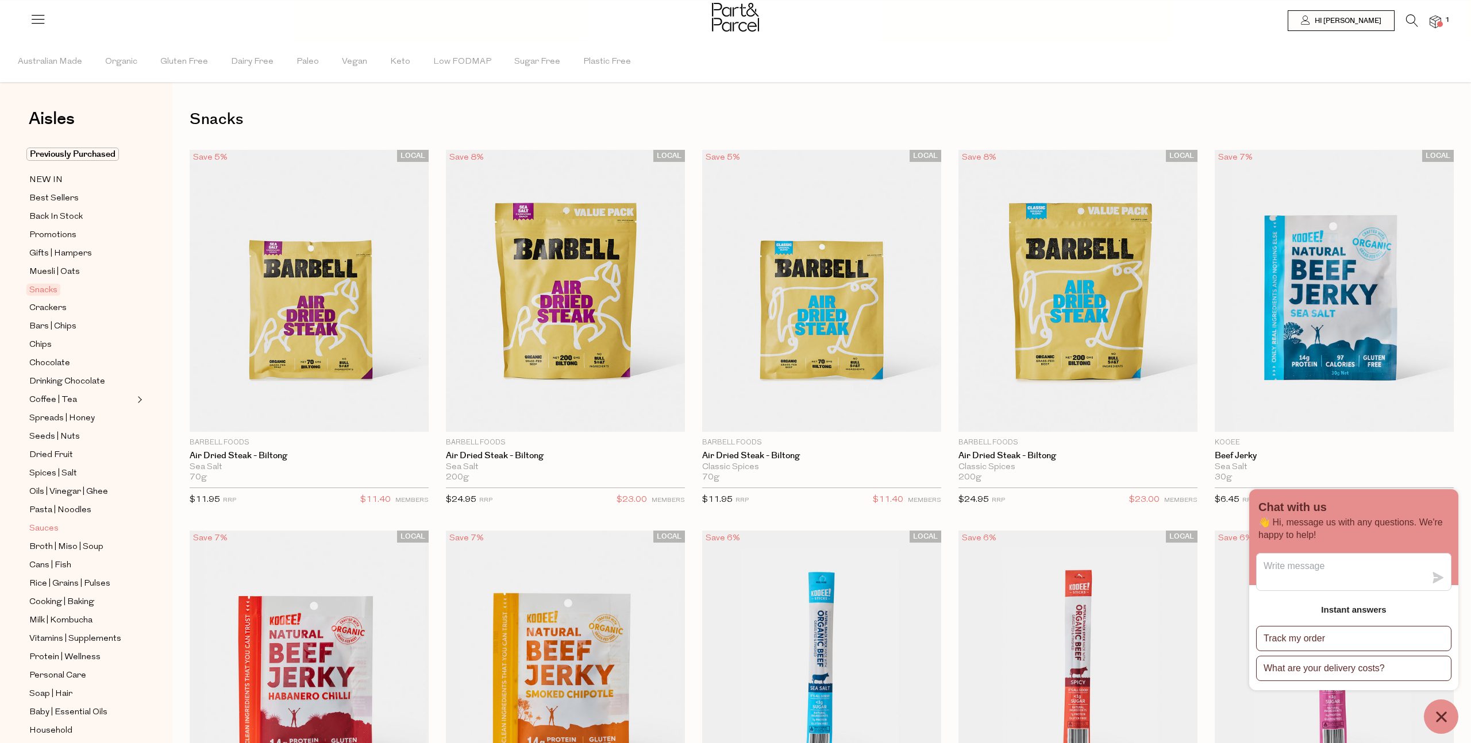
click at [38, 532] on span "Sauces" at bounding box center [43, 529] width 29 height 14
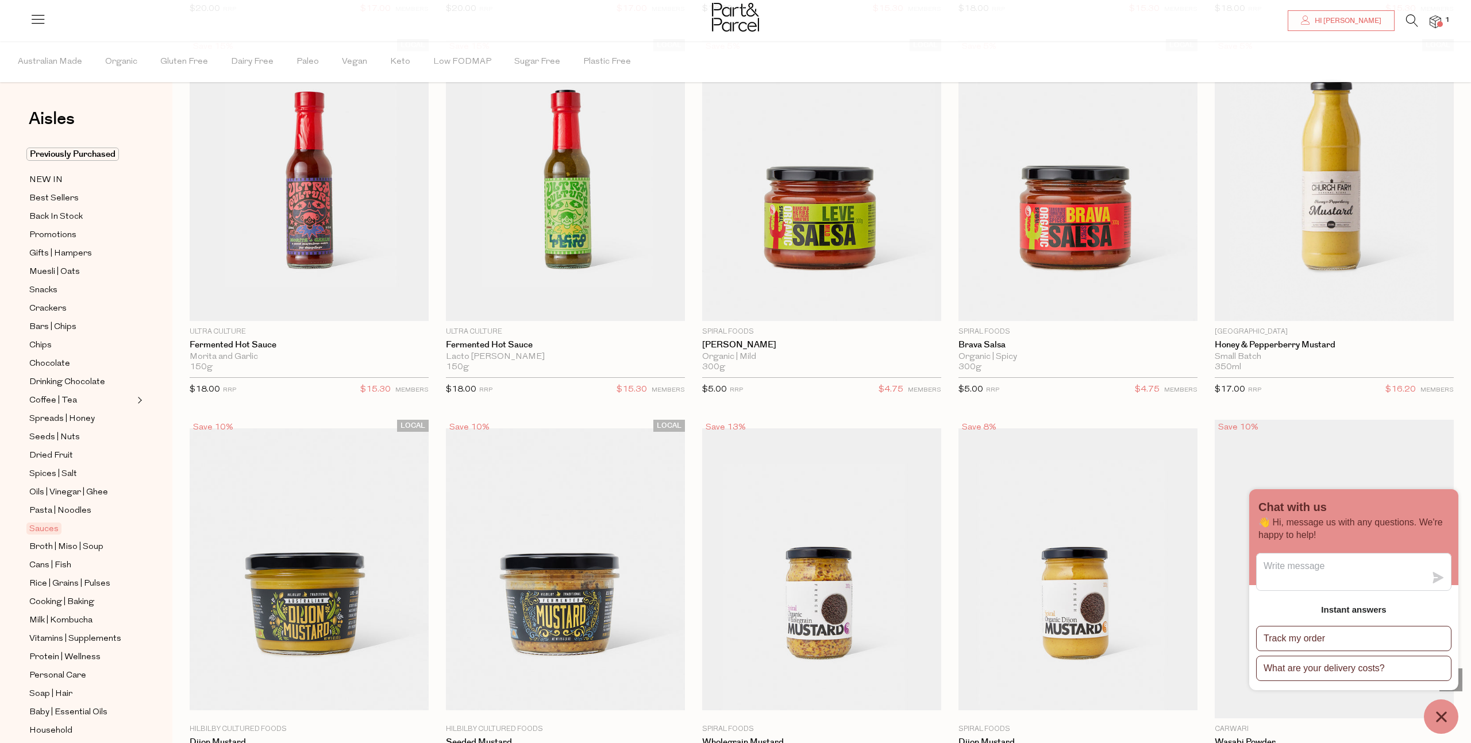
scroll to position [2813, 0]
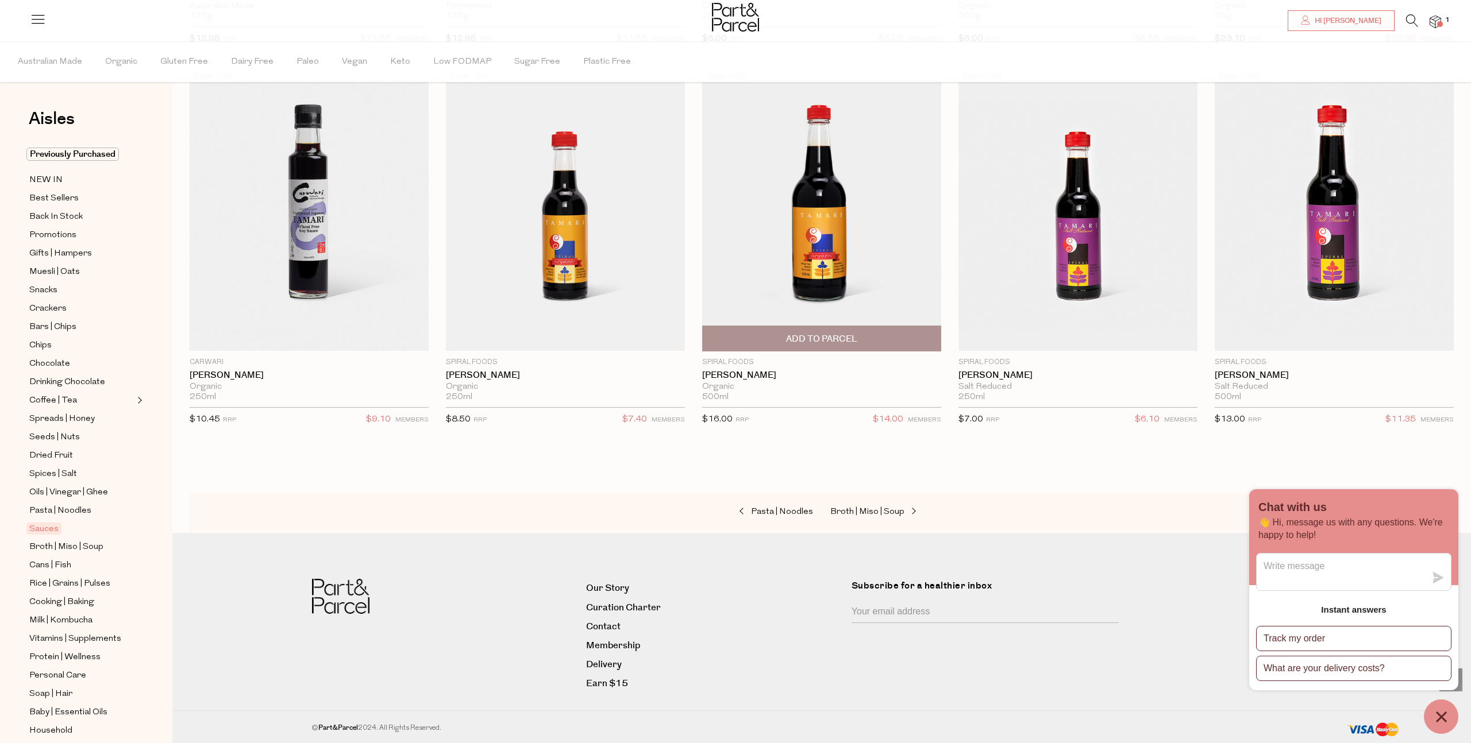
scroll to position [3942, 0]
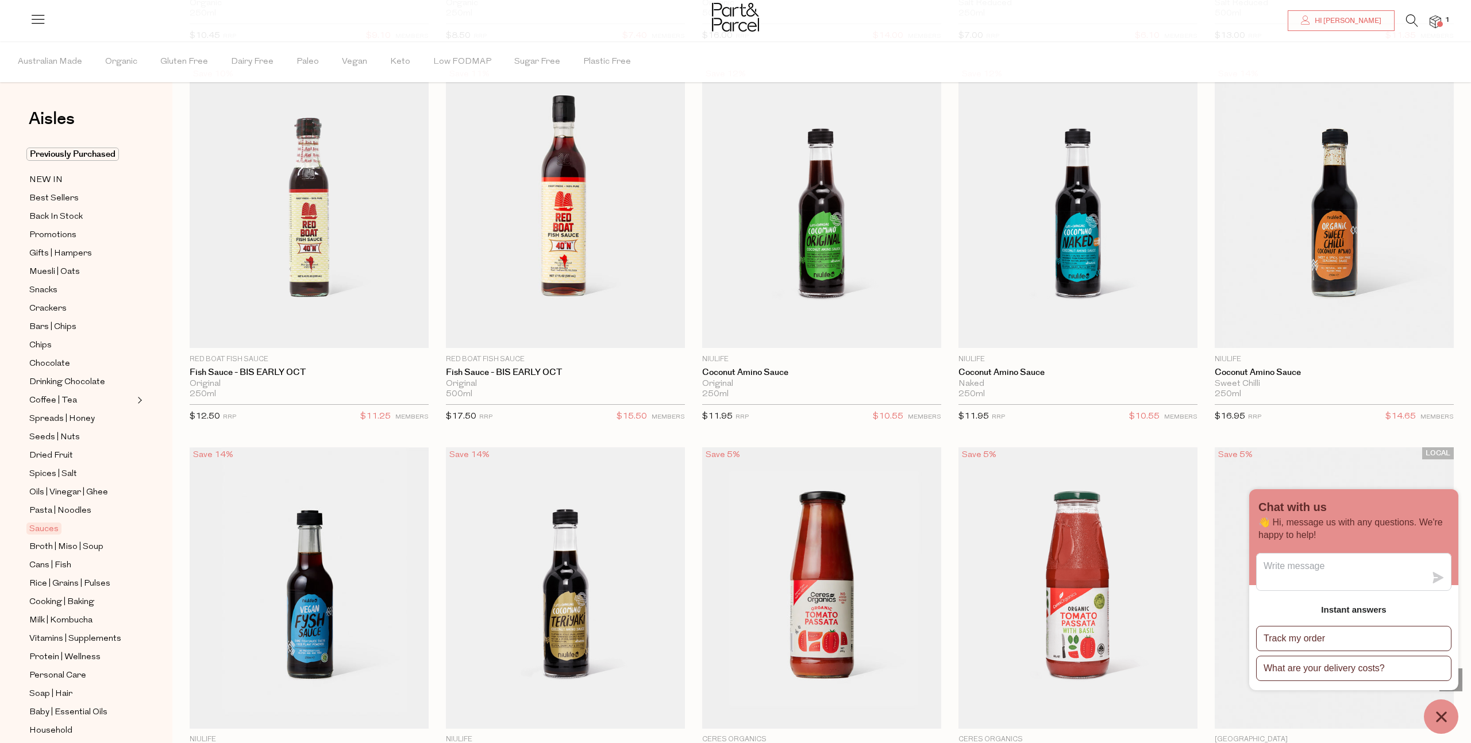
click at [1441, 710] on icon "Chat window" at bounding box center [1441, 717] width 18 height 18
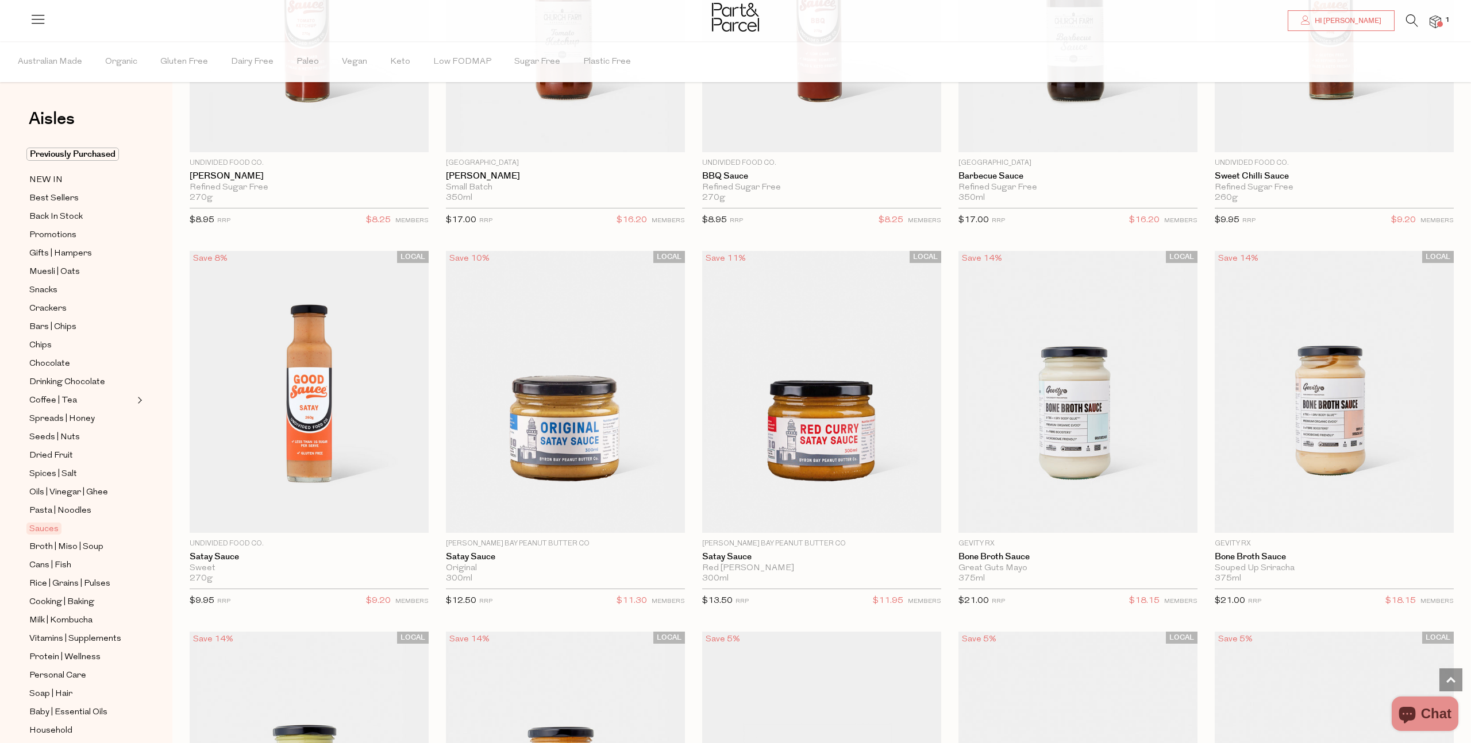
scroll to position [280, 0]
click at [65, 404] on span "Coffee | Tea" at bounding box center [53, 401] width 48 height 14
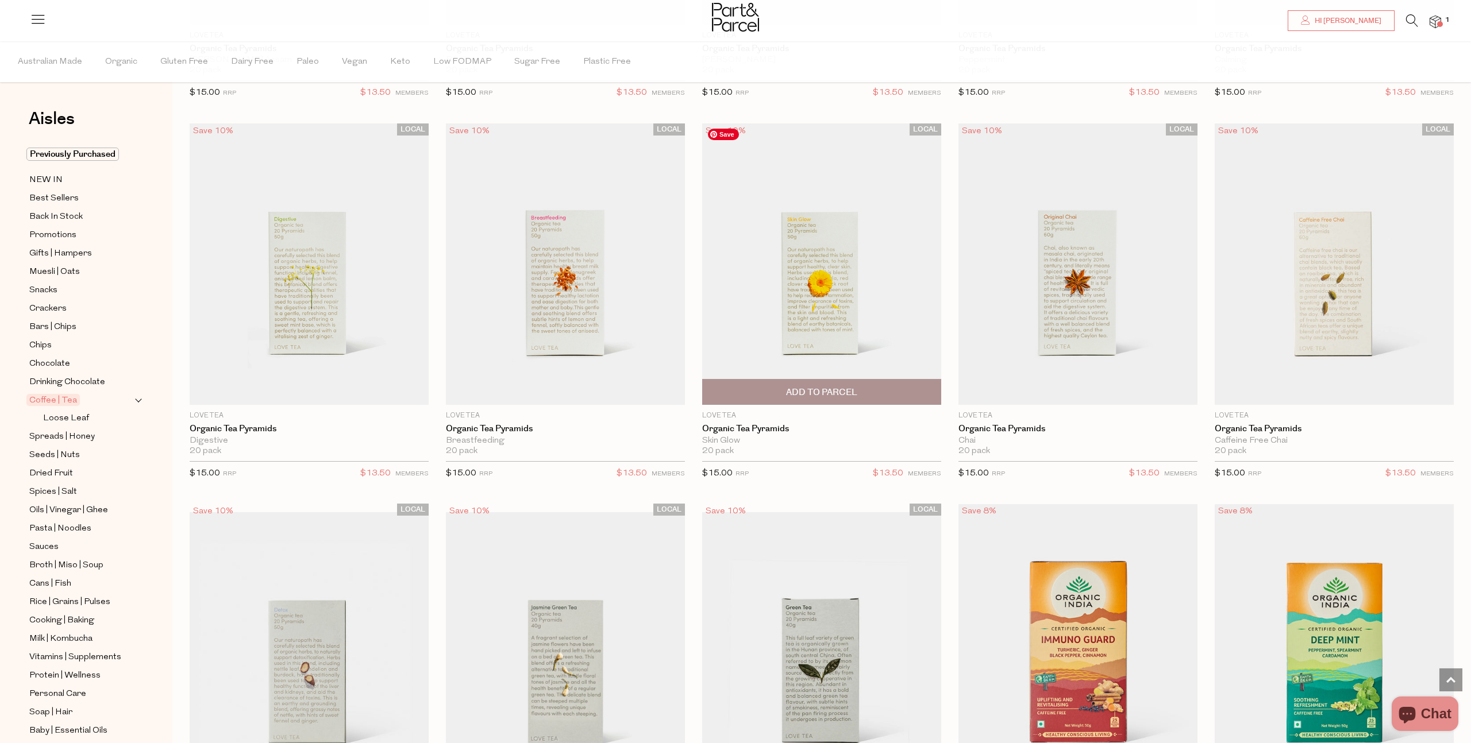
scroll to position [789, 0]
click at [761, 310] on img at bounding box center [821, 264] width 239 height 282
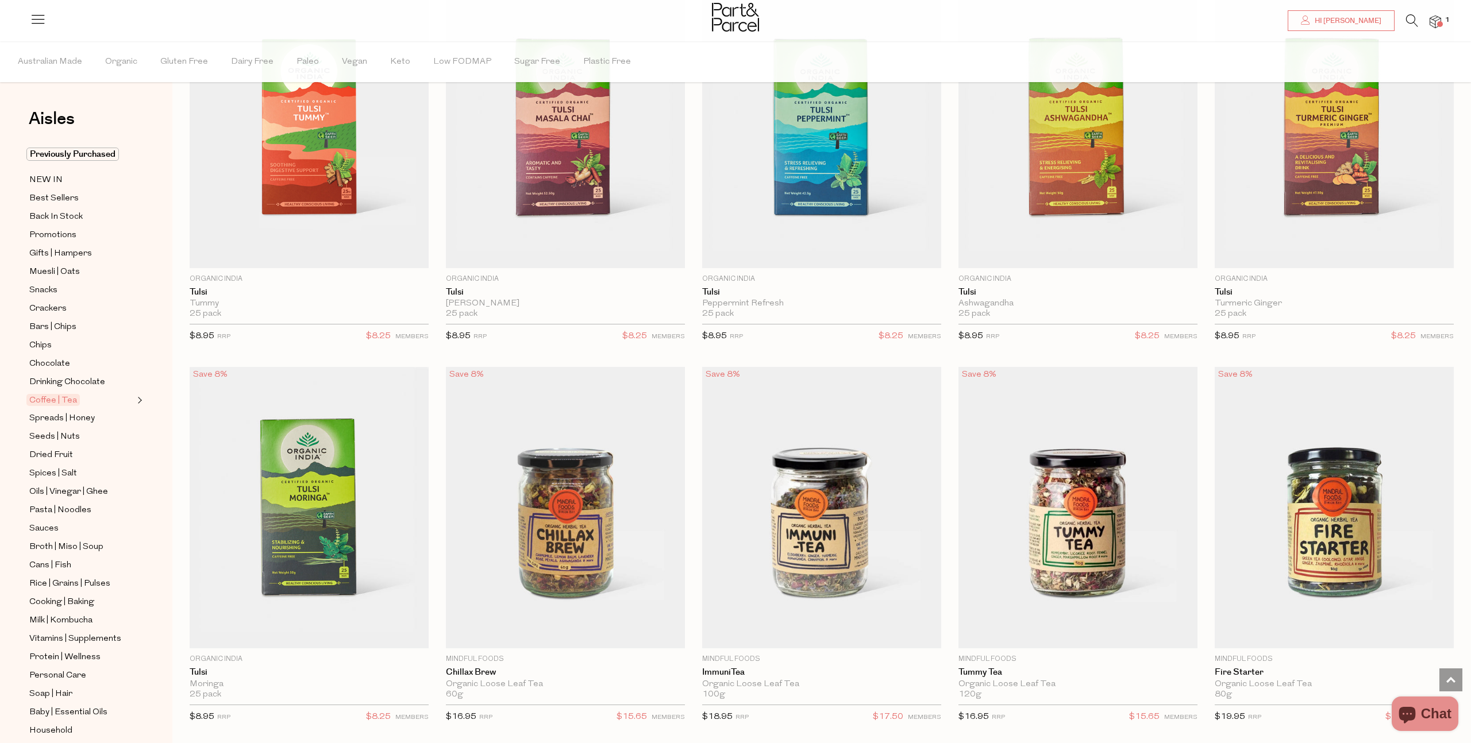
scroll to position [2443, 0]
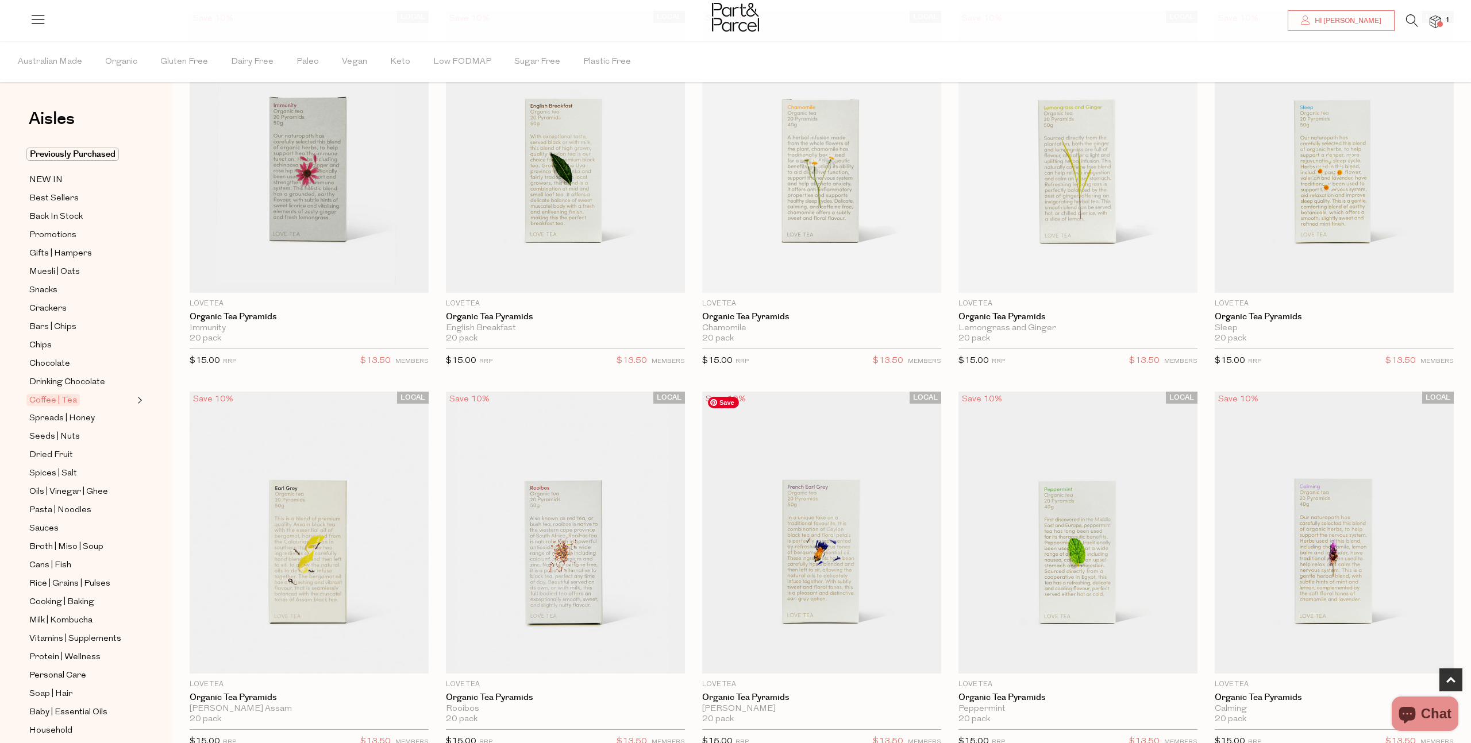
scroll to position [75, 0]
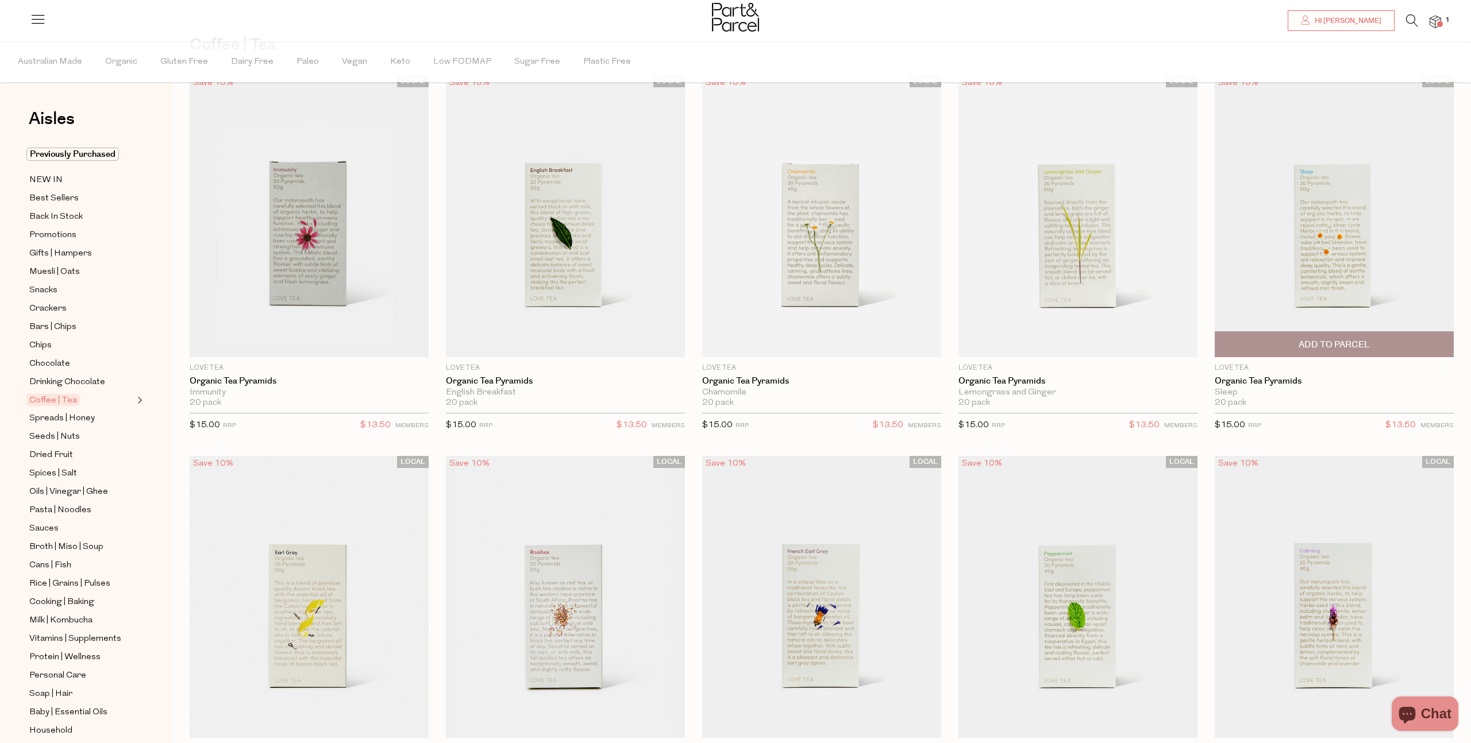
click at [1272, 341] on span "Add To Parcel" at bounding box center [1334, 344] width 232 height 25
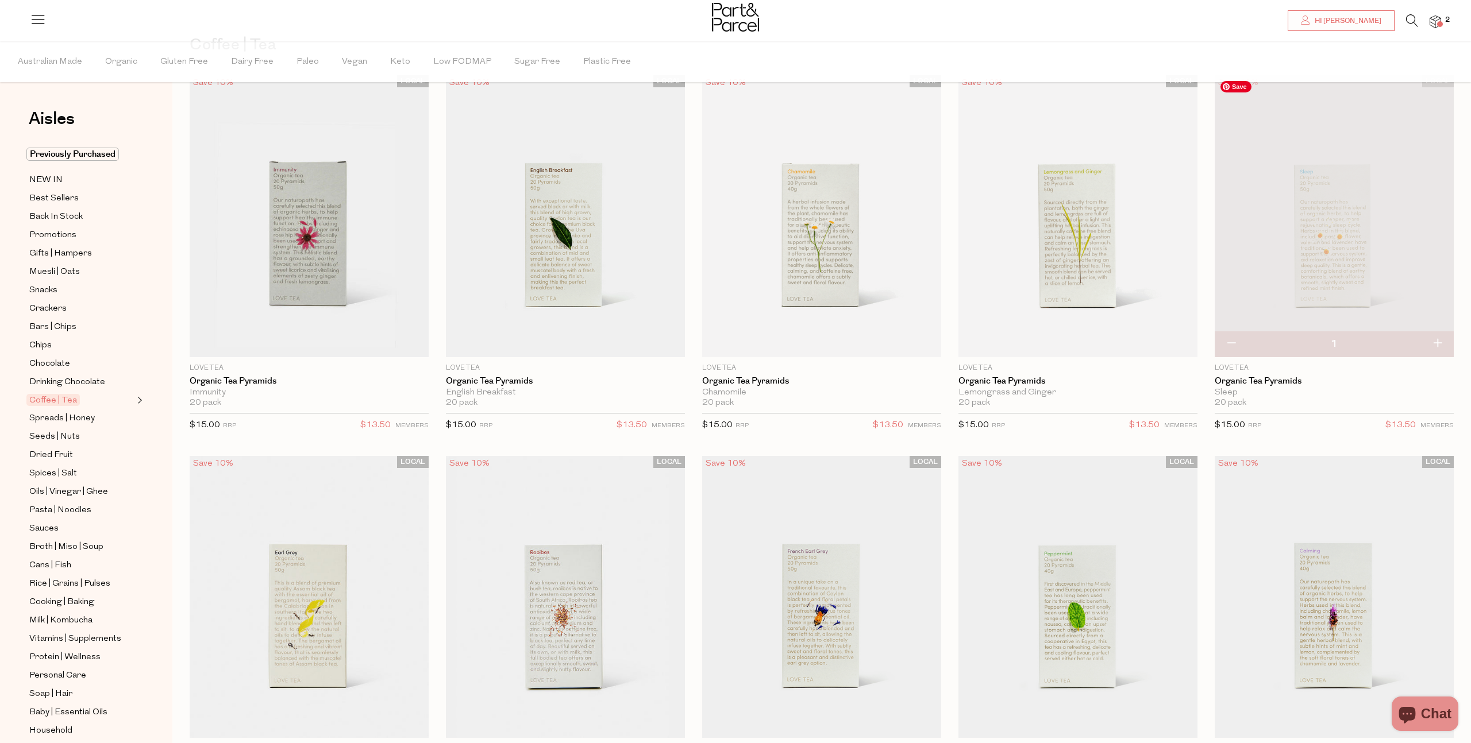
scroll to position [0, 0]
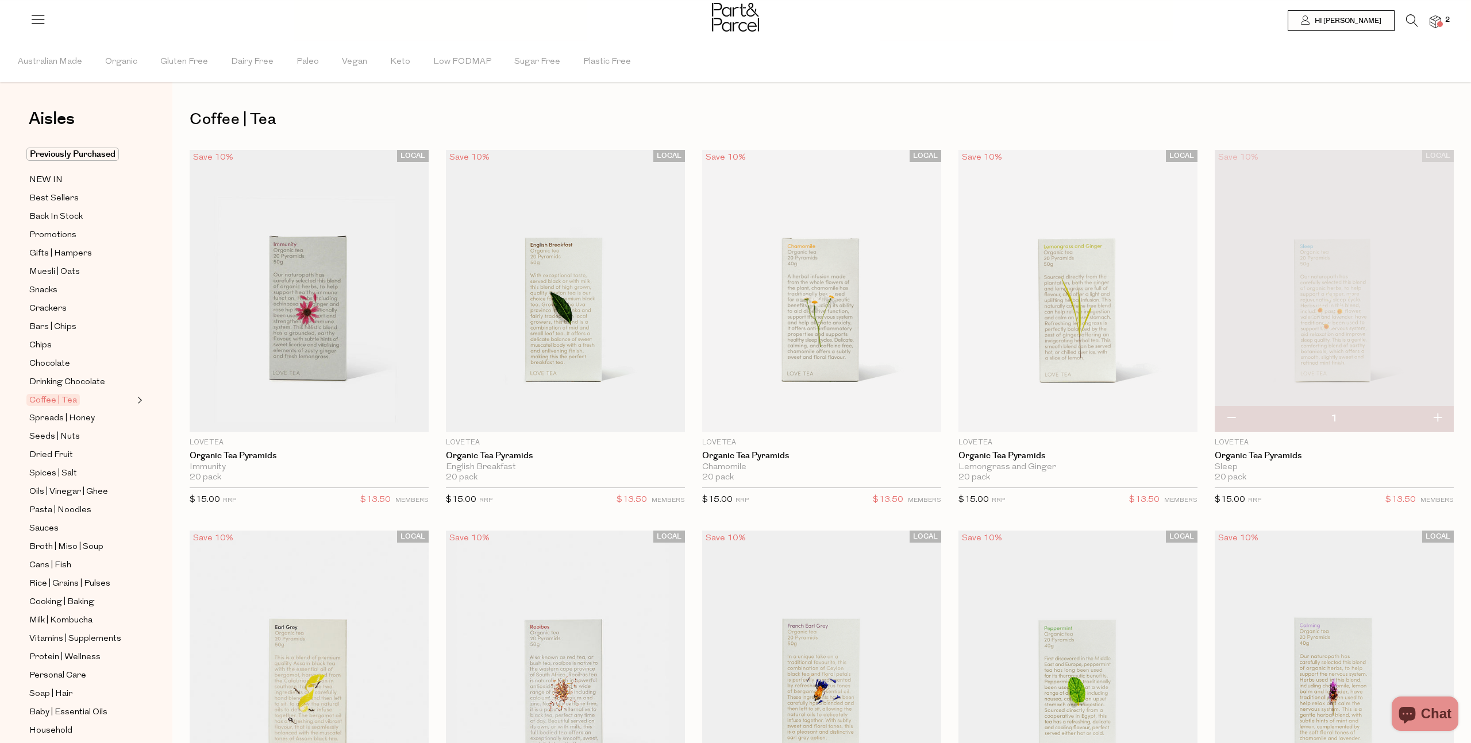
click at [1436, 24] on img at bounding box center [1434, 22] width 11 height 13
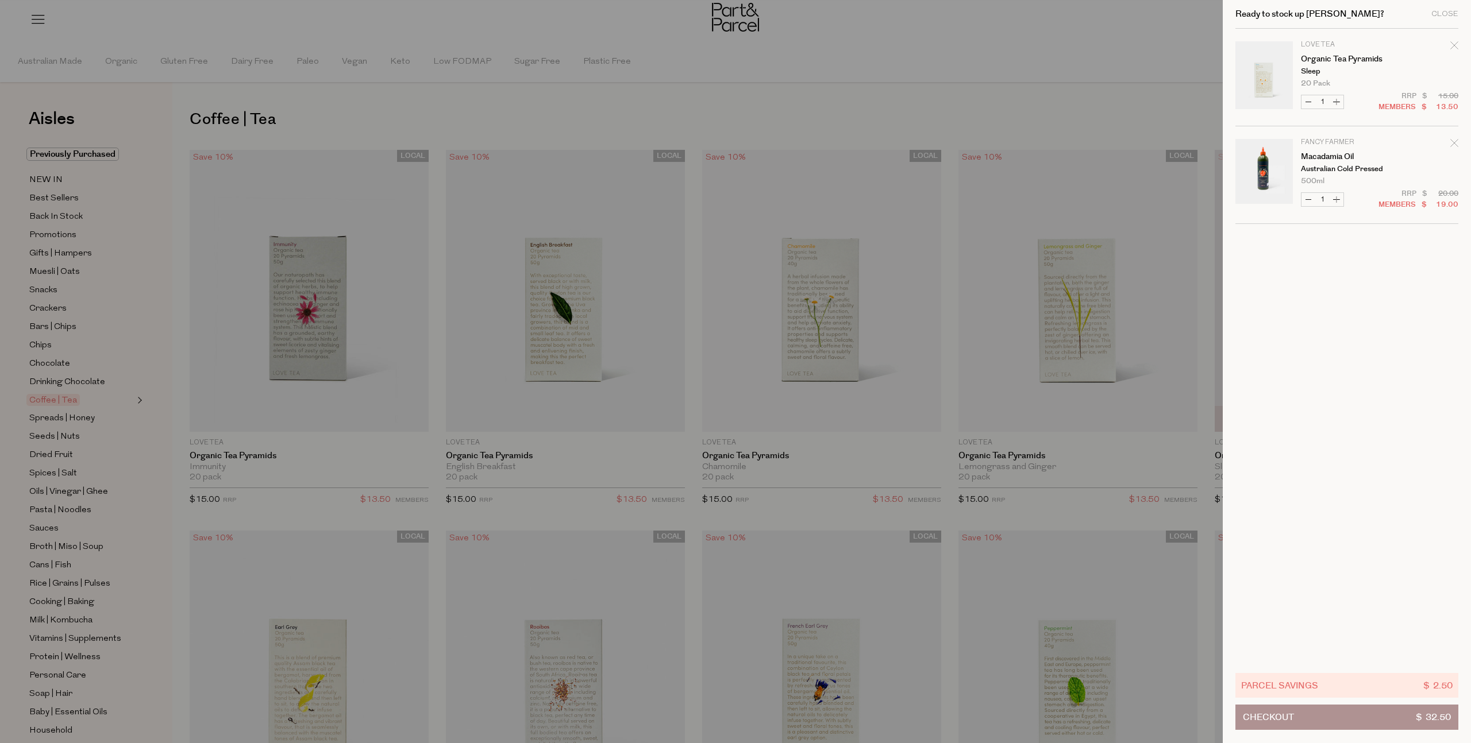
click at [1324, 710] on button "Checkout $ 32.50" at bounding box center [1346, 717] width 223 height 25
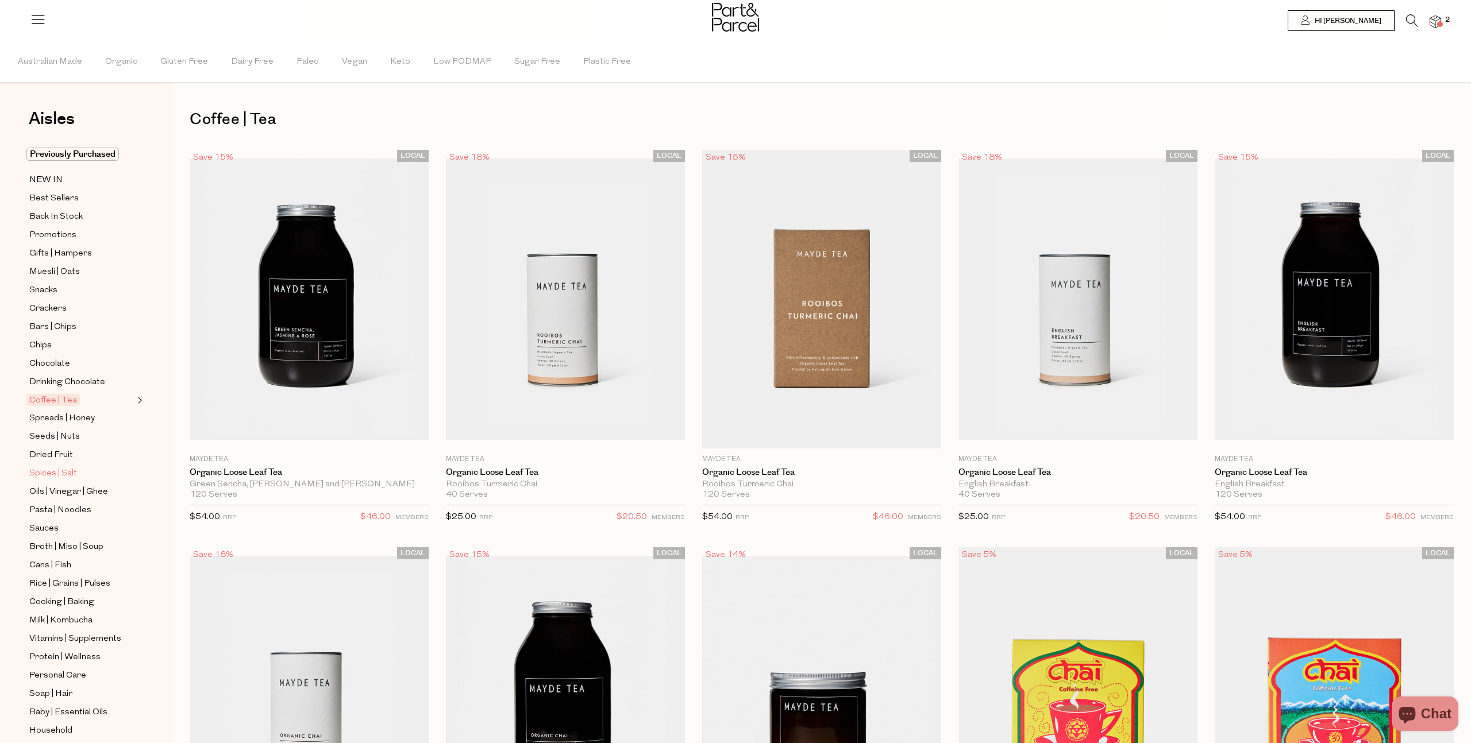
click at [62, 472] on span "Spices | Salt" at bounding box center [53, 474] width 48 height 14
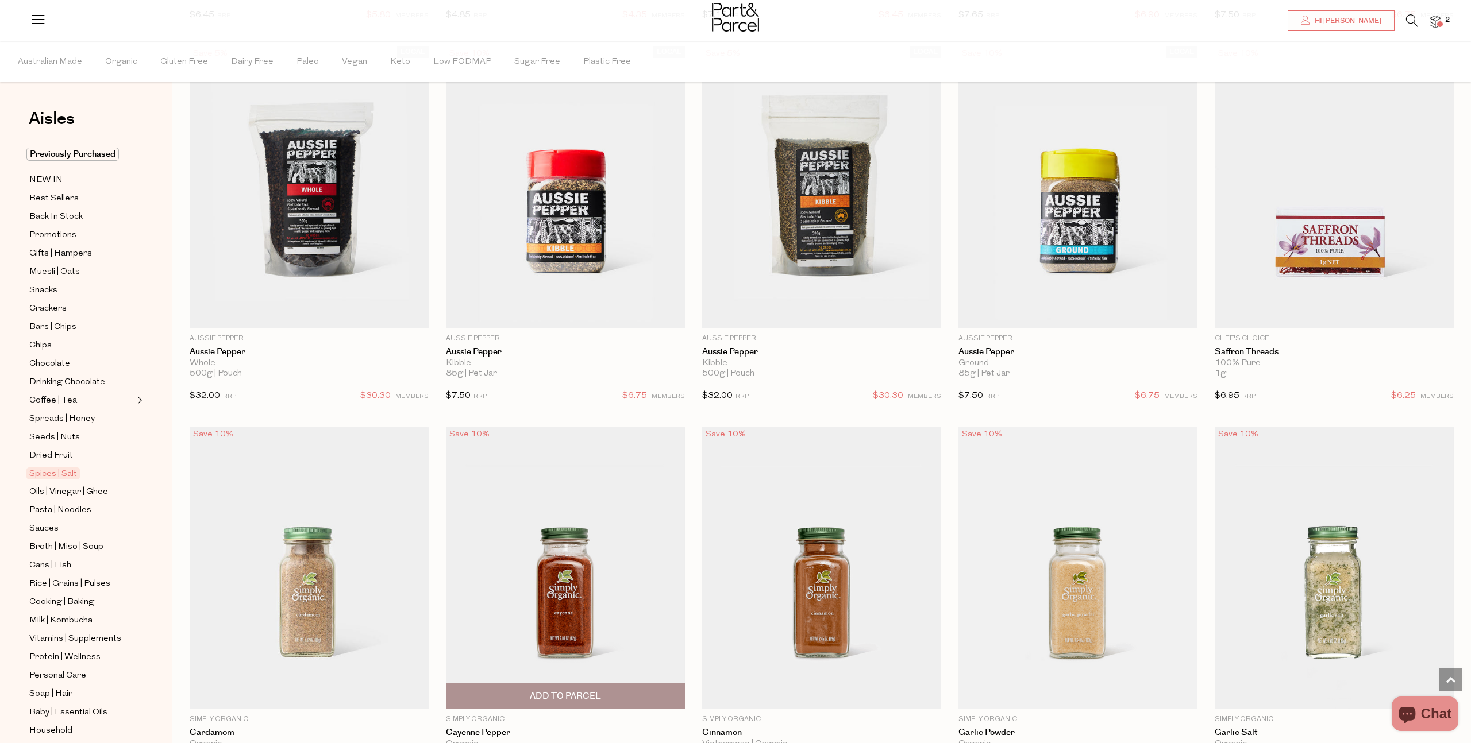
scroll to position [2989, 0]
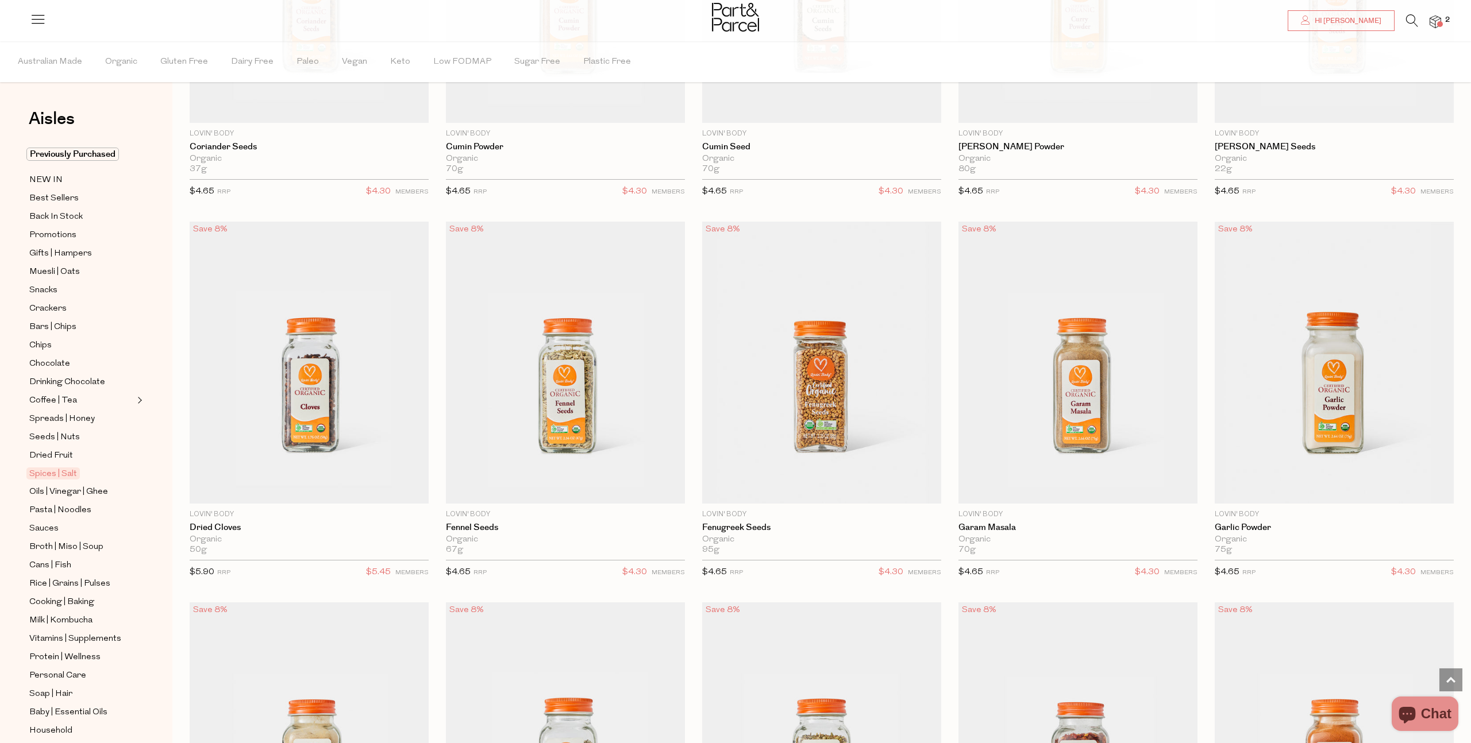
click at [1436, 23] on img at bounding box center [1434, 22] width 11 height 13
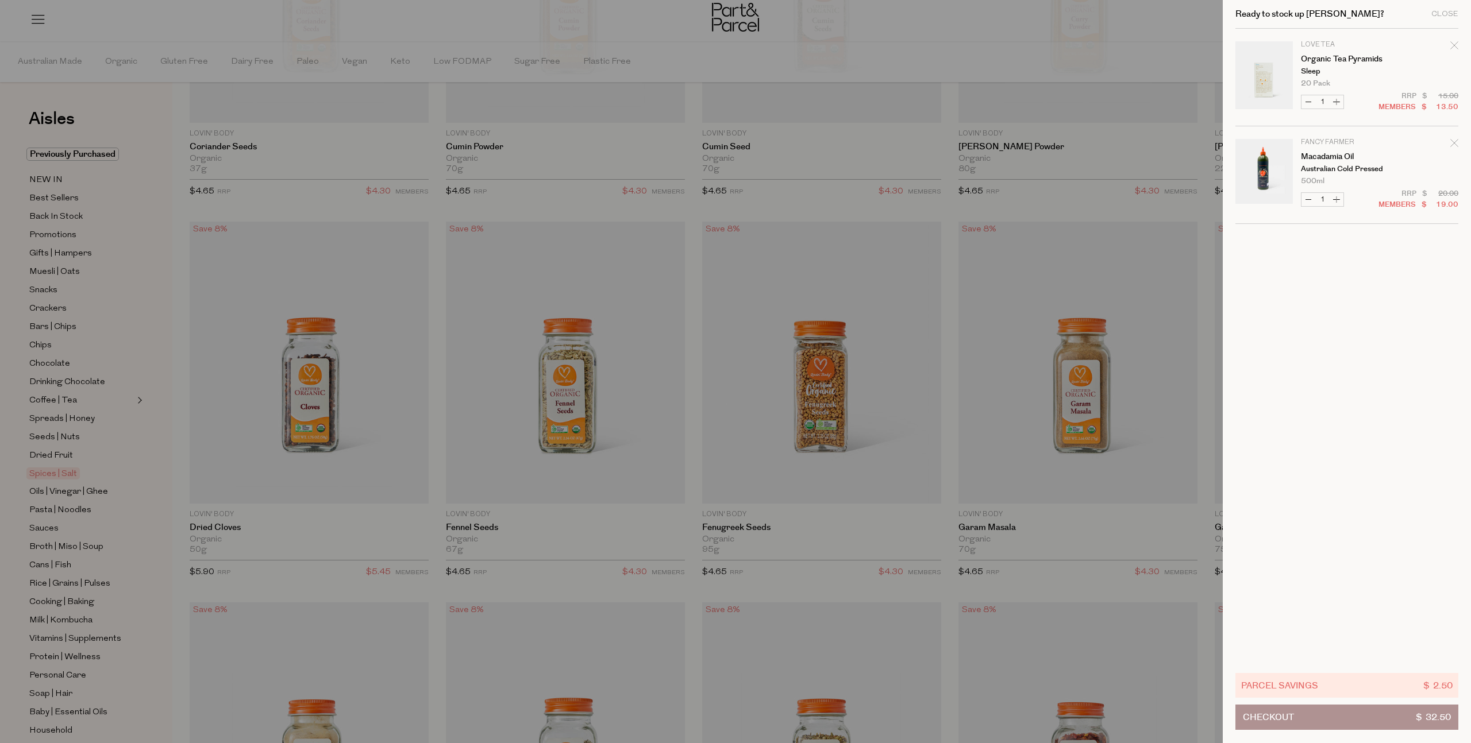
click at [1336, 718] on button "Checkout $ 32.50" at bounding box center [1346, 717] width 223 height 25
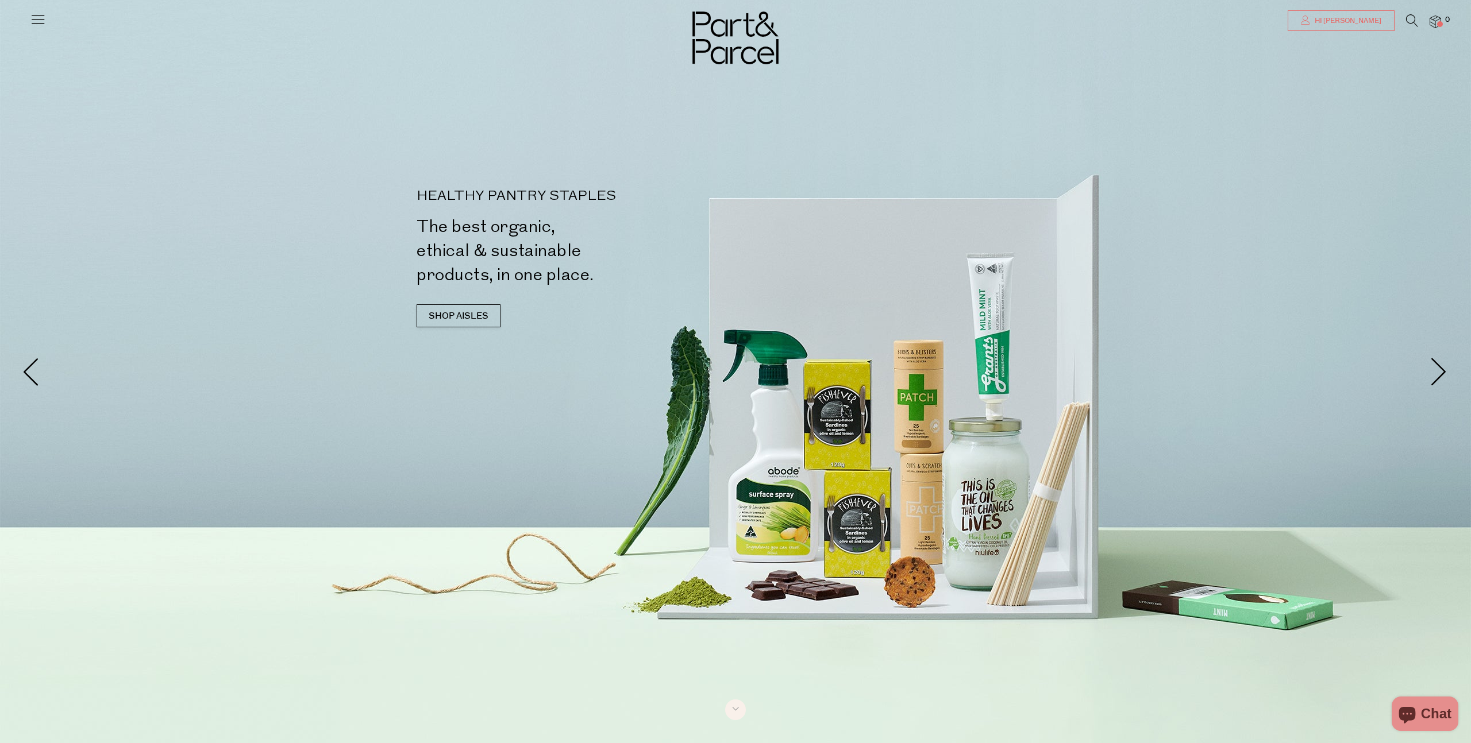
click at [1340, 18] on span "Hi [PERSON_NAME]" at bounding box center [1347, 21] width 70 height 10
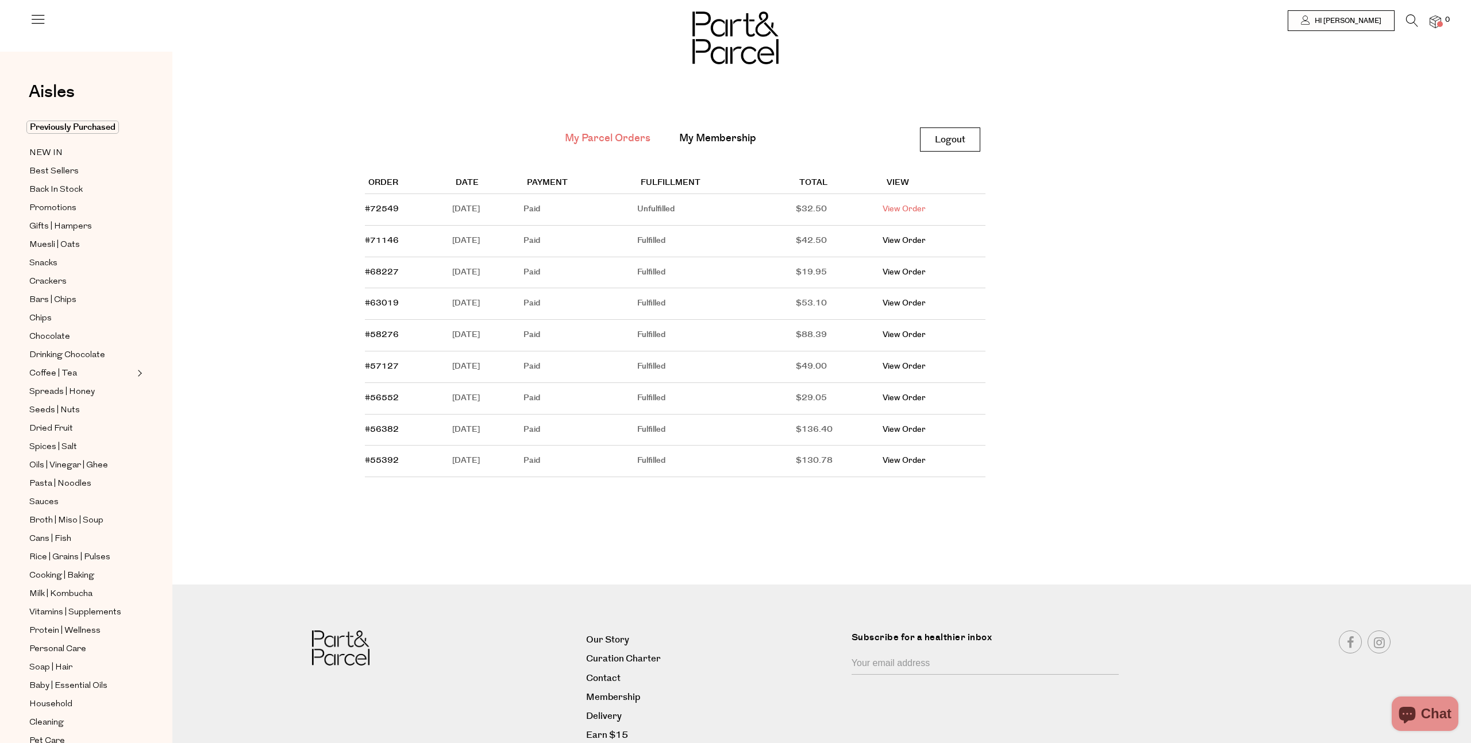
click at [923, 210] on link "View Order" at bounding box center [903, 208] width 43 height 11
